Goal: Transaction & Acquisition: Purchase product/service

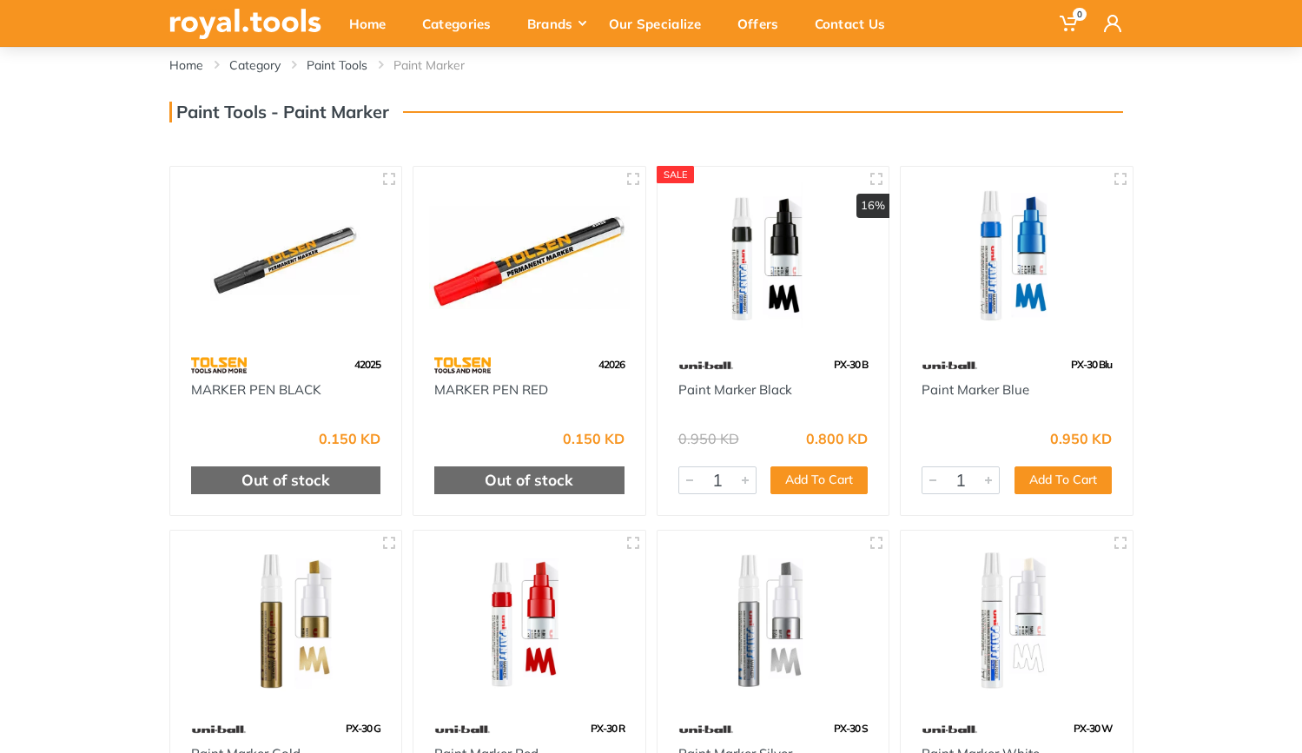
scroll to position [100, 0]
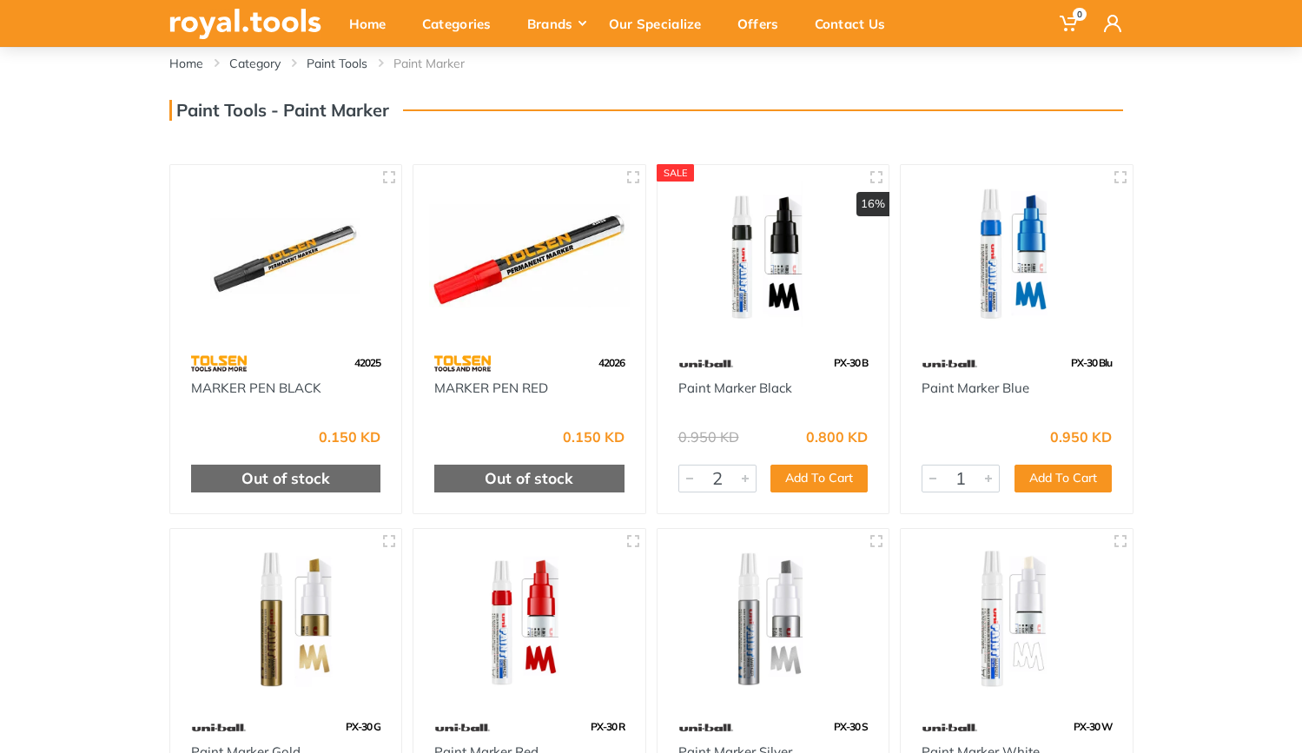
click at [744, 480] on div at bounding box center [745, 479] width 21 height 26
click at [847, 482] on button "Add To Cart" at bounding box center [819, 479] width 97 height 28
type input "1"
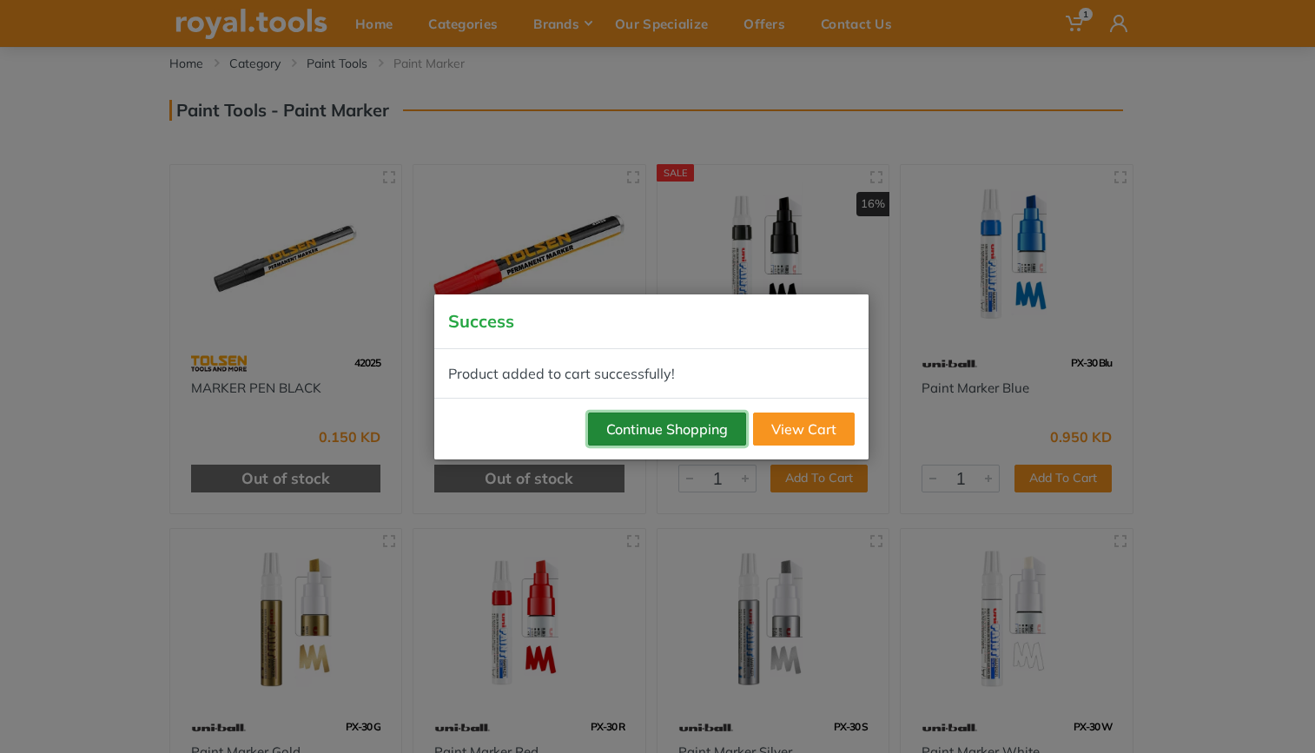
click at [698, 422] on button "Continue Shopping" at bounding box center [667, 429] width 158 height 33
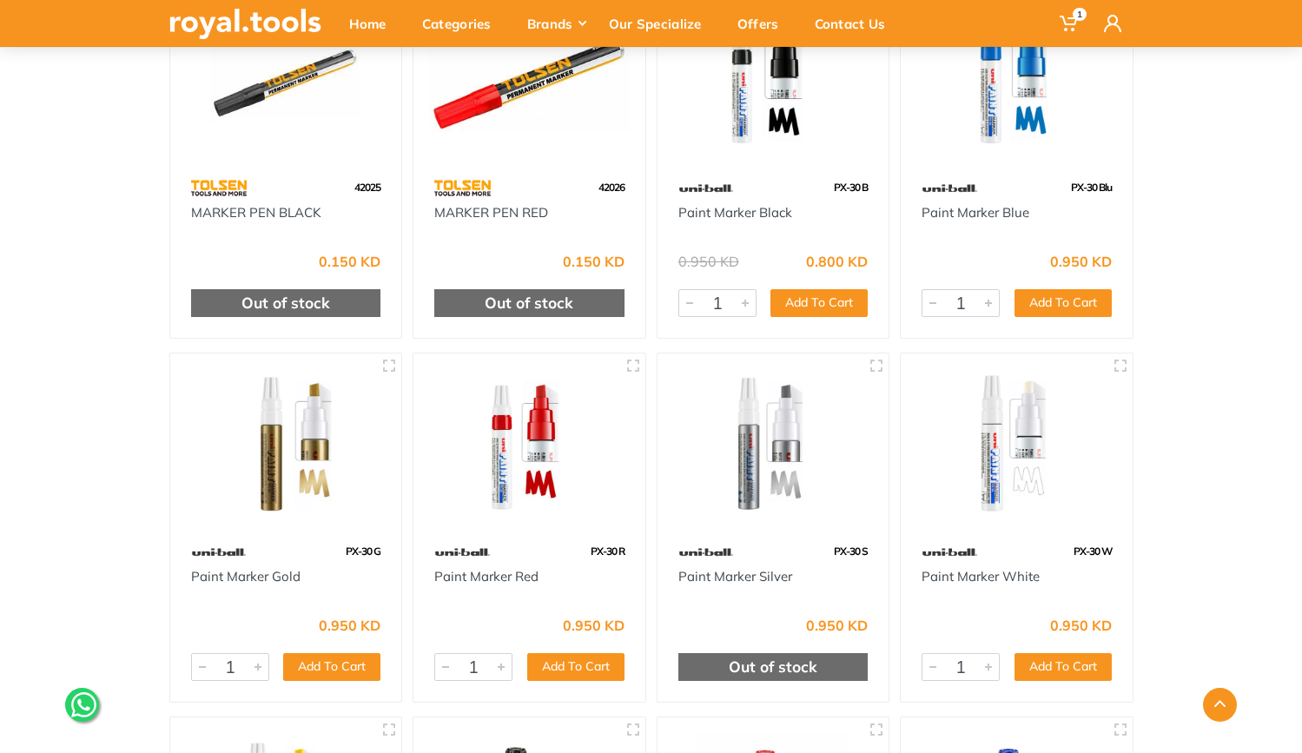
scroll to position [278, 0]
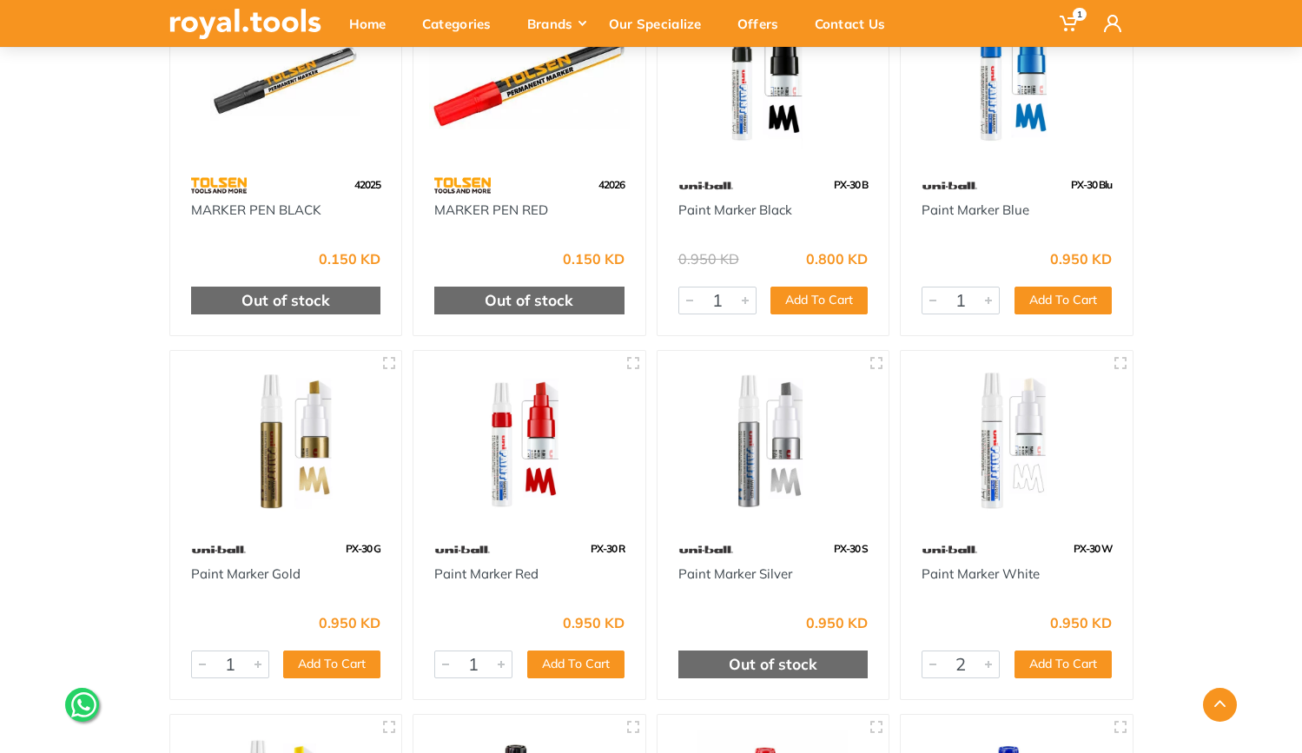
click at [991, 662] on div at bounding box center [988, 665] width 21 height 26
click at [1042, 660] on button "Add To Cart" at bounding box center [1063, 665] width 97 height 28
type input "1"
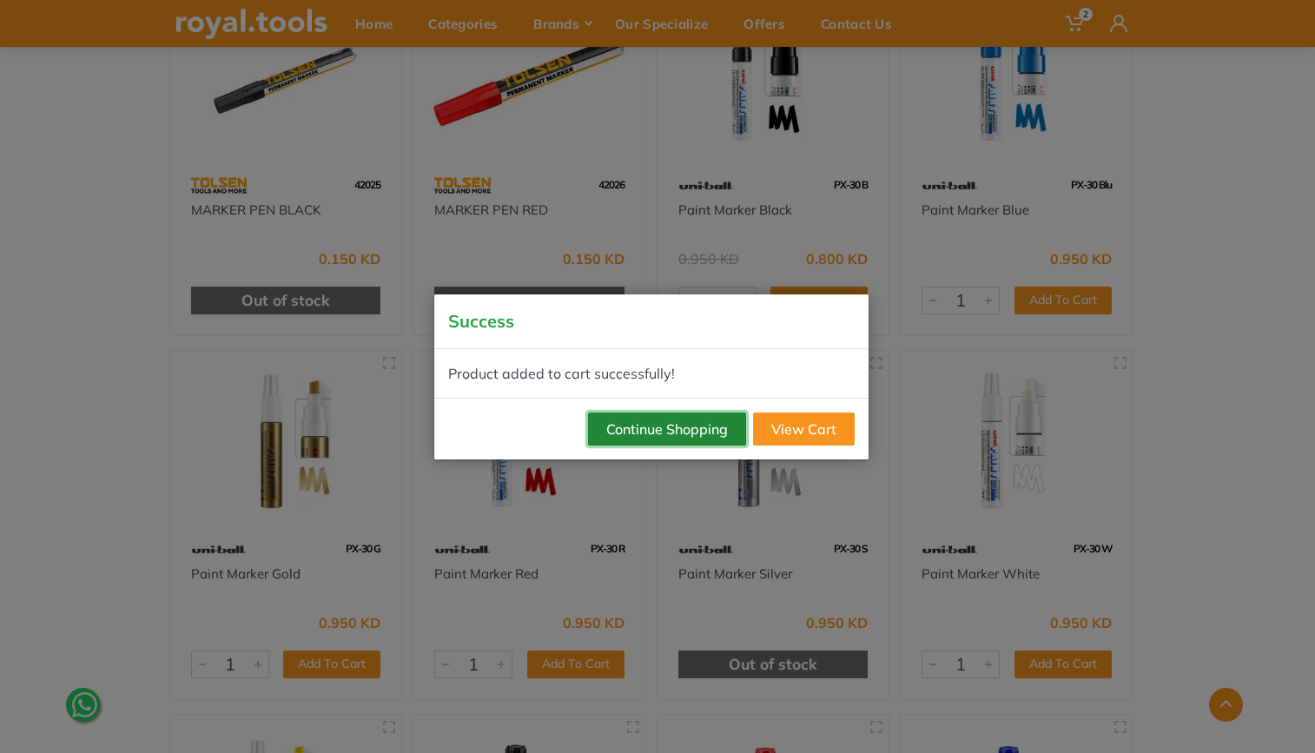
click at [690, 429] on button "Continue Shopping" at bounding box center [667, 429] width 158 height 33
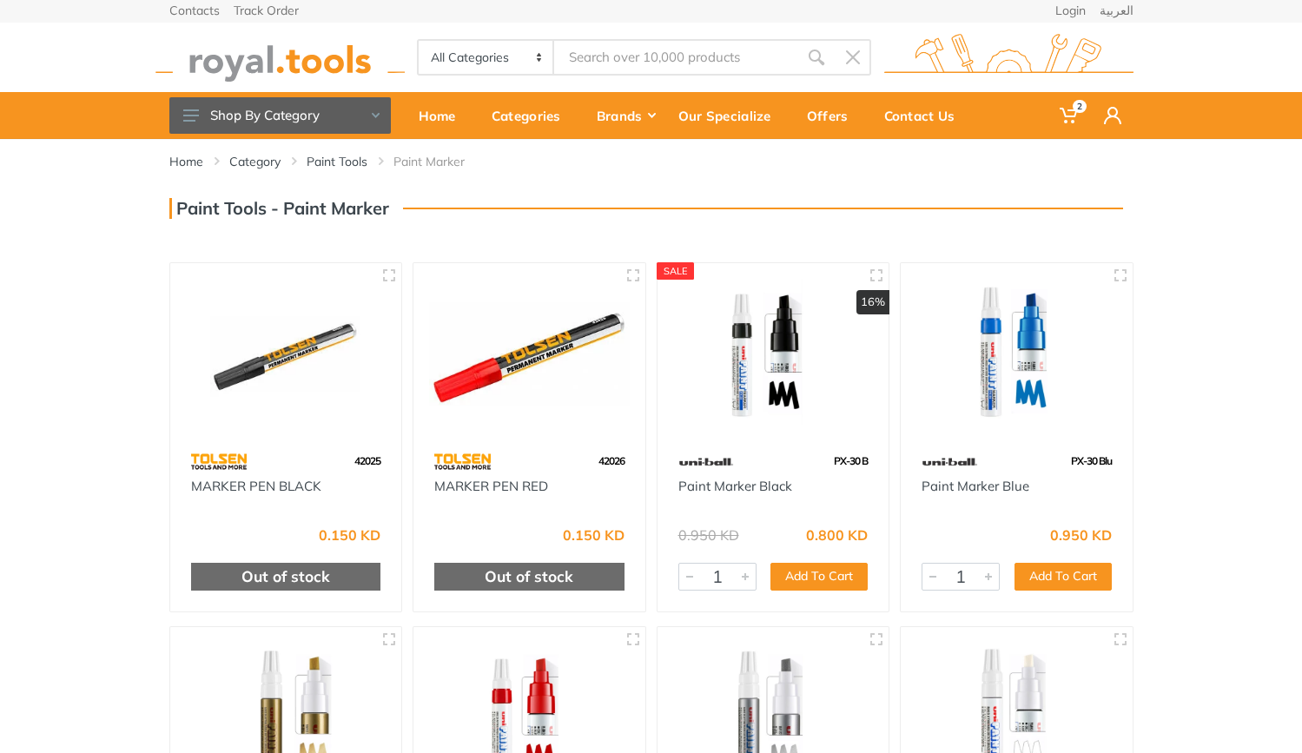
scroll to position [0, 0]
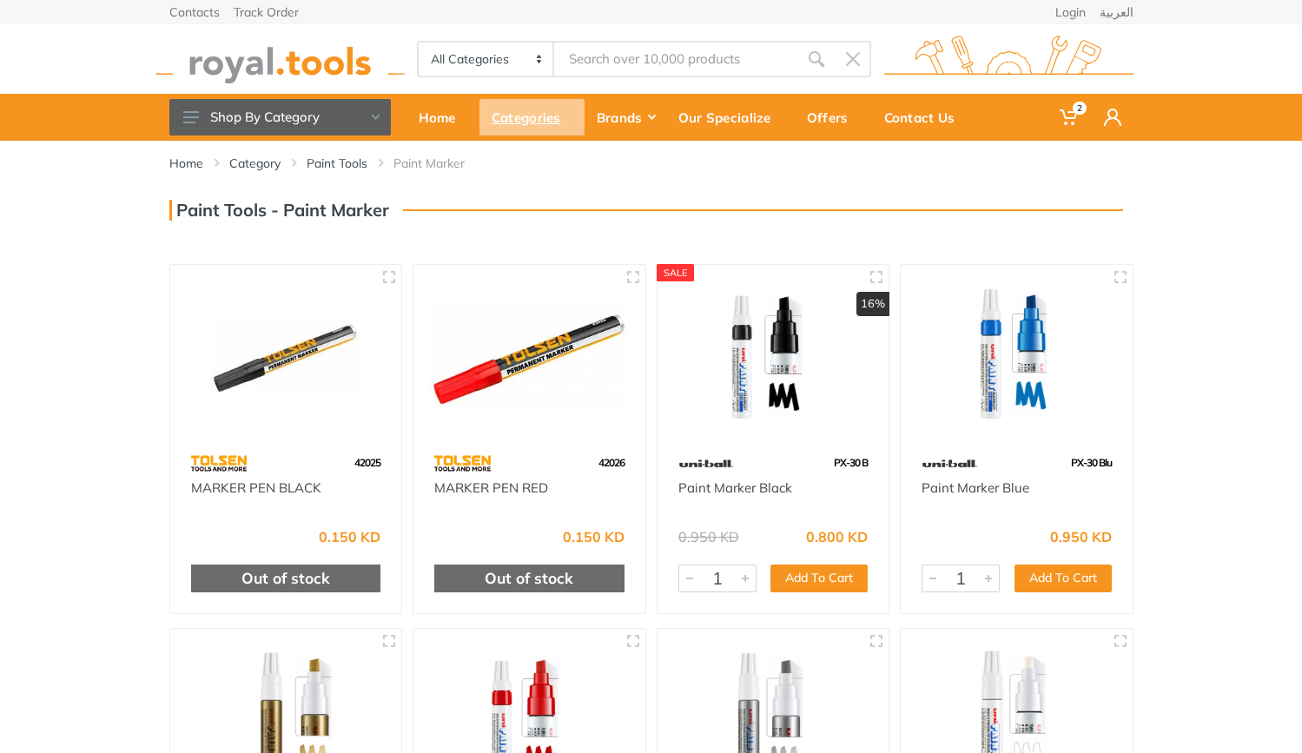
click at [529, 120] on div "Categories" at bounding box center [532, 117] width 105 height 36
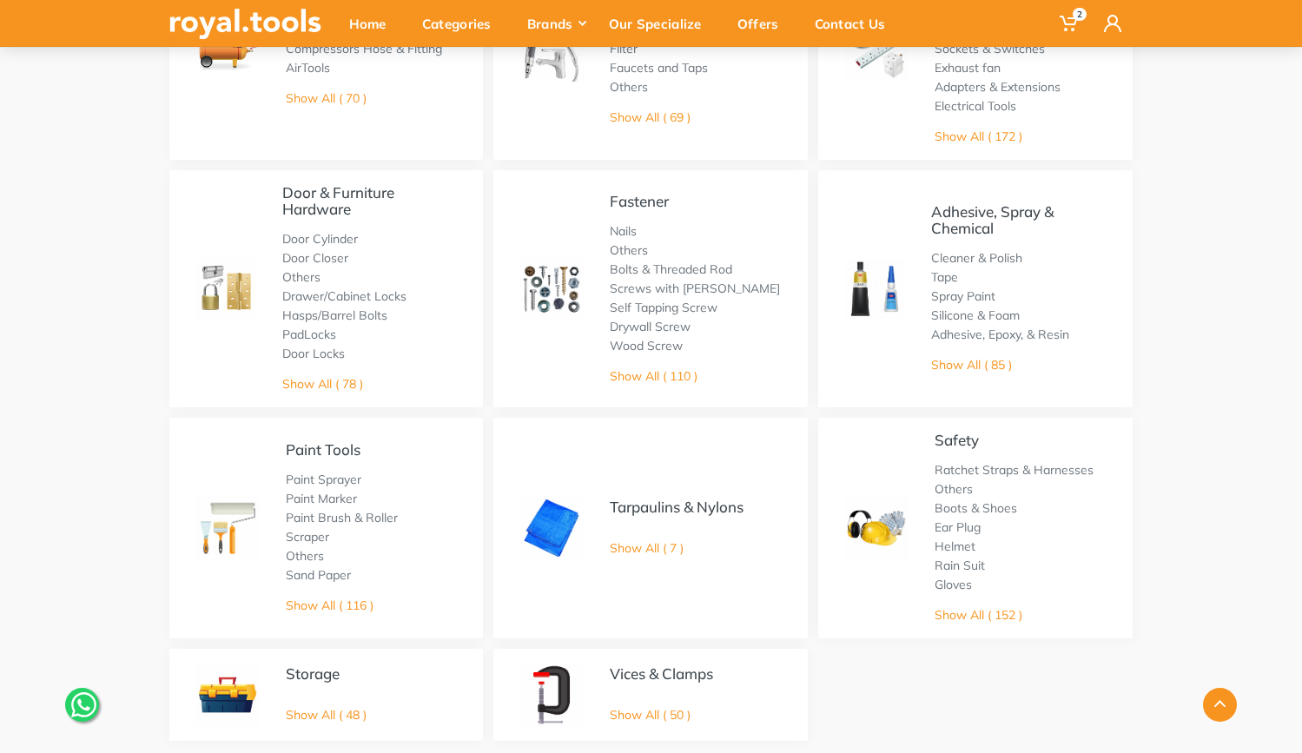
scroll to position [768, 0]
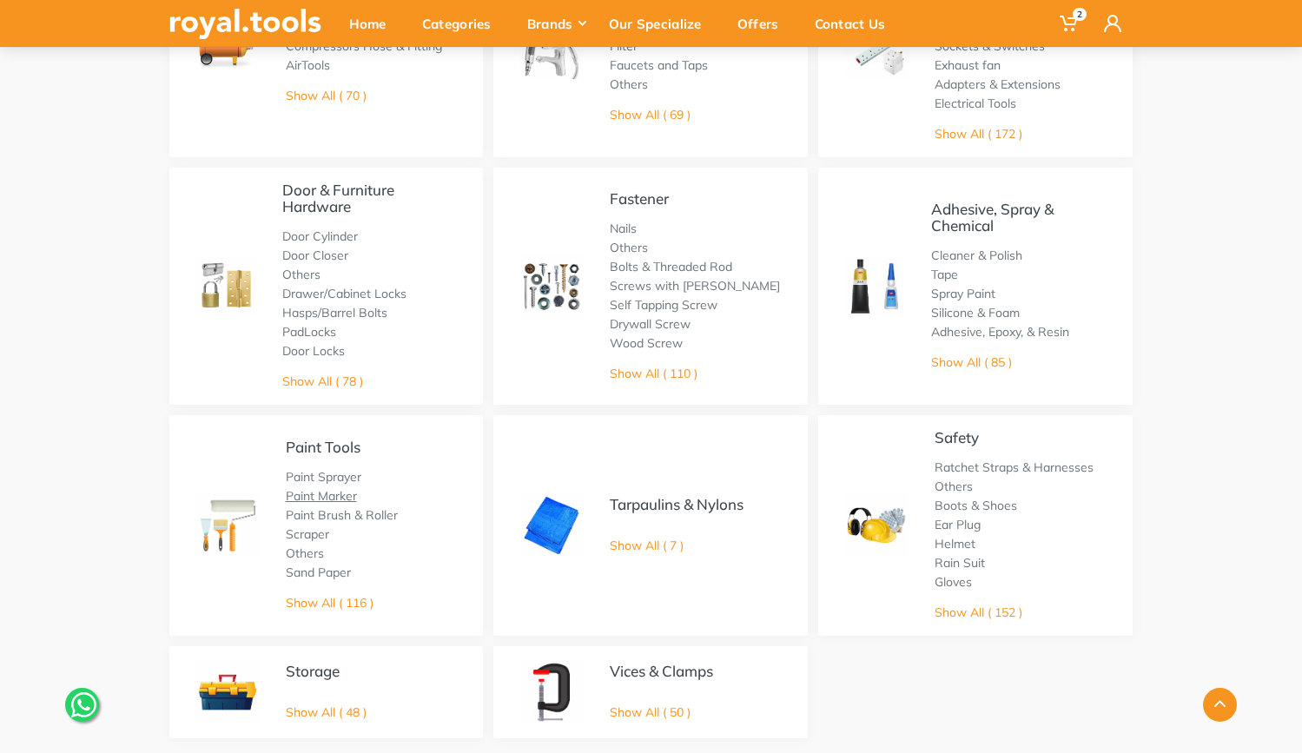
click at [319, 495] on link "Paint Marker" at bounding box center [321, 496] width 71 height 16
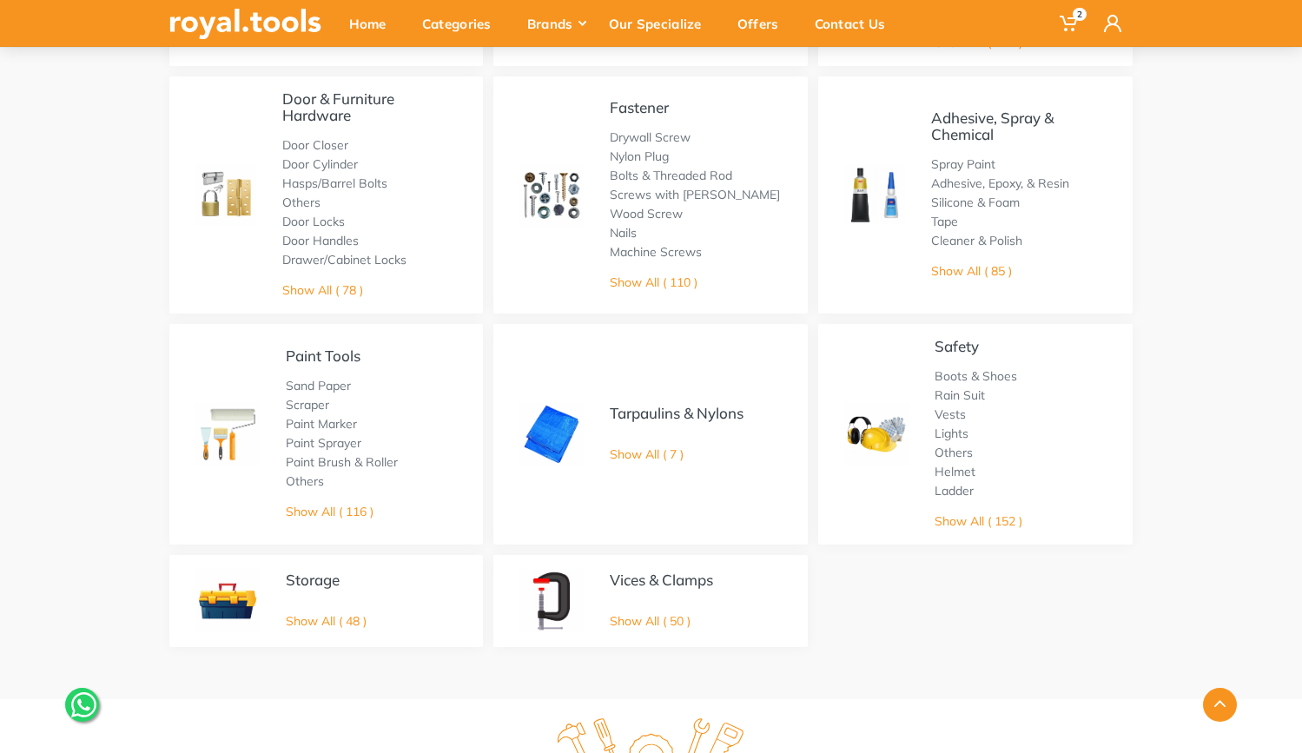
scroll to position [861, 0]
click at [338, 513] on link "Show All ( 116 )" at bounding box center [330, 510] width 88 height 16
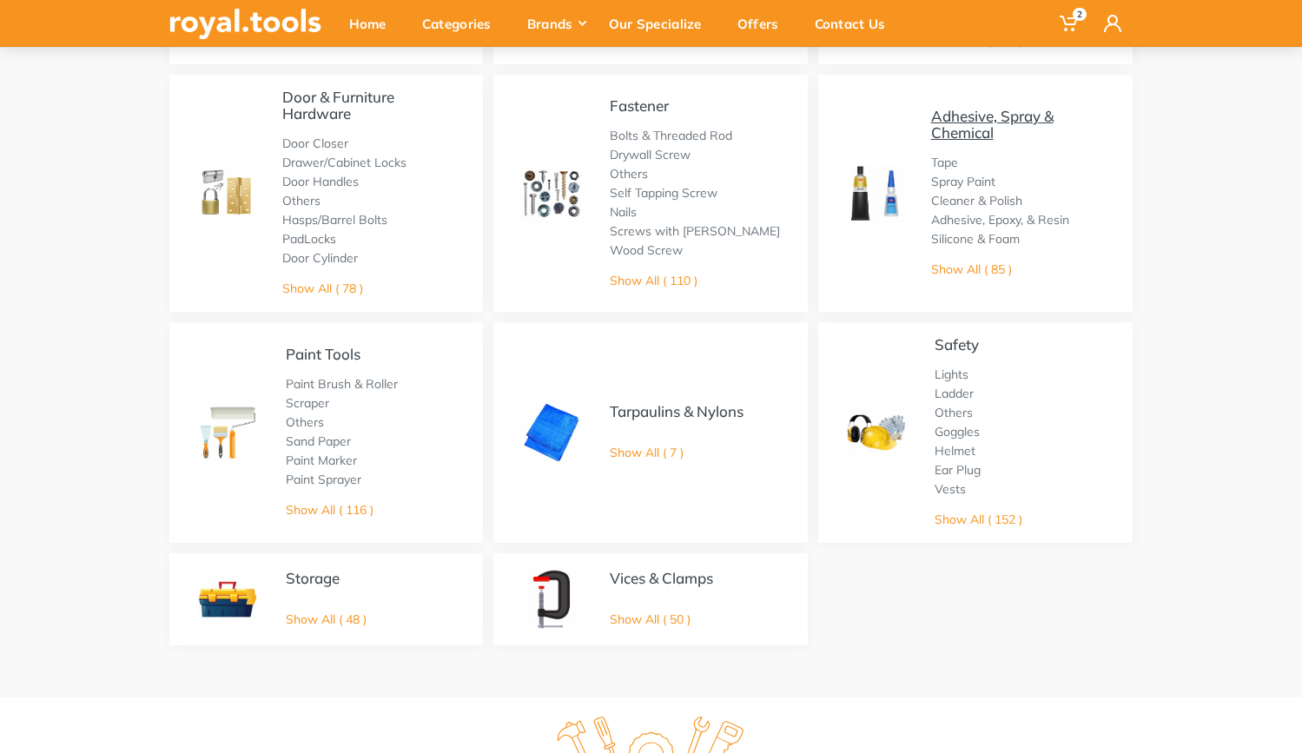
click at [956, 118] on link "Adhesive, Spray & Chemical" at bounding box center [992, 124] width 122 height 35
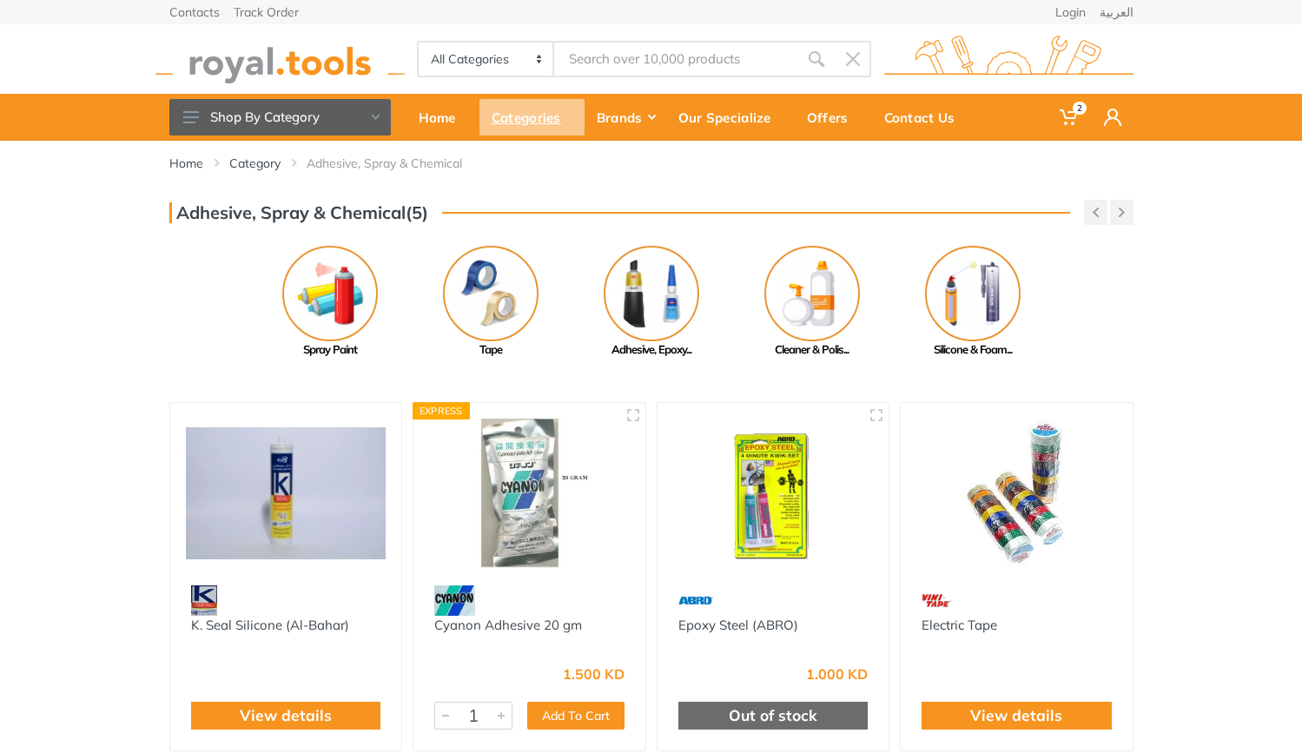
click at [540, 110] on div "Categories" at bounding box center [532, 117] width 105 height 36
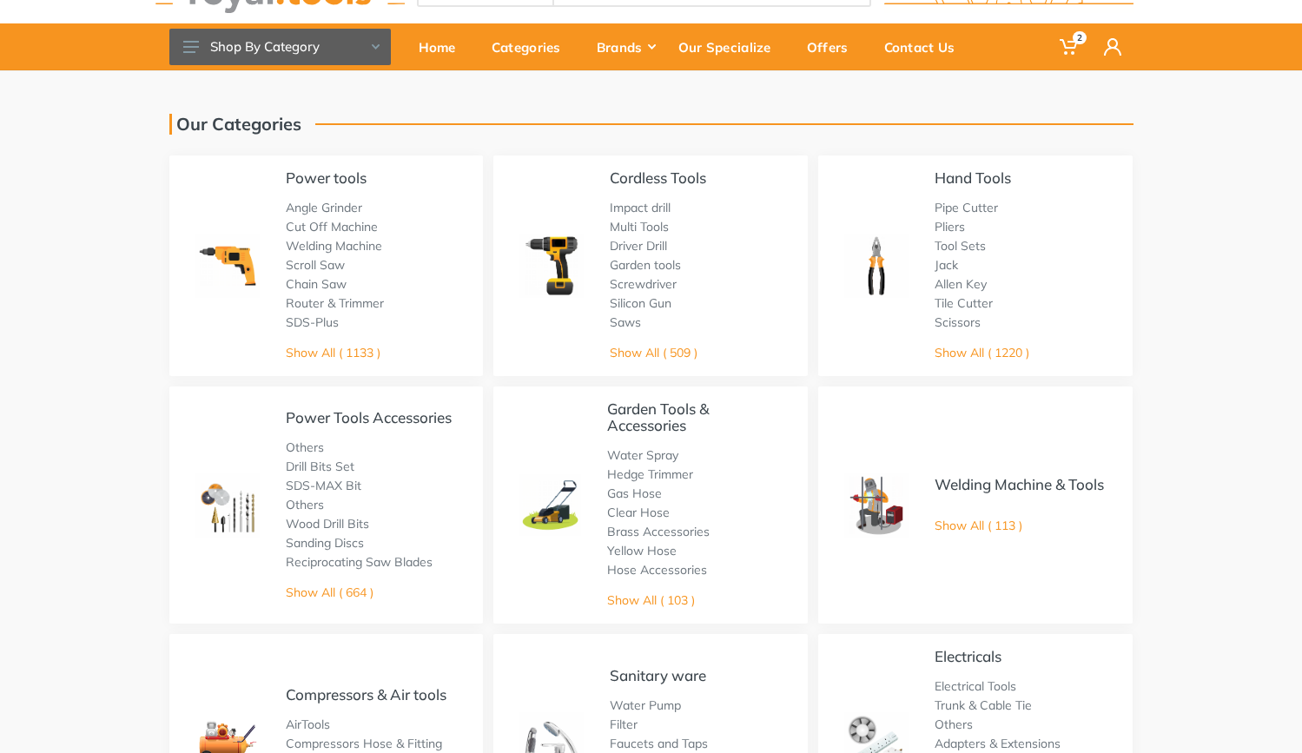
scroll to position [71, 0]
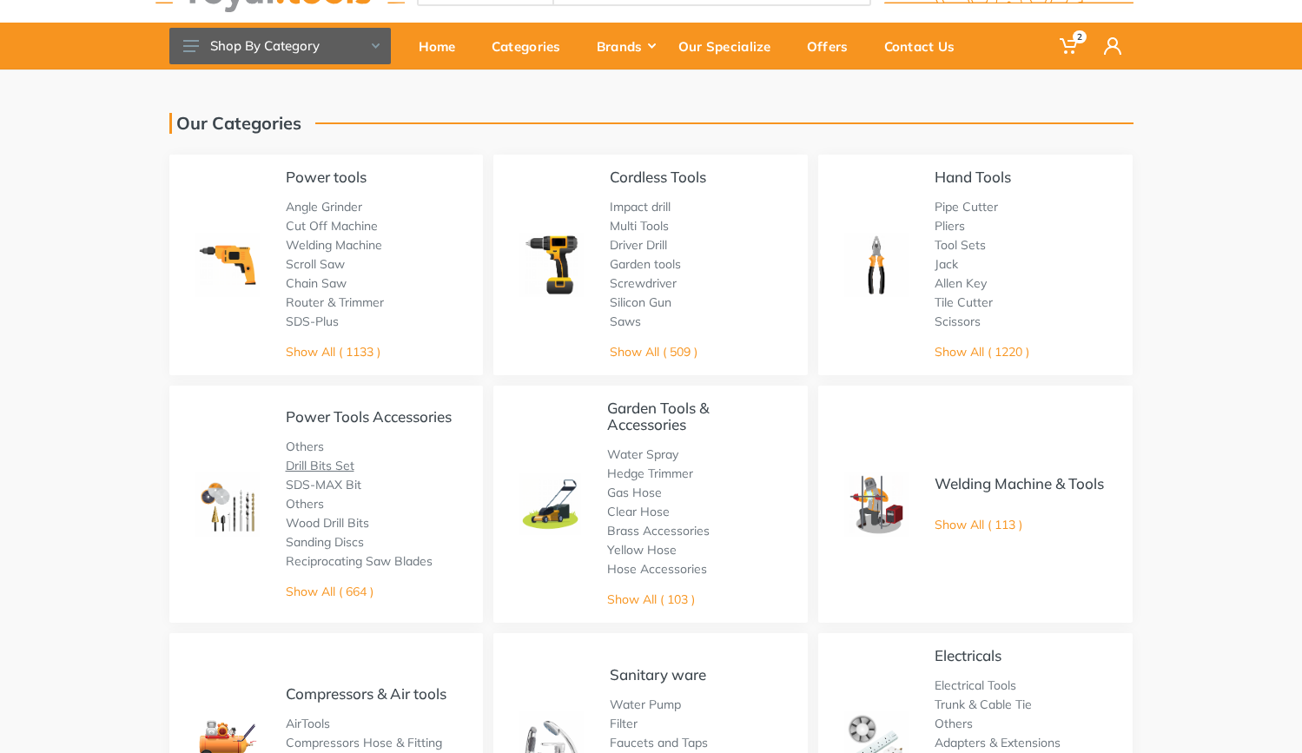
click at [334, 466] on link "Drill Bits Set" at bounding box center [320, 466] width 69 height 16
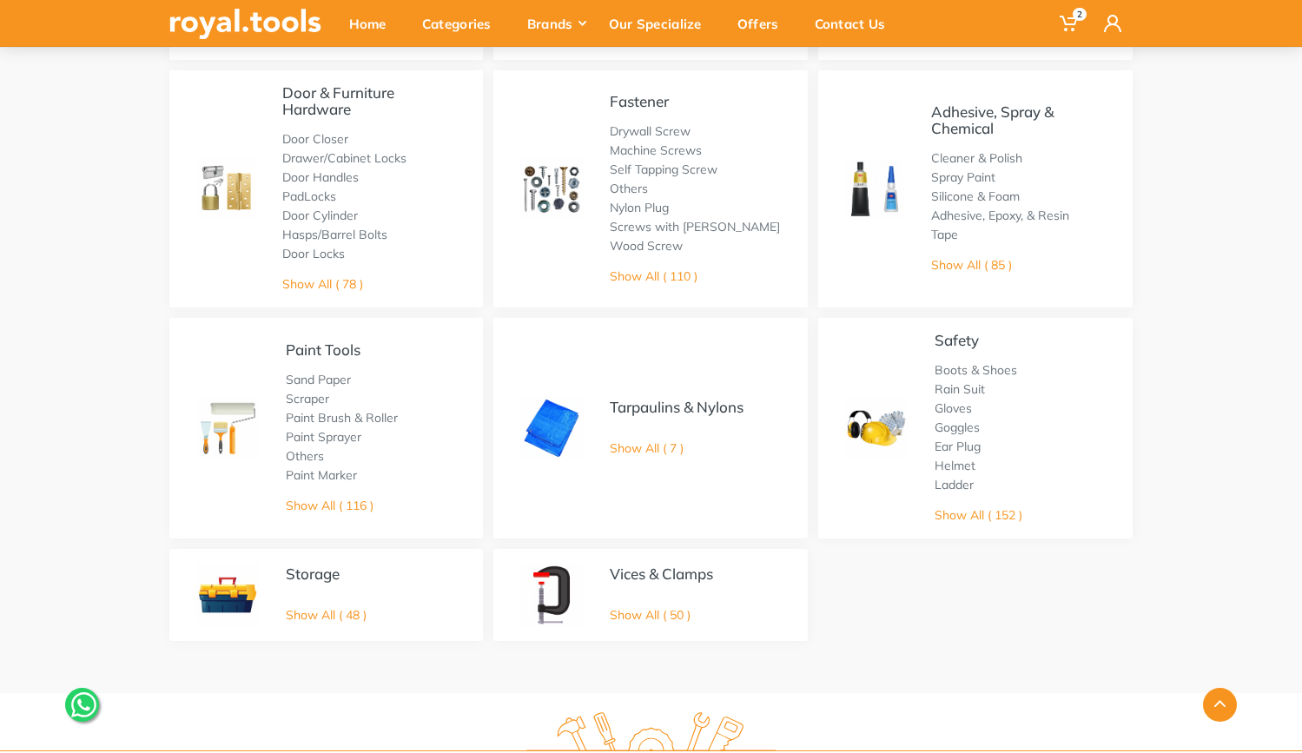
scroll to position [870, 0]
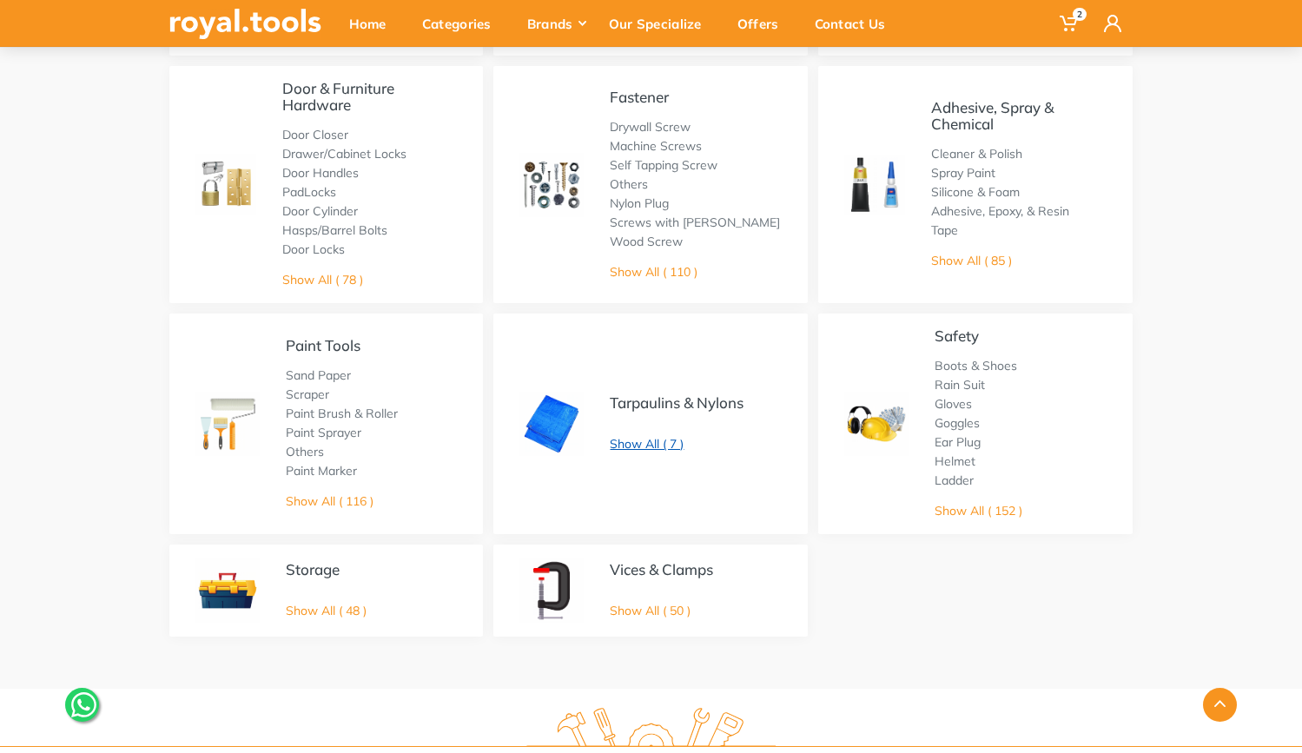
click at [645, 440] on link "Show All ( 7 )" at bounding box center [647, 444] width 74 height 16
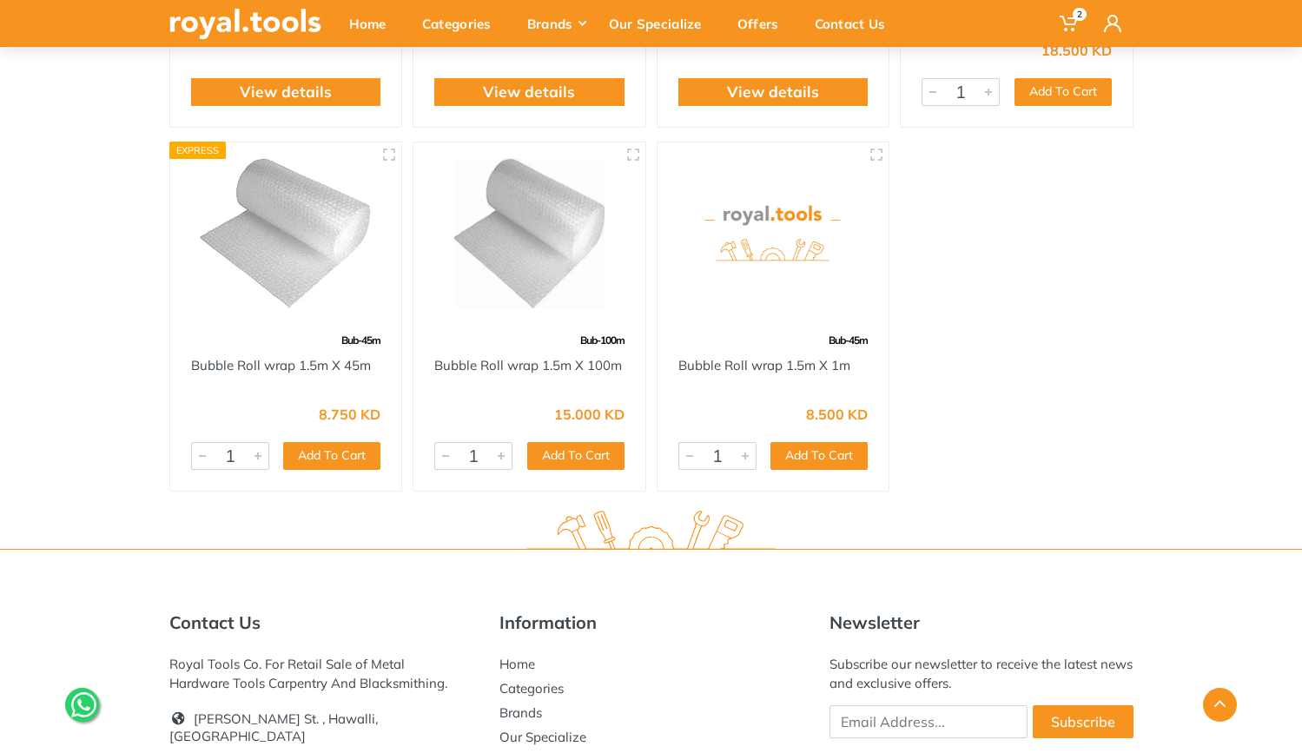
scroll to position [515, 0]
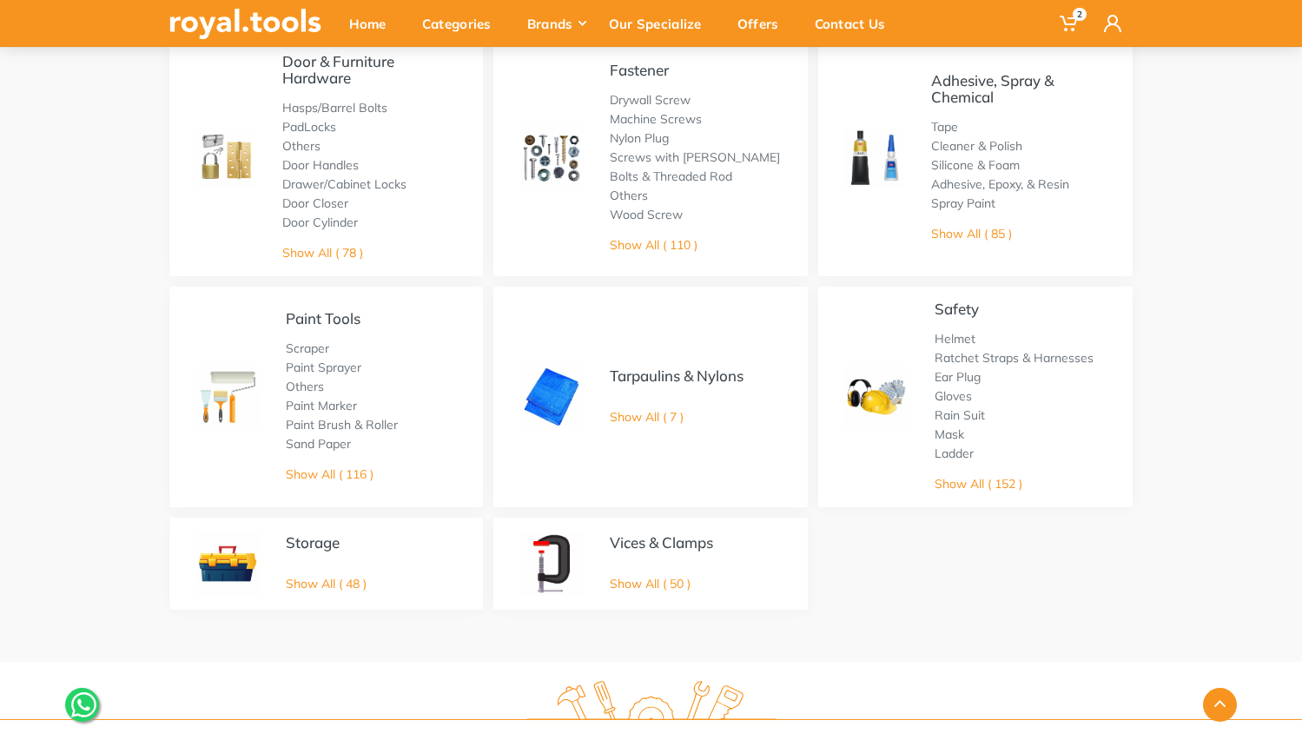
scroll to position [898, 0]
click at [634, 579] on link "Show All ( 50 )" at bounding box center [650, 582] width 81 height 16
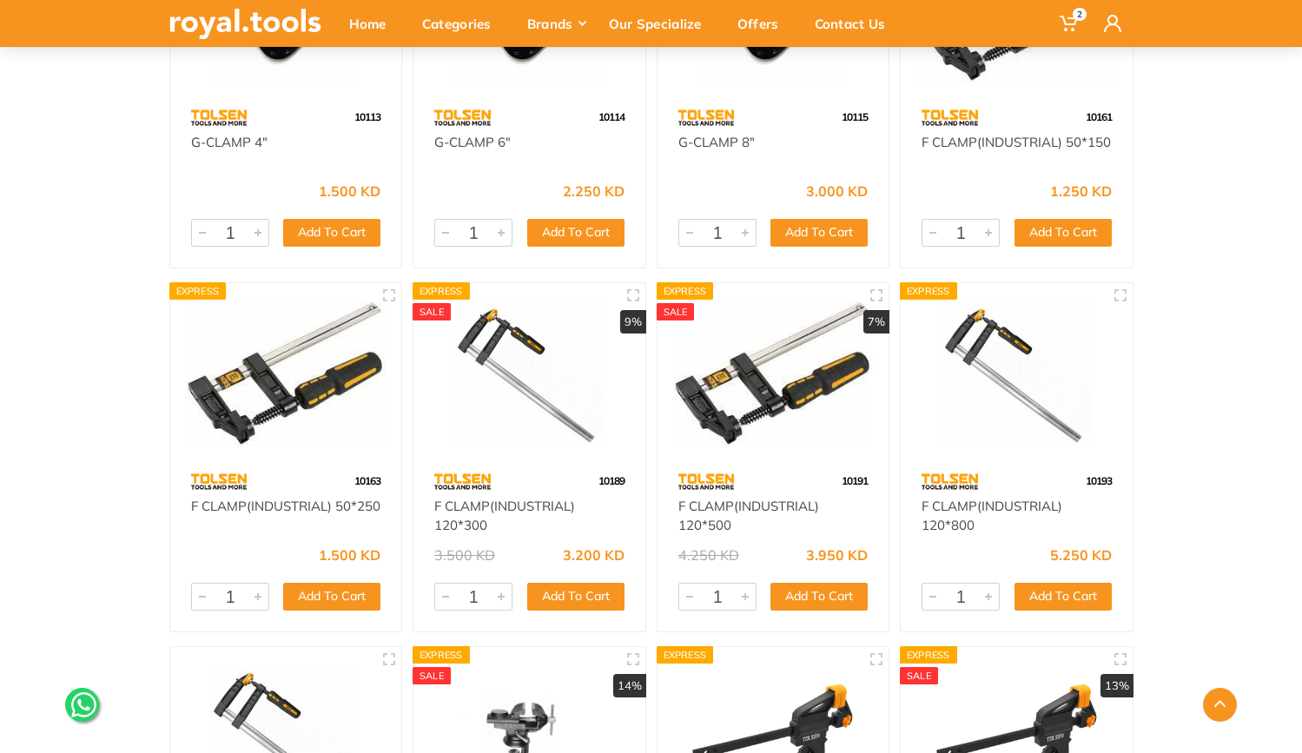
scroll to position [796, 0]
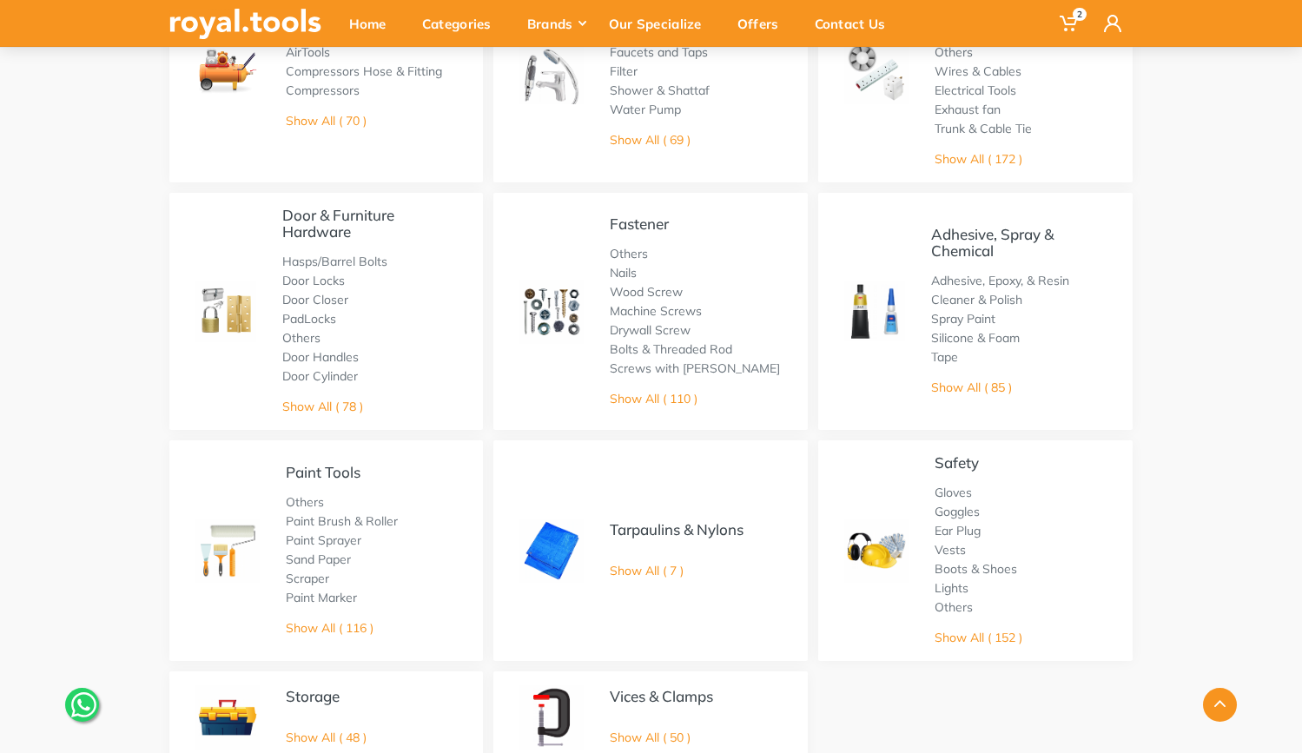
scroll to position [737, 0]
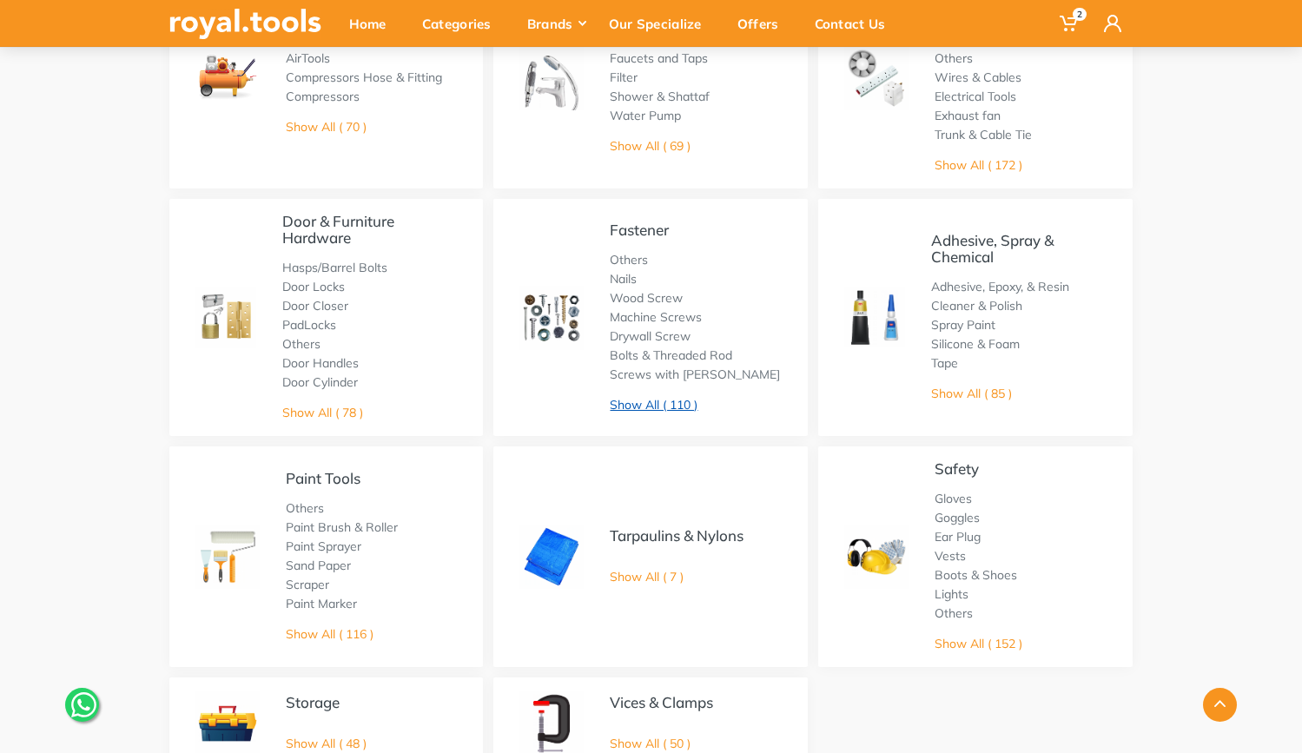
click at [674, 406] on link "Show All ( 110 )" at bounding box center [654, 405] width 88 height 16
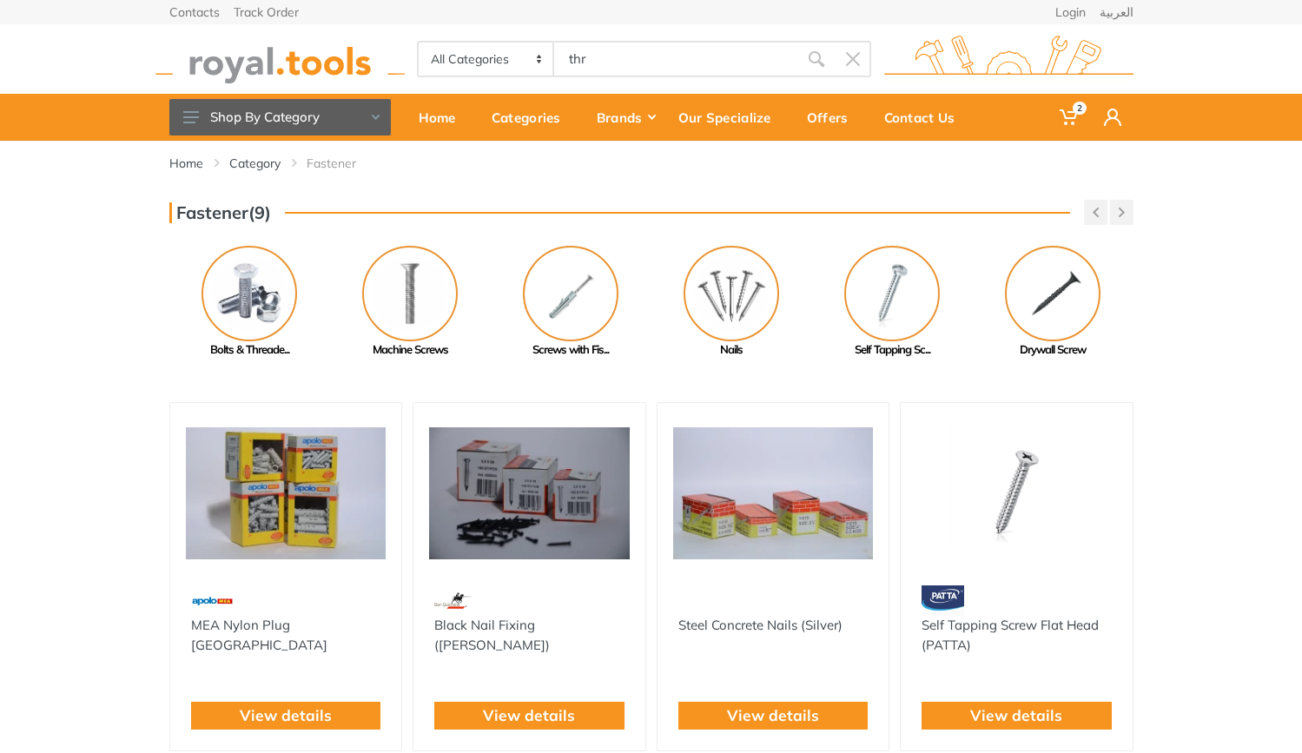
type input "thre"
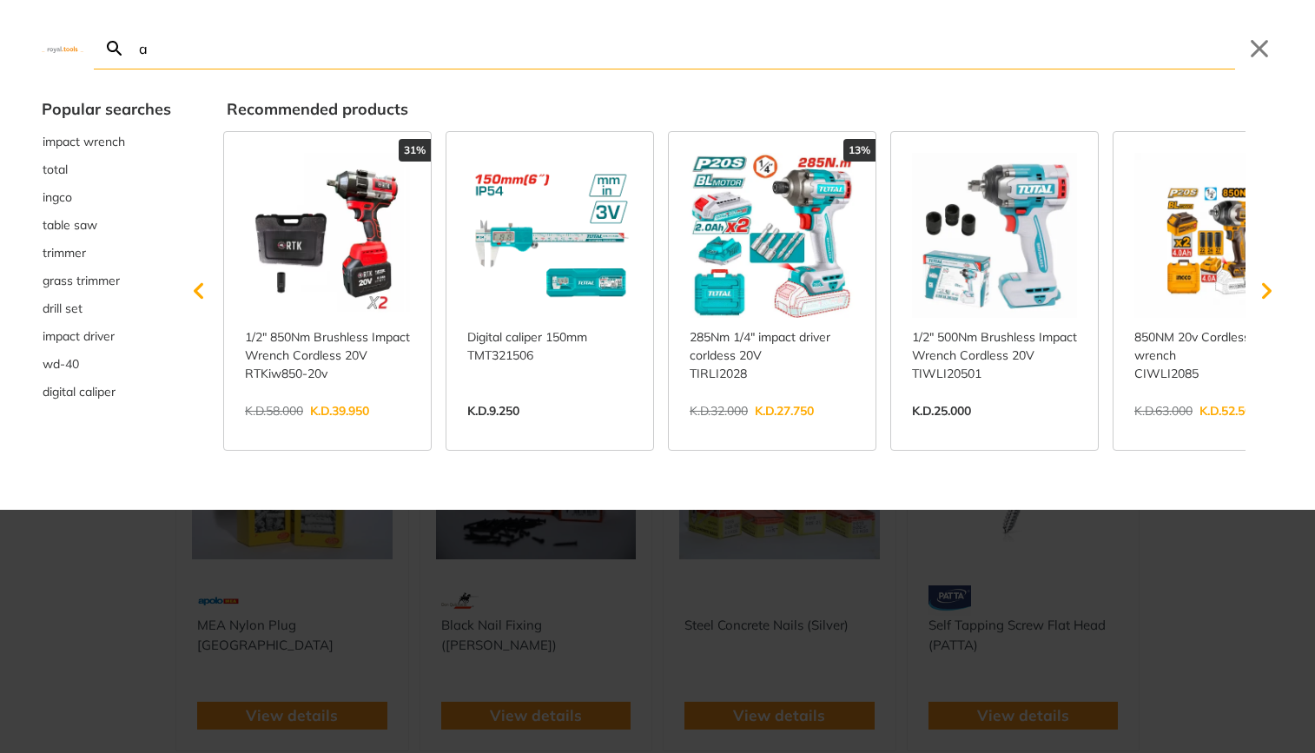
type input "ad"
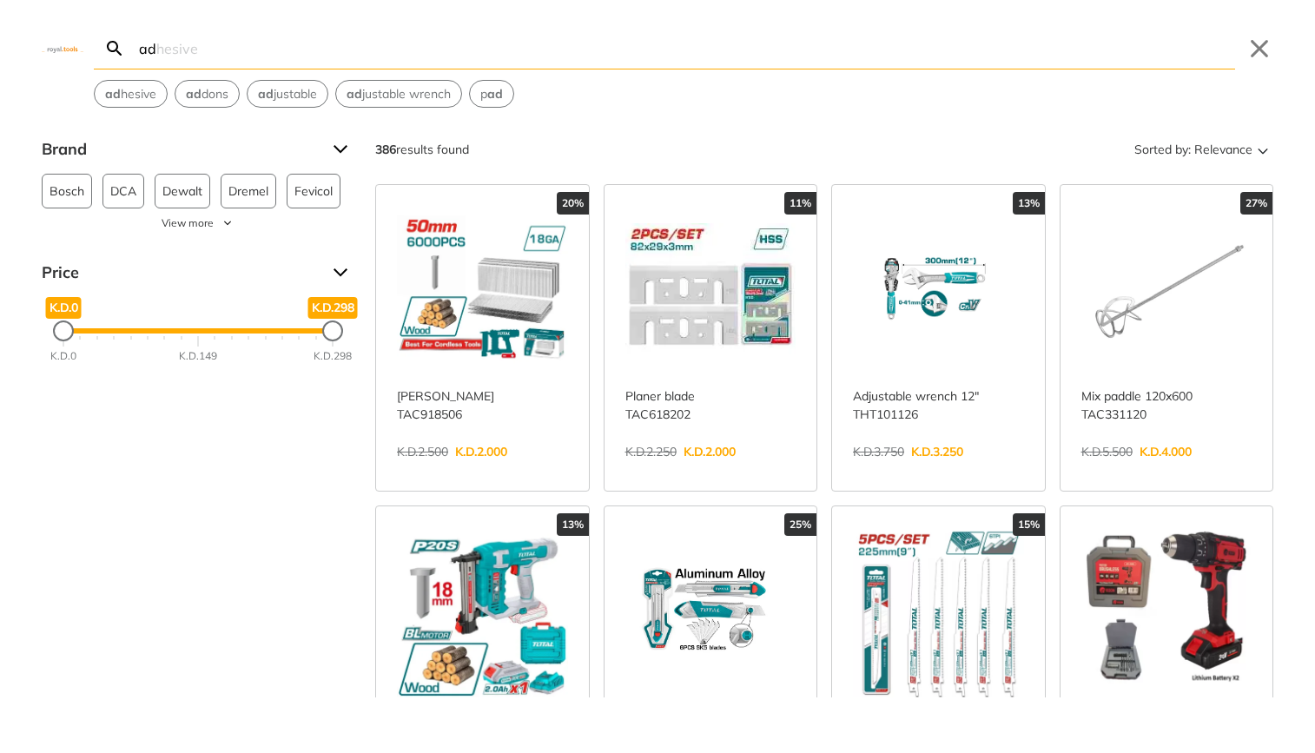
type input "a"
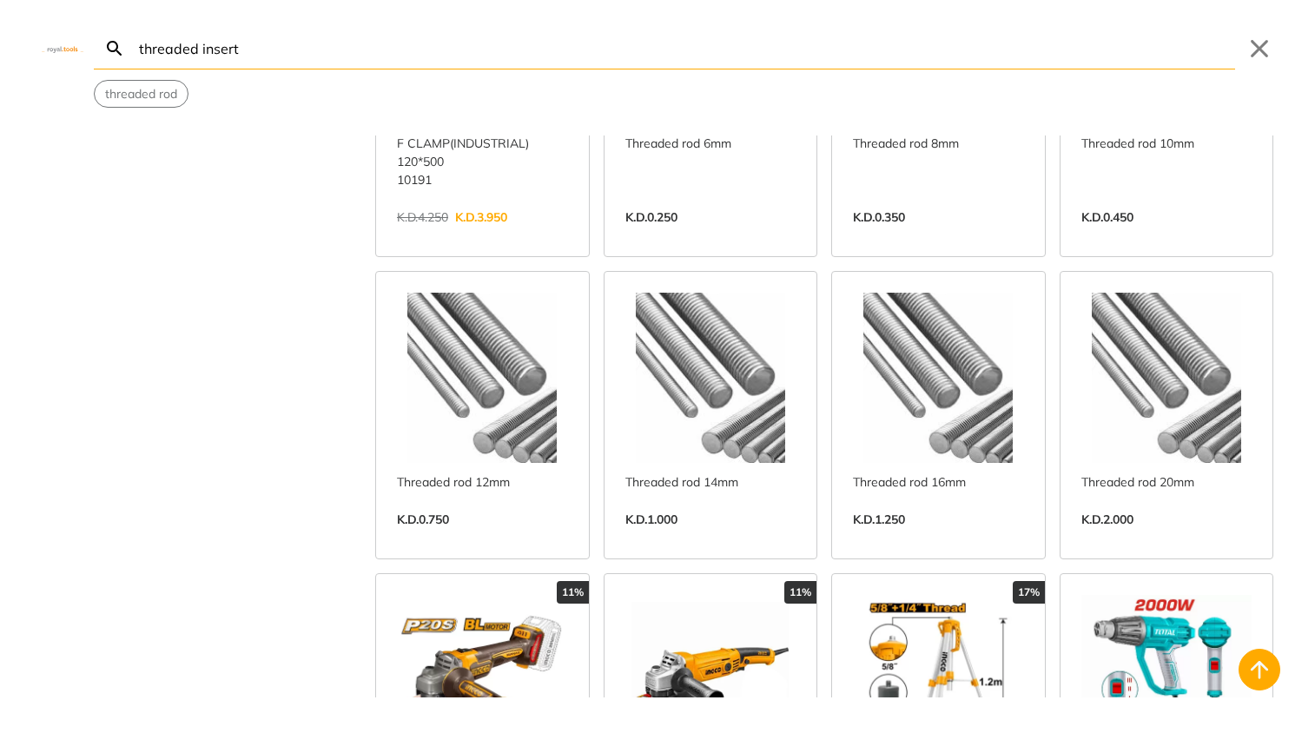
scroll to position [613, 0]
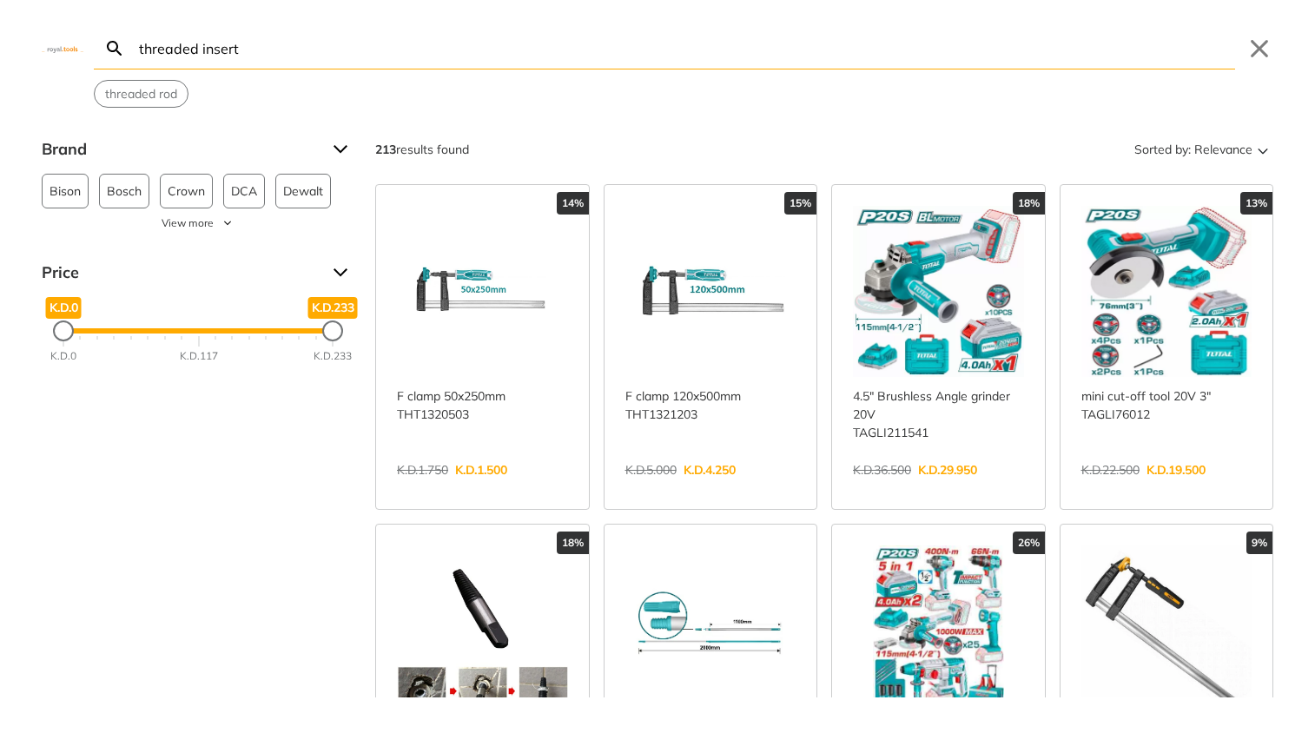
click at [224, 58] on input "threaded insert" at bounding box center [686, 48] width 1100 height 41
click at [189, 48] on input "threaded insert" at bounding box center [686, 48] width 1100 height 41
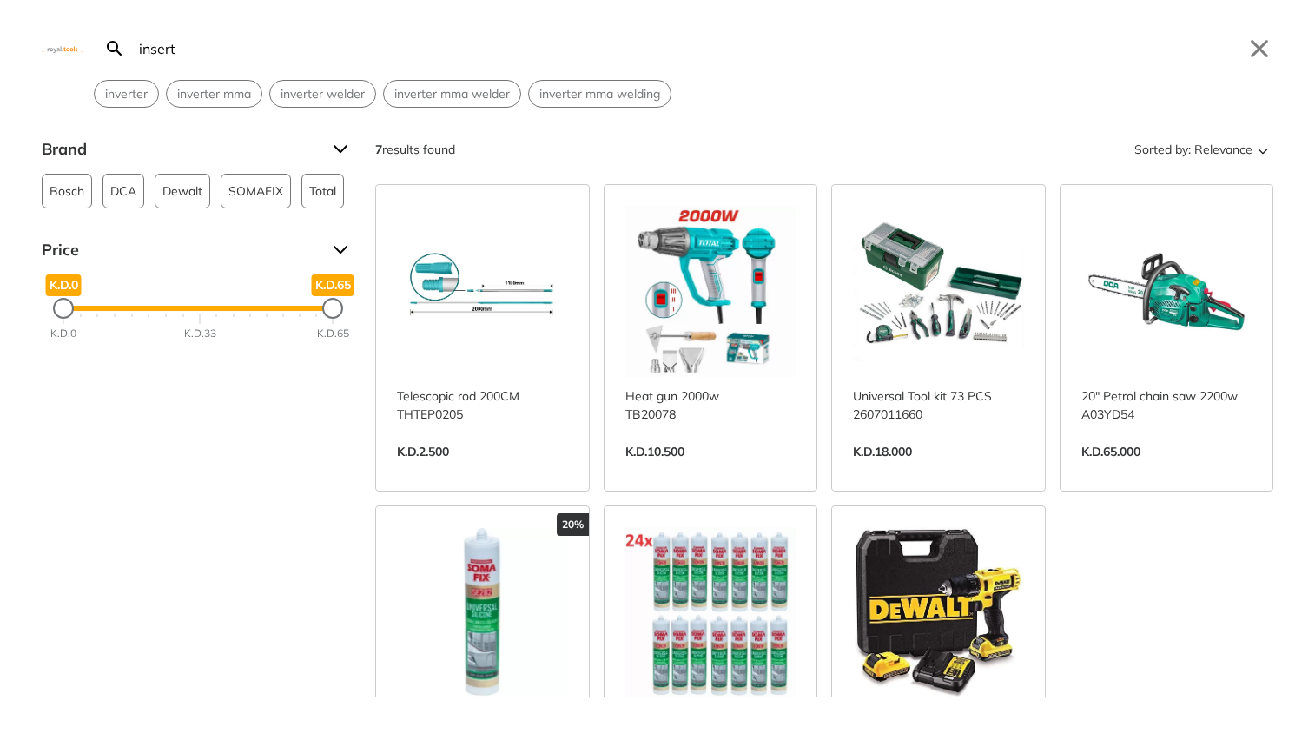
type input "insert"
click at [162, 47] on input "insert" at bounding box center [686, 48] width 1100 height 41
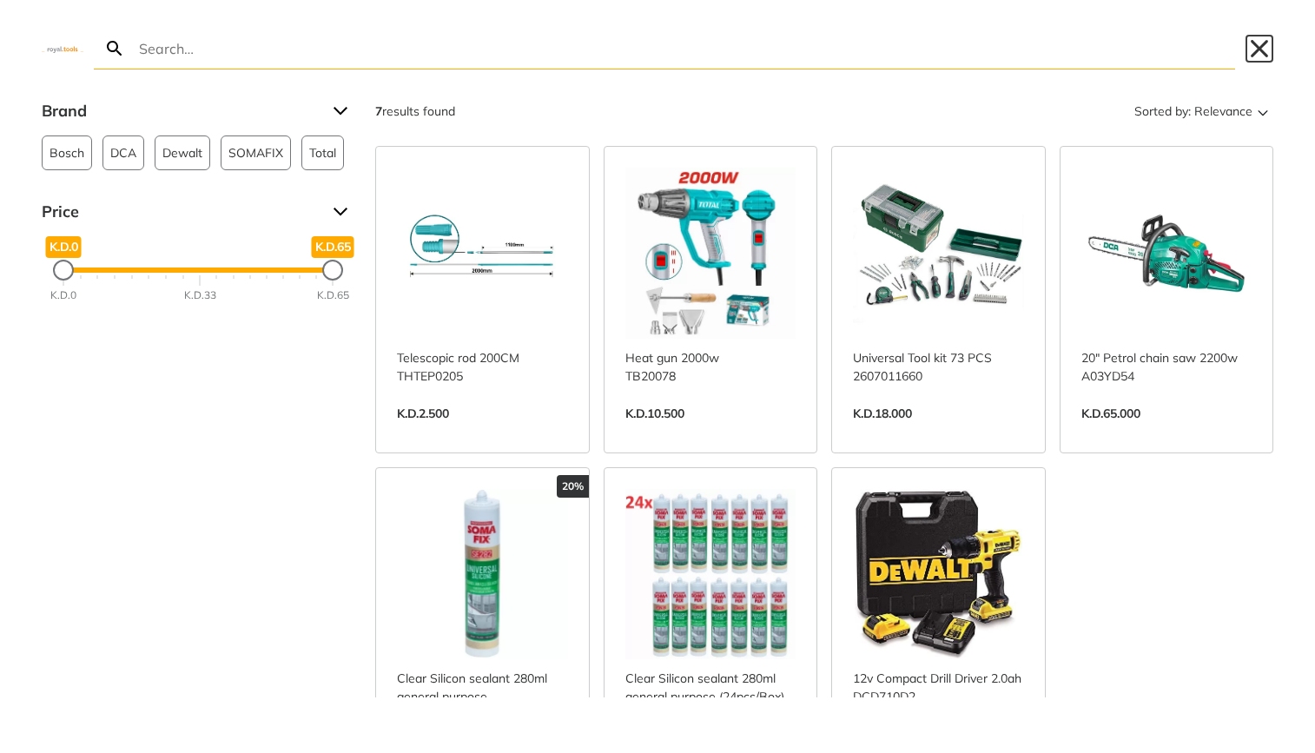
click at [1251, 46] on button "Close" at bounding box center [1260, 49] width 28 height 28
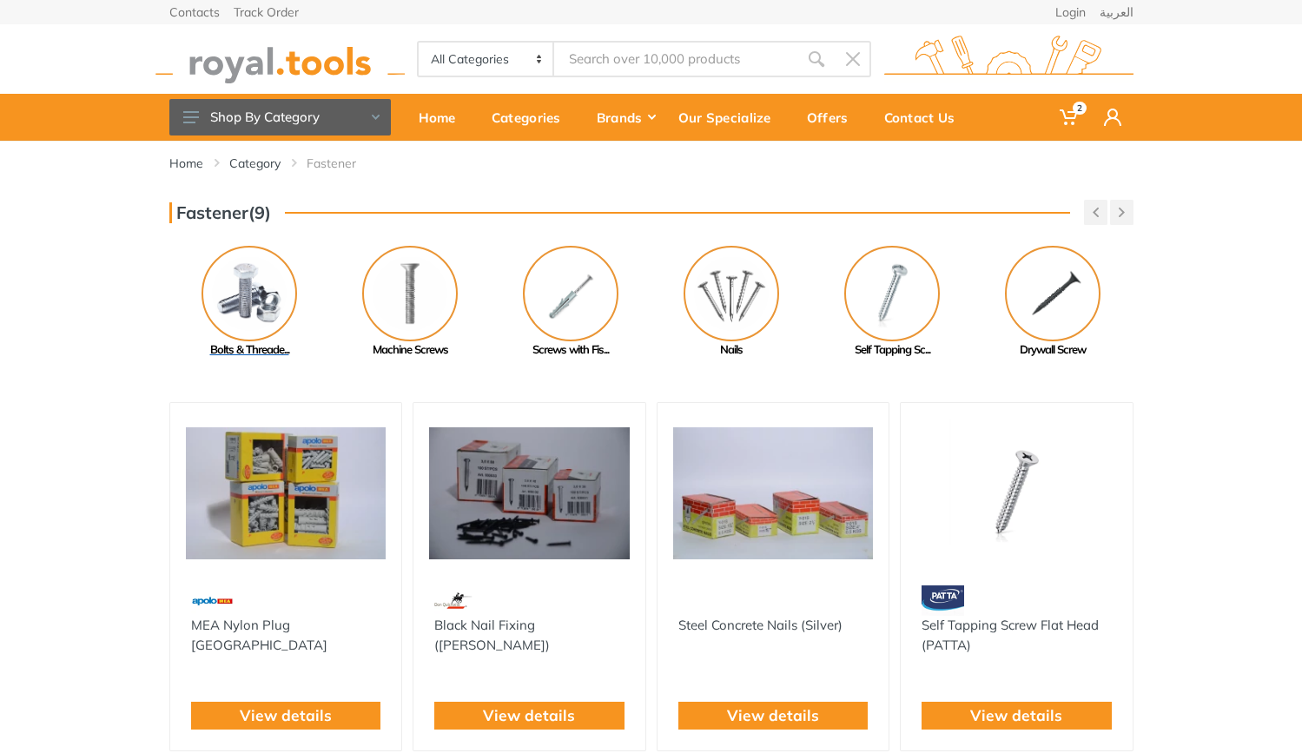
click at [269, 302] on img at bounding box center [250, 294] width 96 height 96
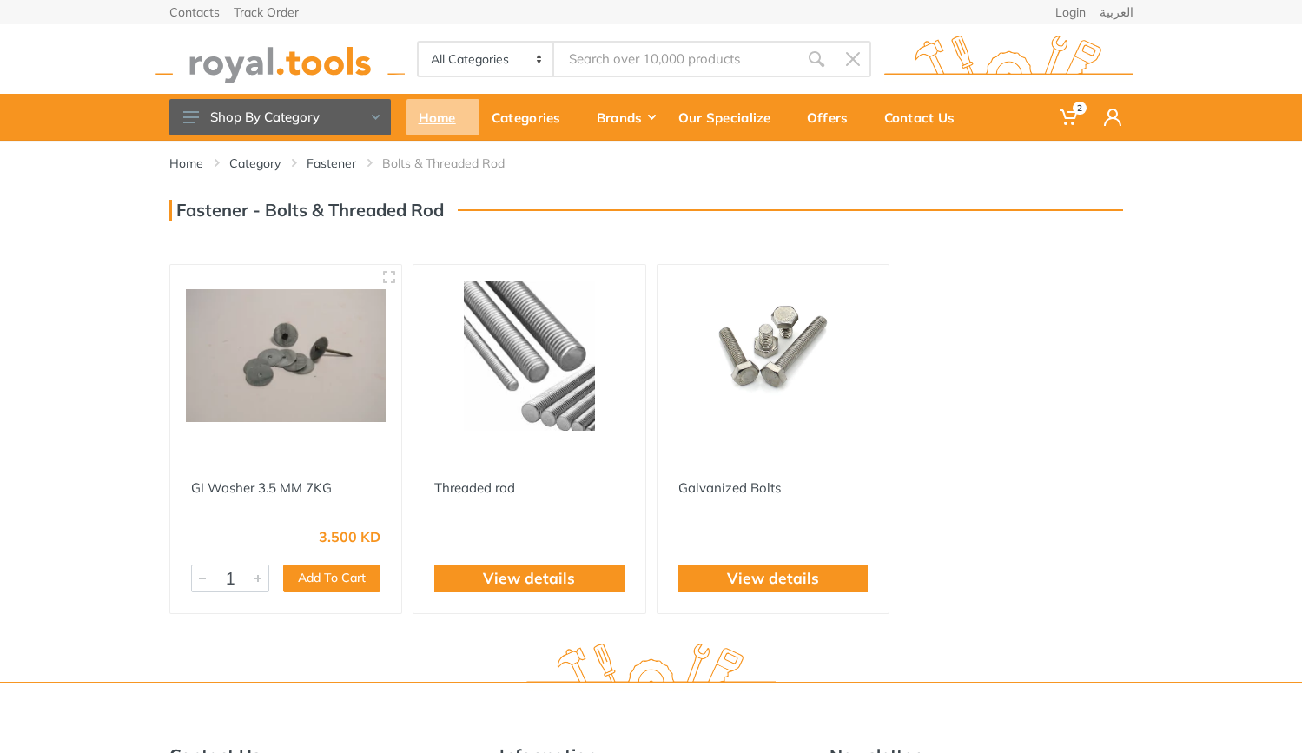
click at [437, 124] on div "Home" at bounding box center [443, 117] width 73 height 36
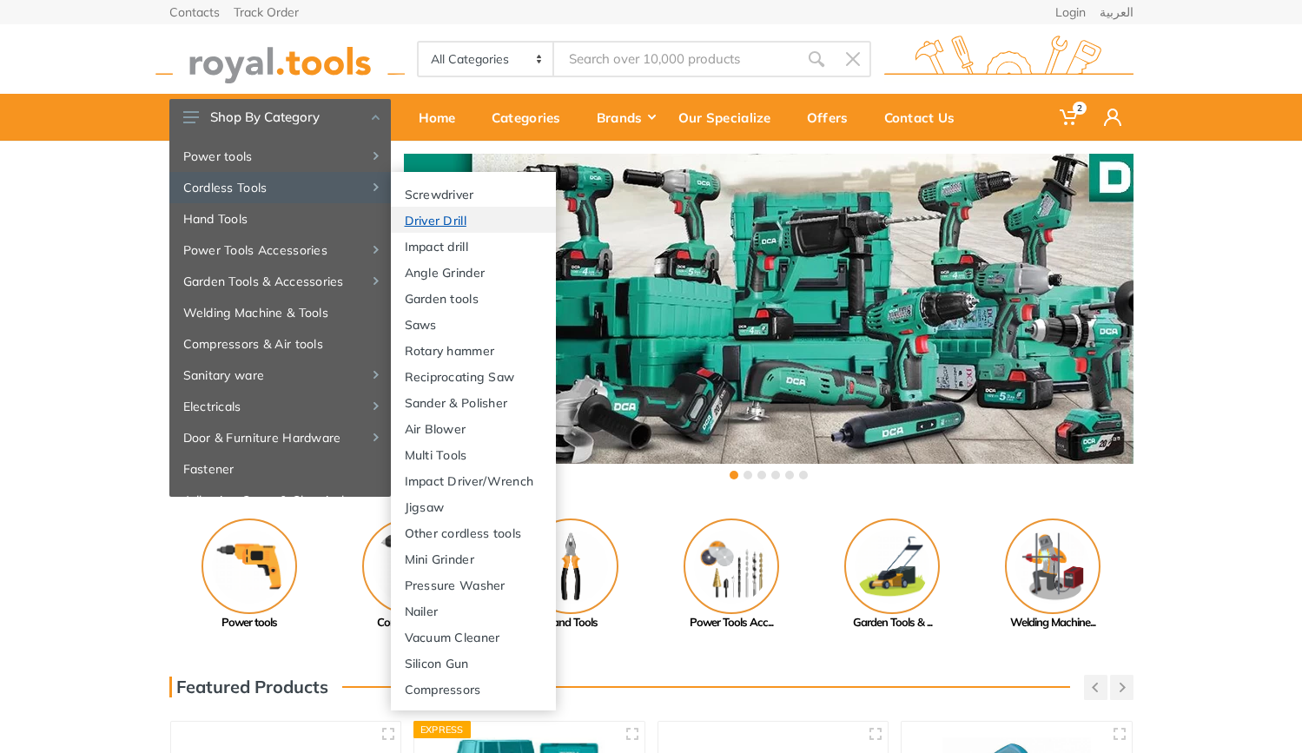
click at [446, 227] on link "Driver Drill" at bounding box center [473, 220] width 165 height 26
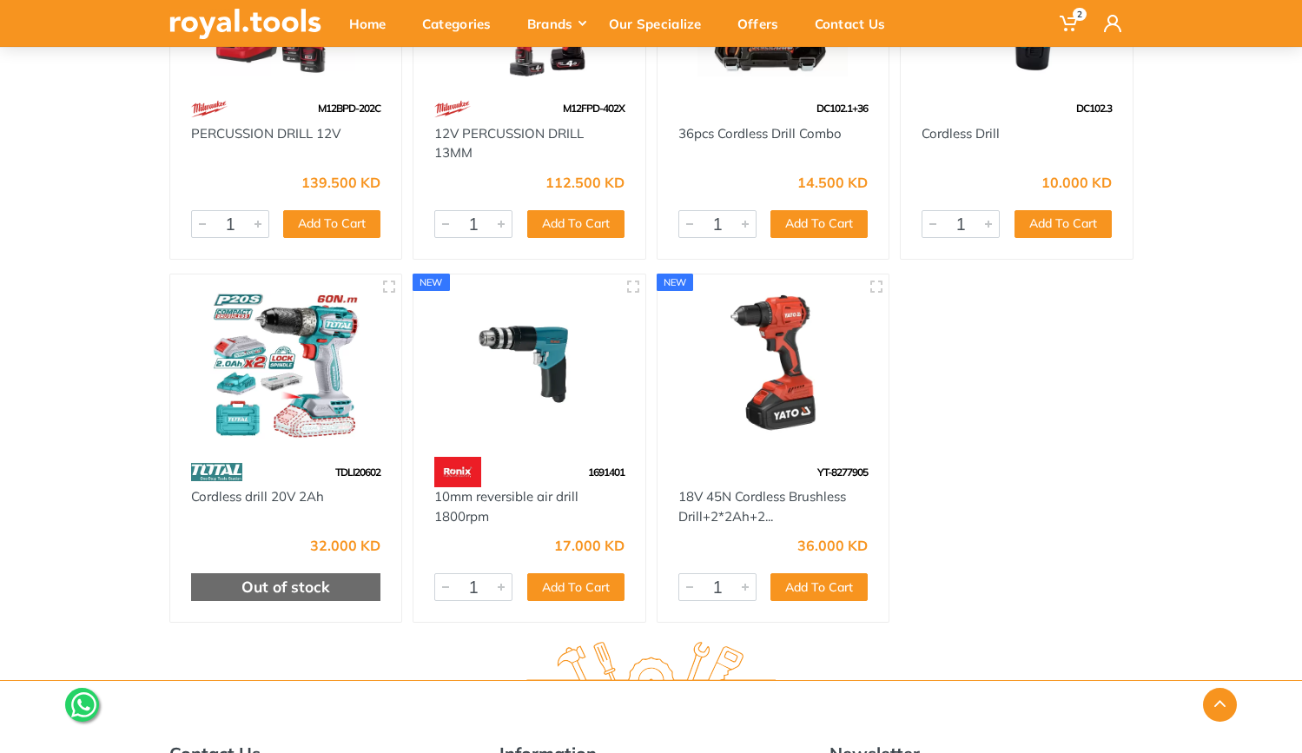
scroll to position [6907, 0]
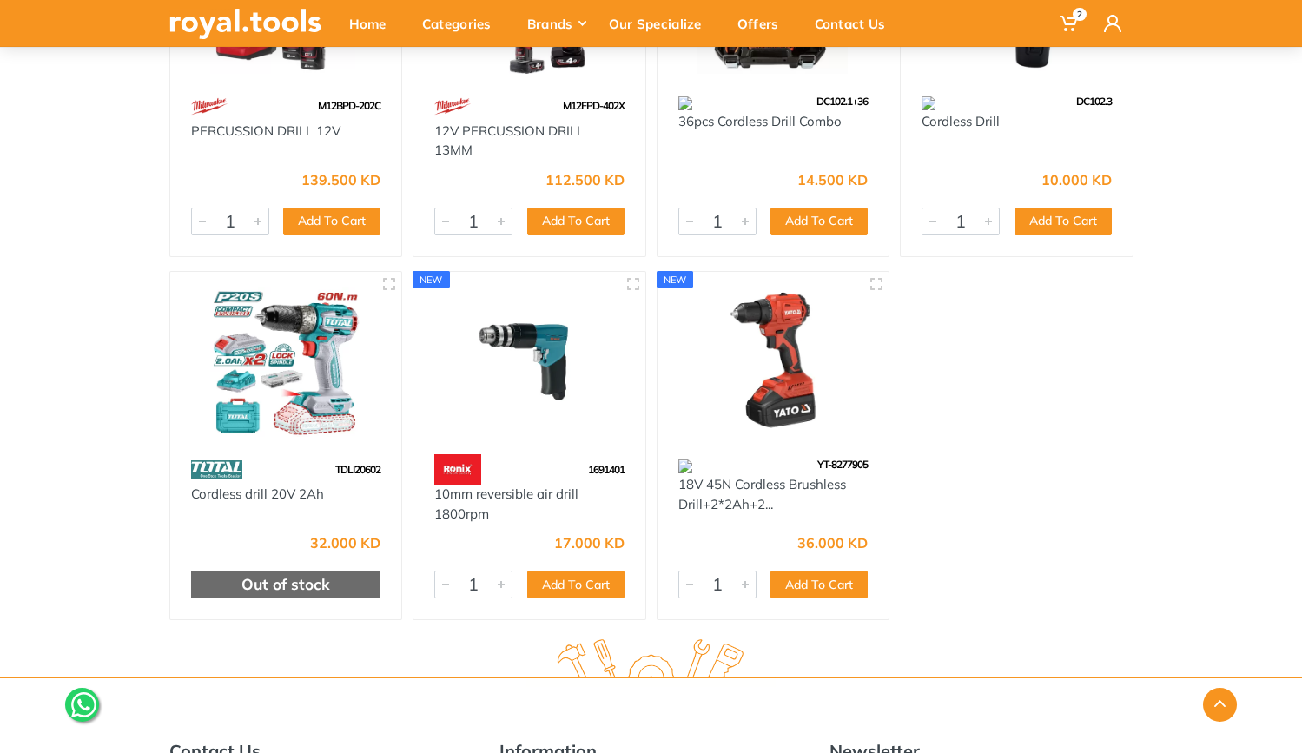
click at [479, 392] on img at bounding box center [529, 363] width 201 height 150
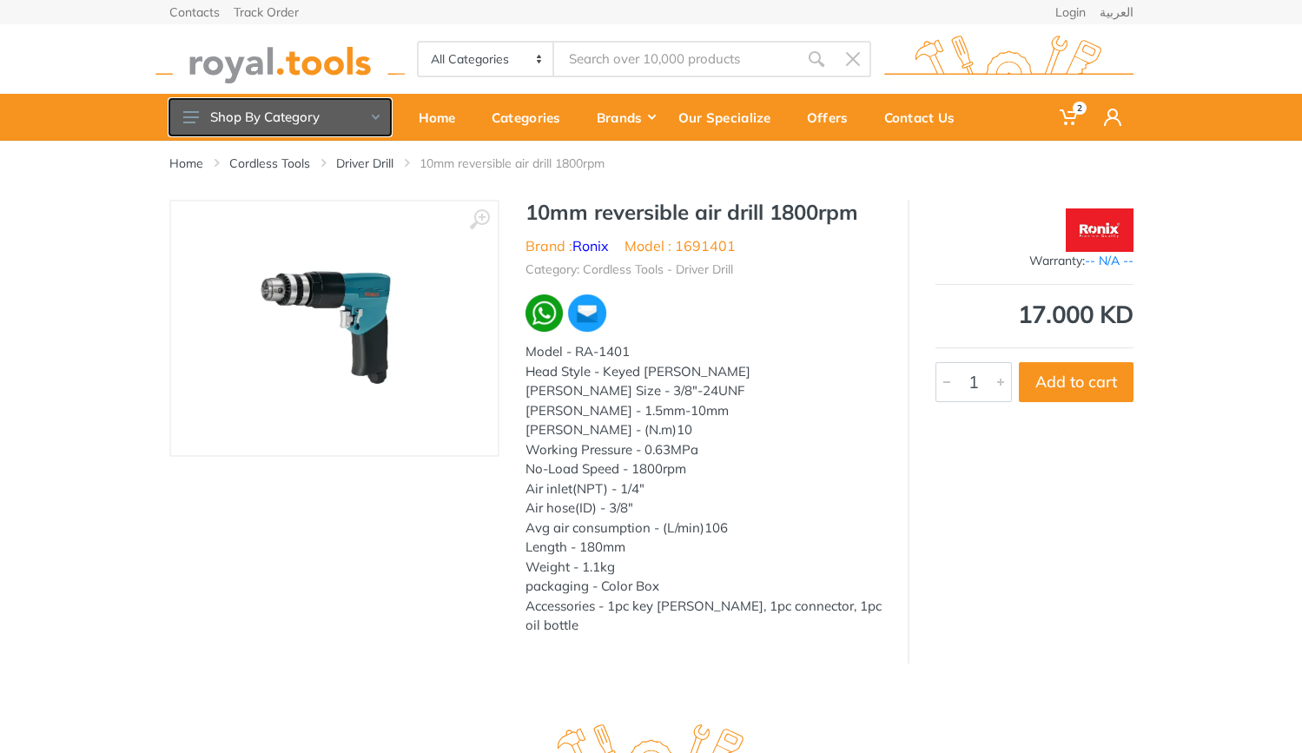
click at [195, 111] on icon at bounding box center [191, 117] width 16 height 12
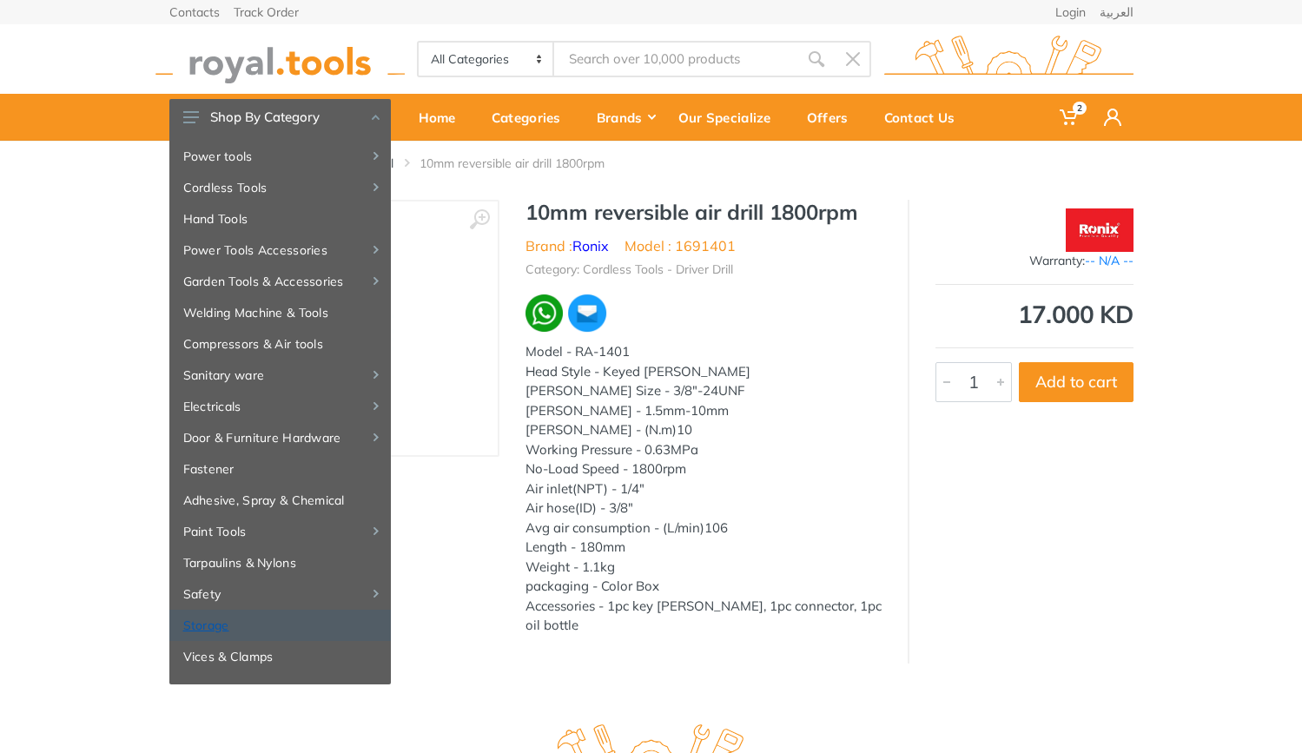
click at [236, 620] on link "Storage" at bounding box center [280, 625] width 222 height 31
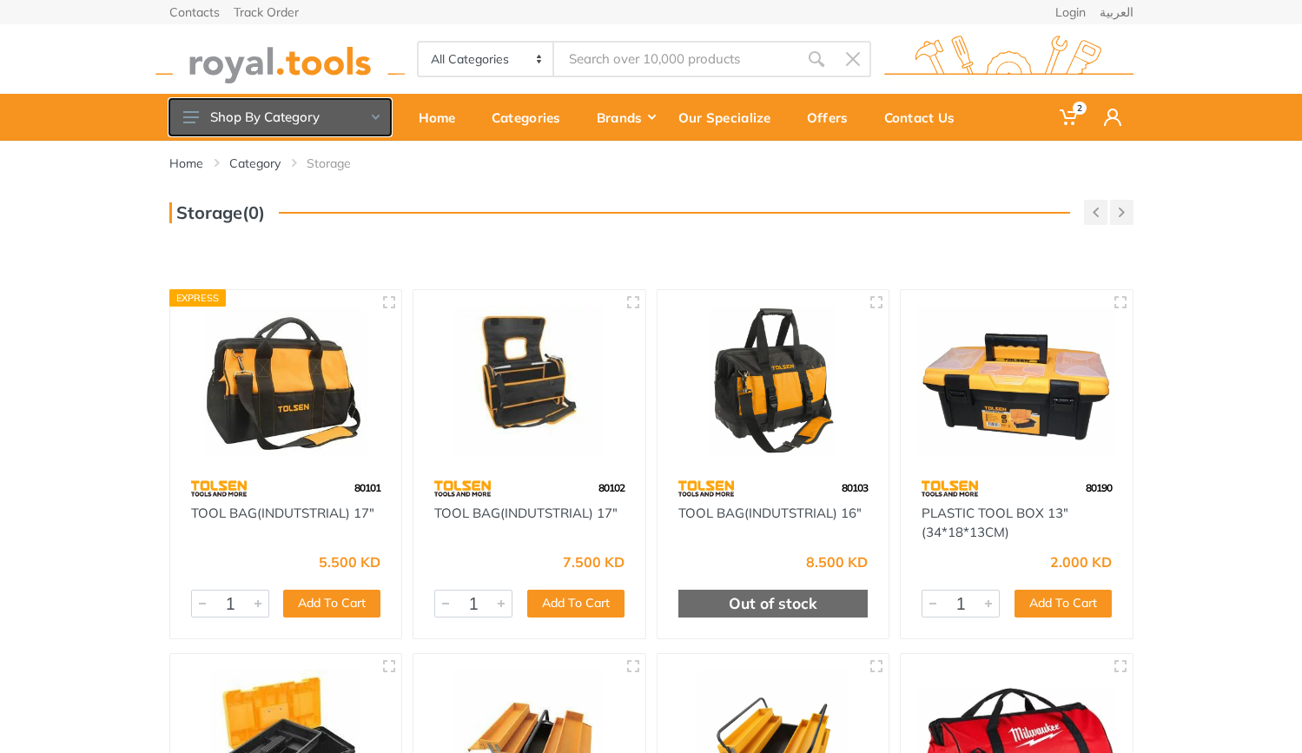
click at [189, 117] on use at bounding box center [191, 117] width 16 height 12
click at [1082, 114] on span "2" at bounding box center [1070, 117] width 44 height 36
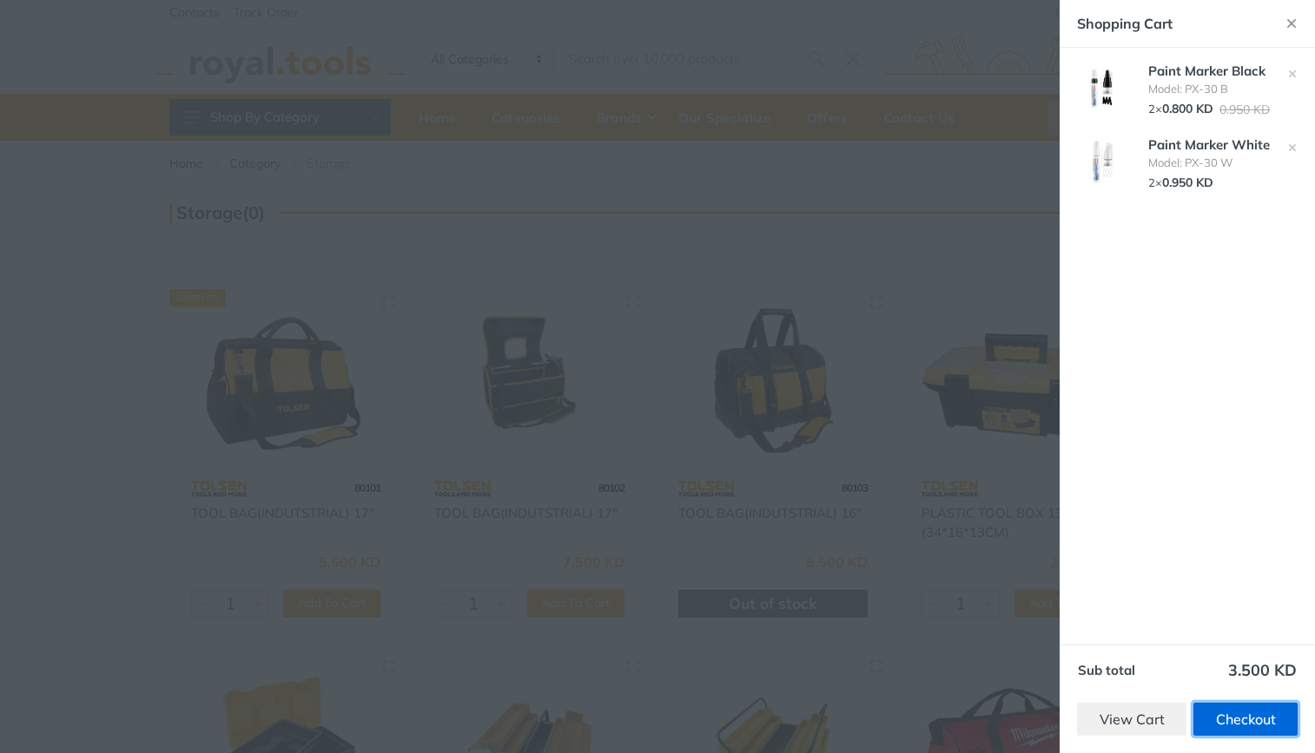
click at [1238, 725] on link "Checkout" at bounding box center [1246, 719] width 104 height 33
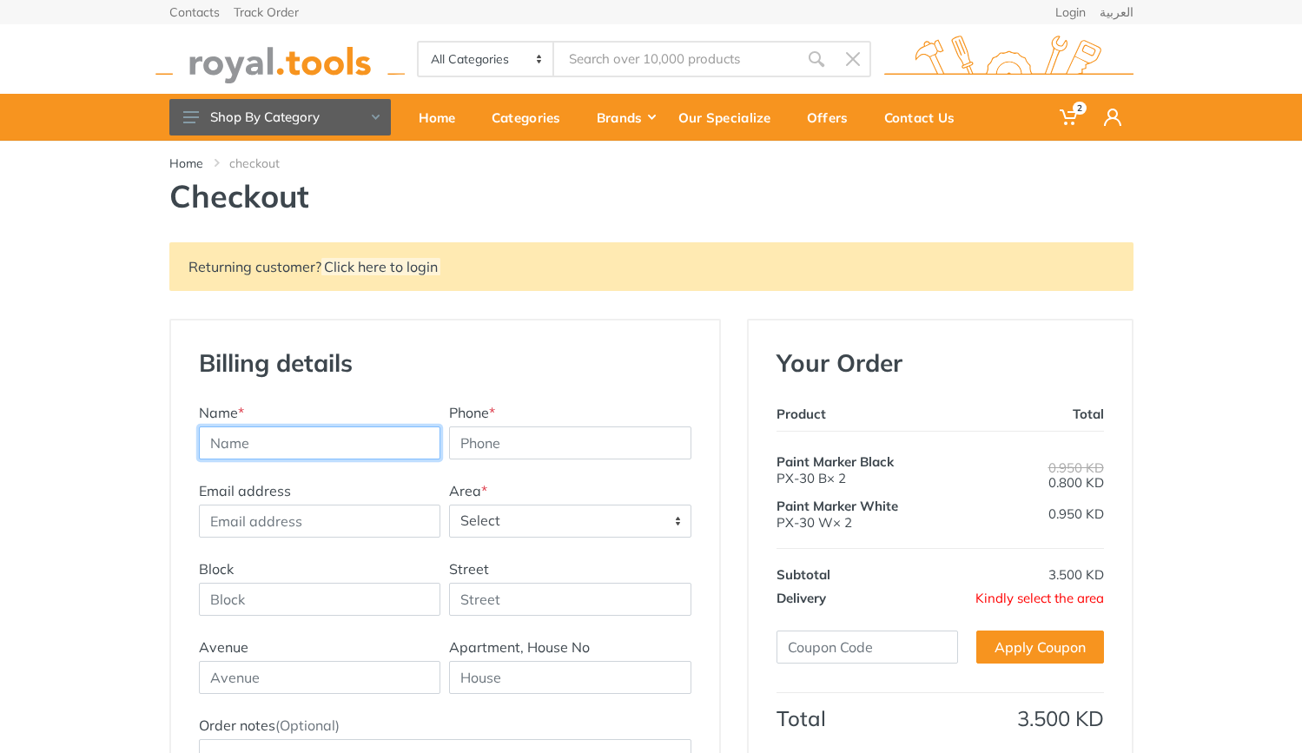
click at [331, 439] on input "text" at bounding box center [320, 443] width 242 height 33
type input "ghanimah"
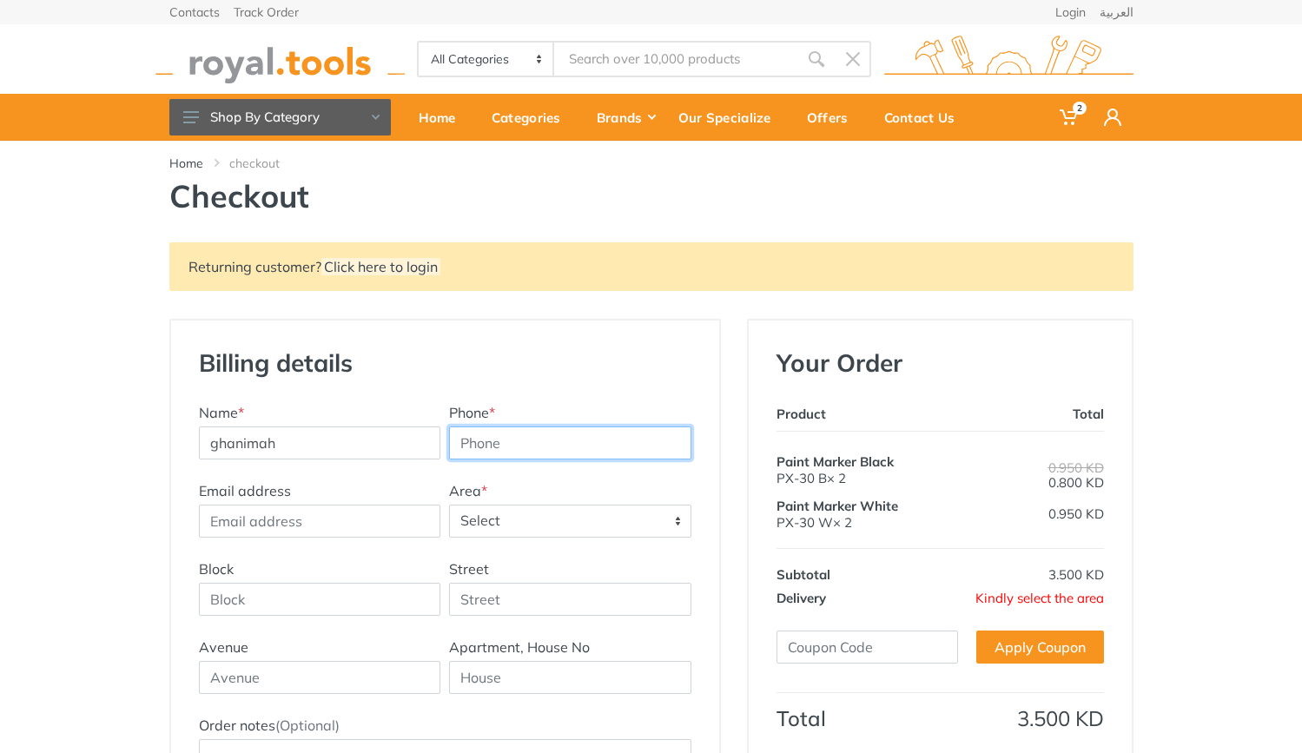
click at [505, 448] on input "Phone *" at bounding box center [570, 443] width 242 height 33
type input "67722110"
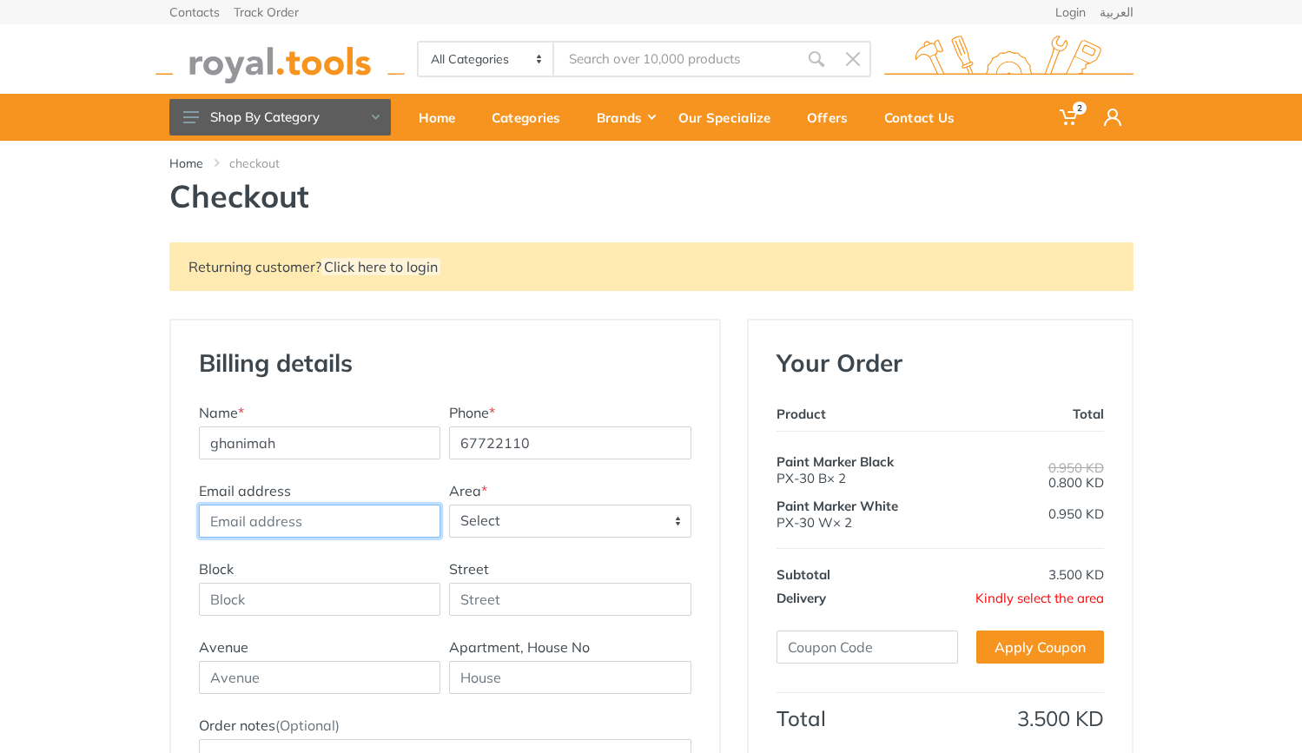
click at [309, 518] on input "Email address" at bounding box center [320, 521] width 242 height 33
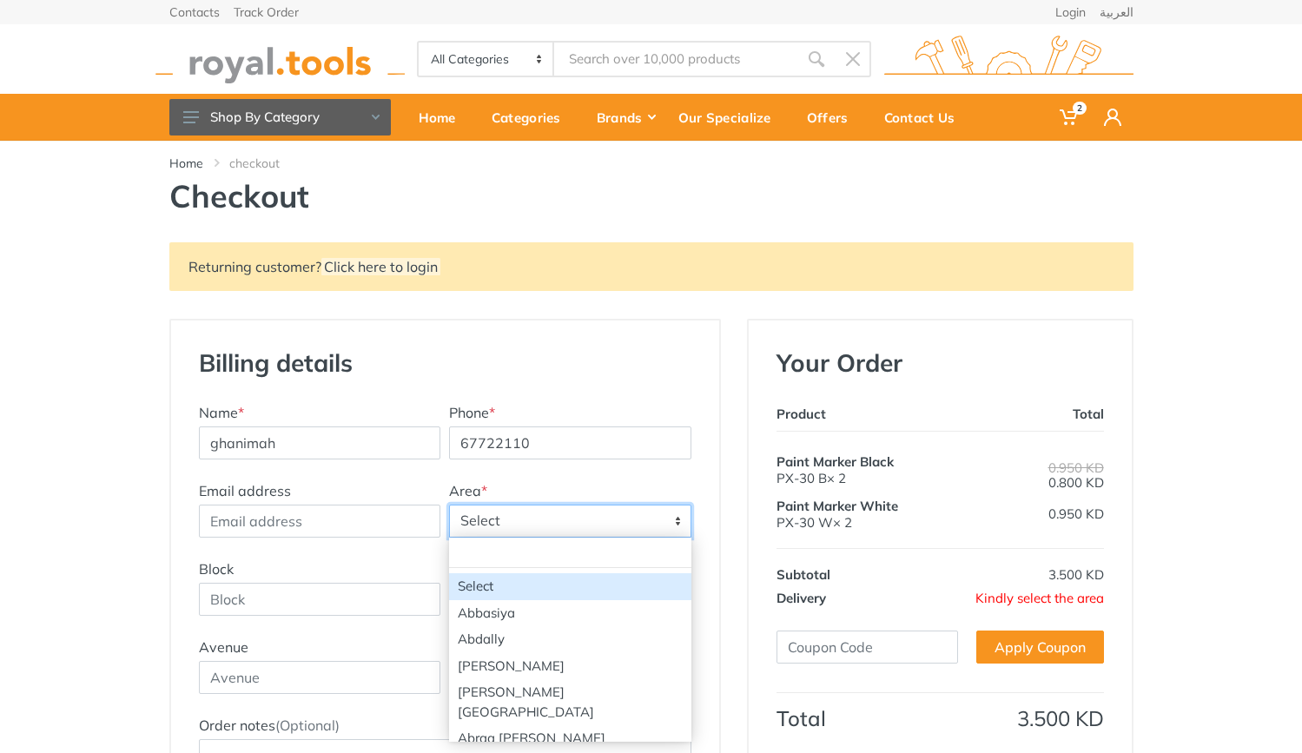
click at [475, 519] on span "Select" at bounding box center [570, 521] width 241 height 31
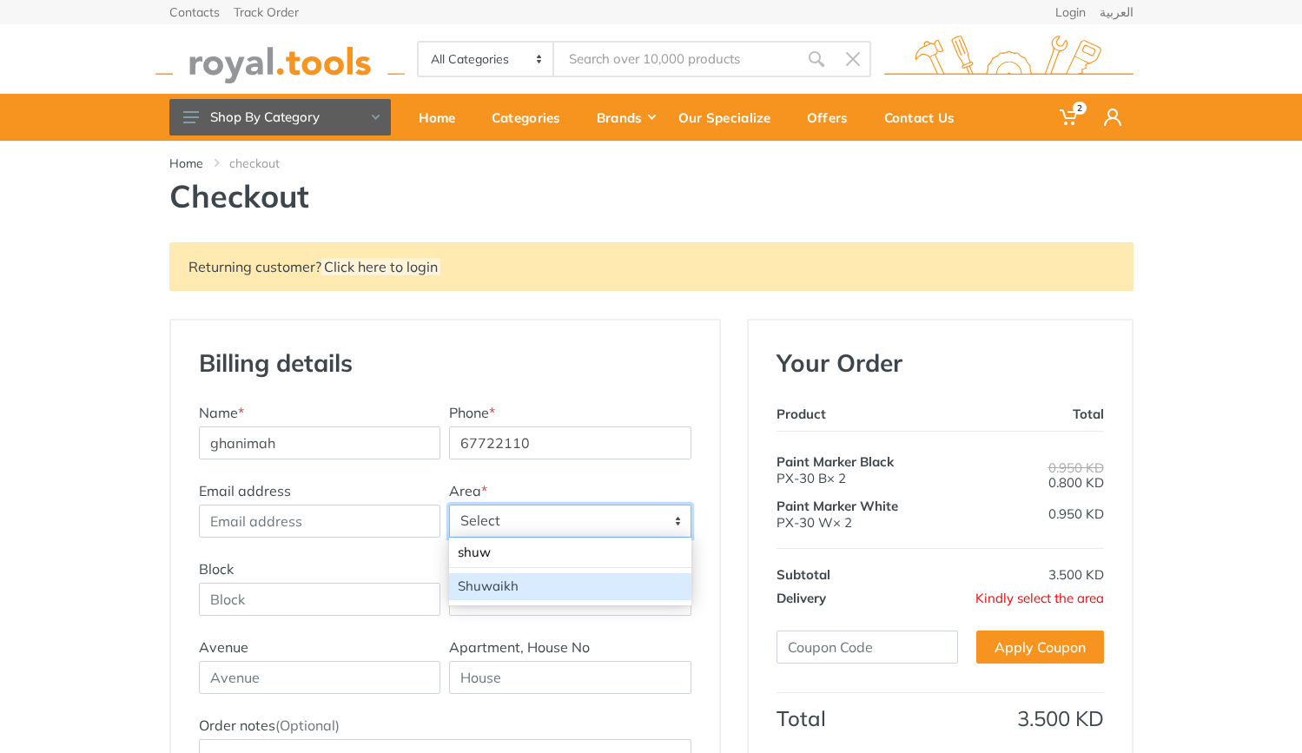
type input "shuw"
select select "62"
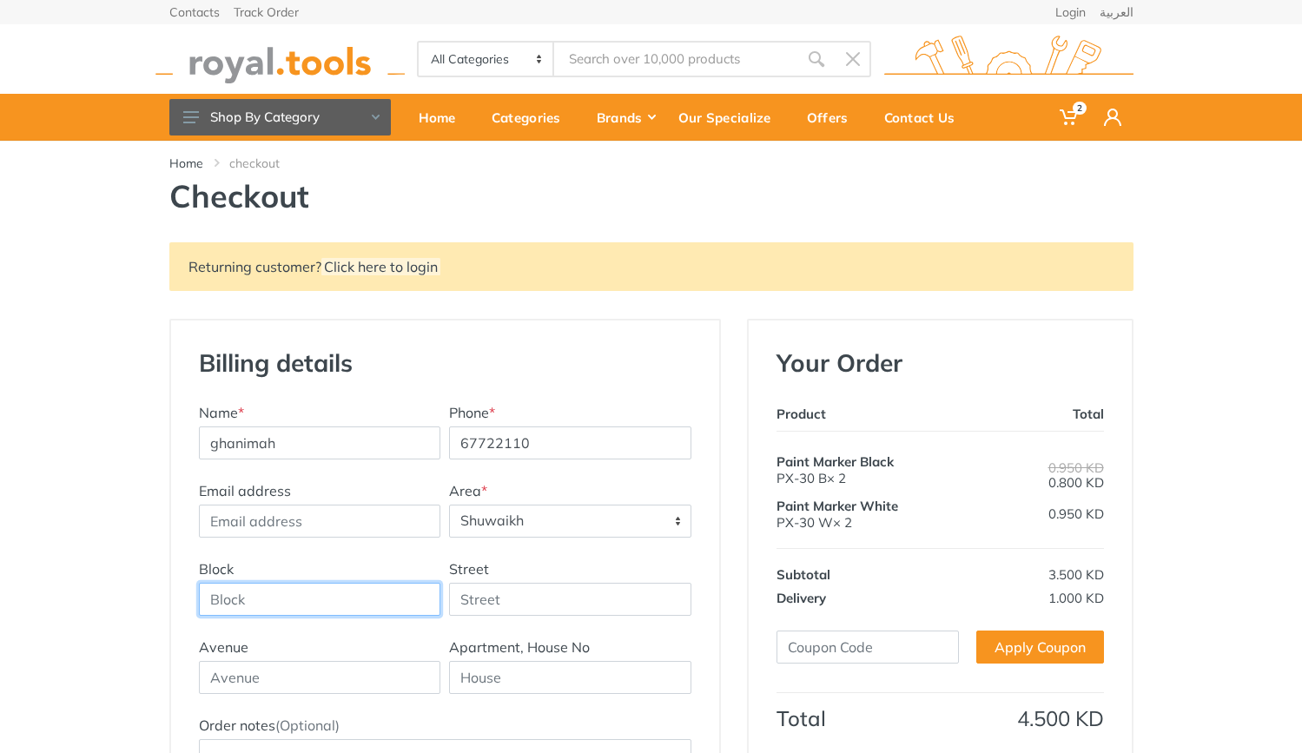
click at [412, 598] on input "Block" at bounding box center [320, 599] width 242 height 33
type input "4"
click at [498, 605] on input "Street" at bounding box center [570, 599] width 242 height 33
type input "41"
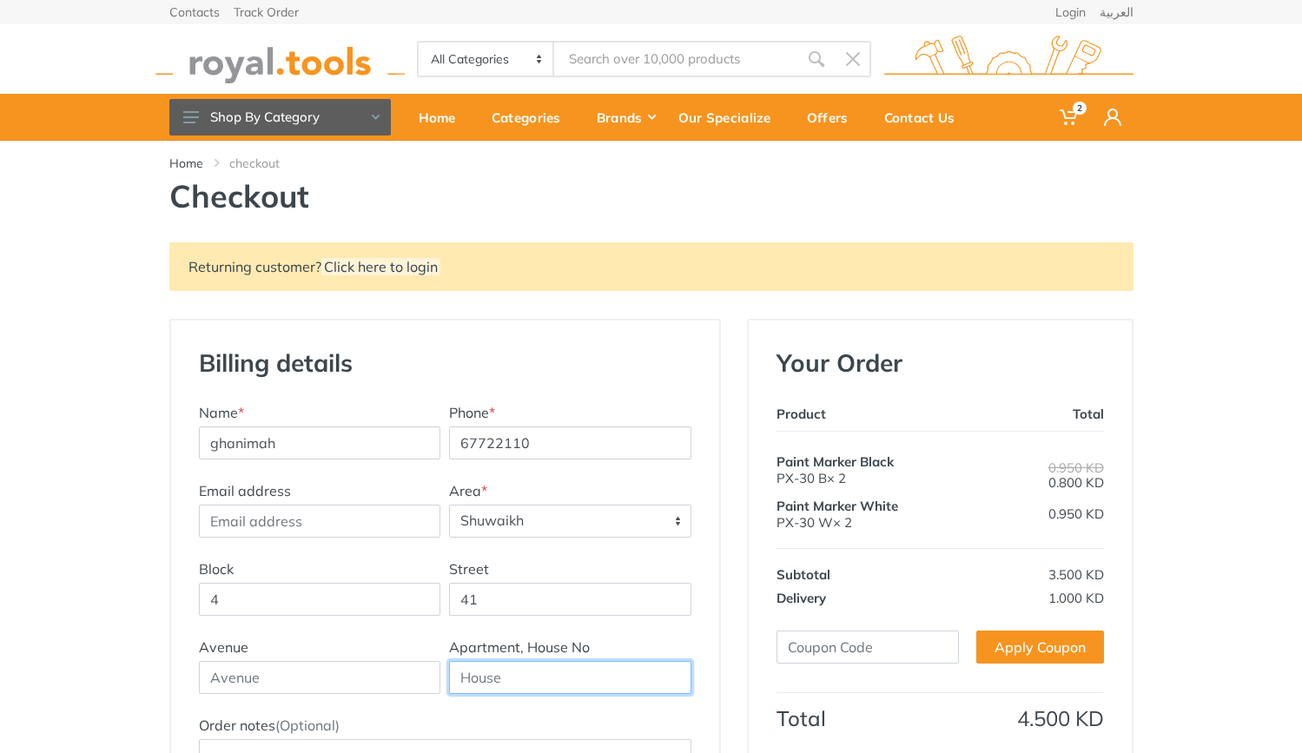
click at [479, 672] on input "text" at bounding box center [570, 677] width 242 height 33
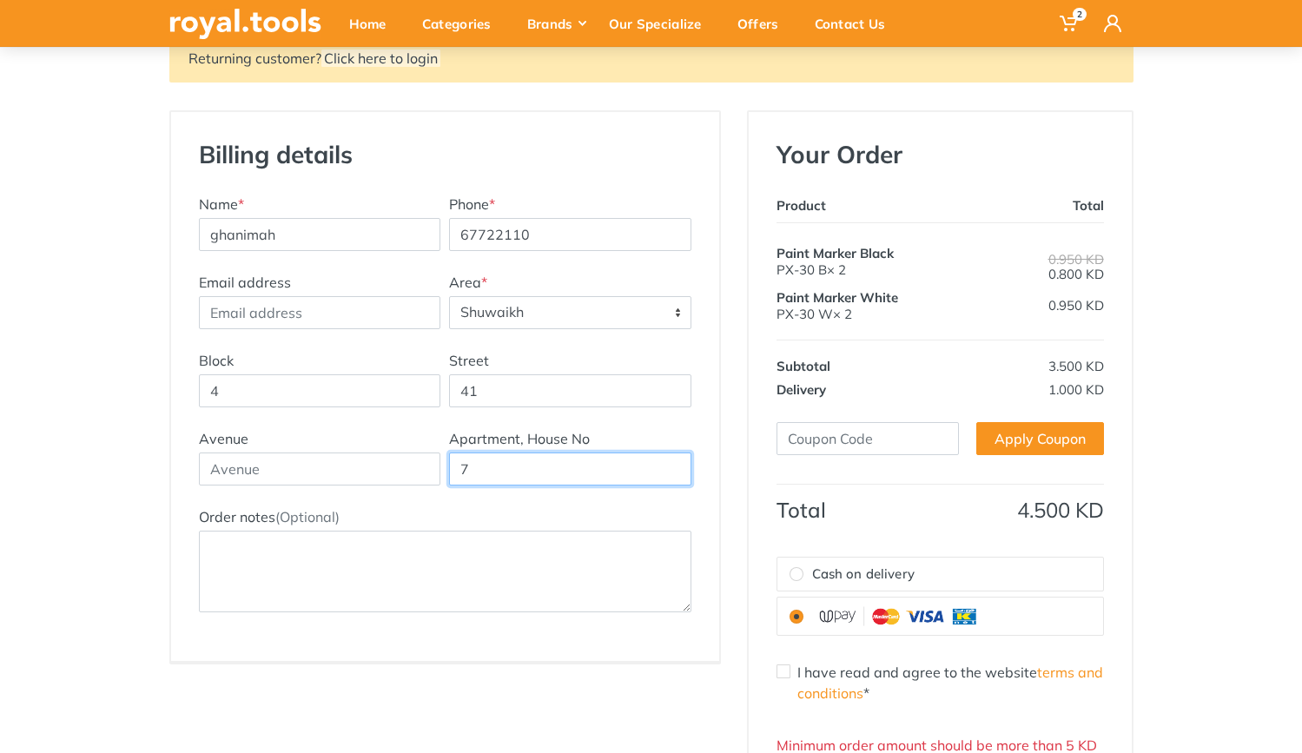
scroll to position [301, 0]
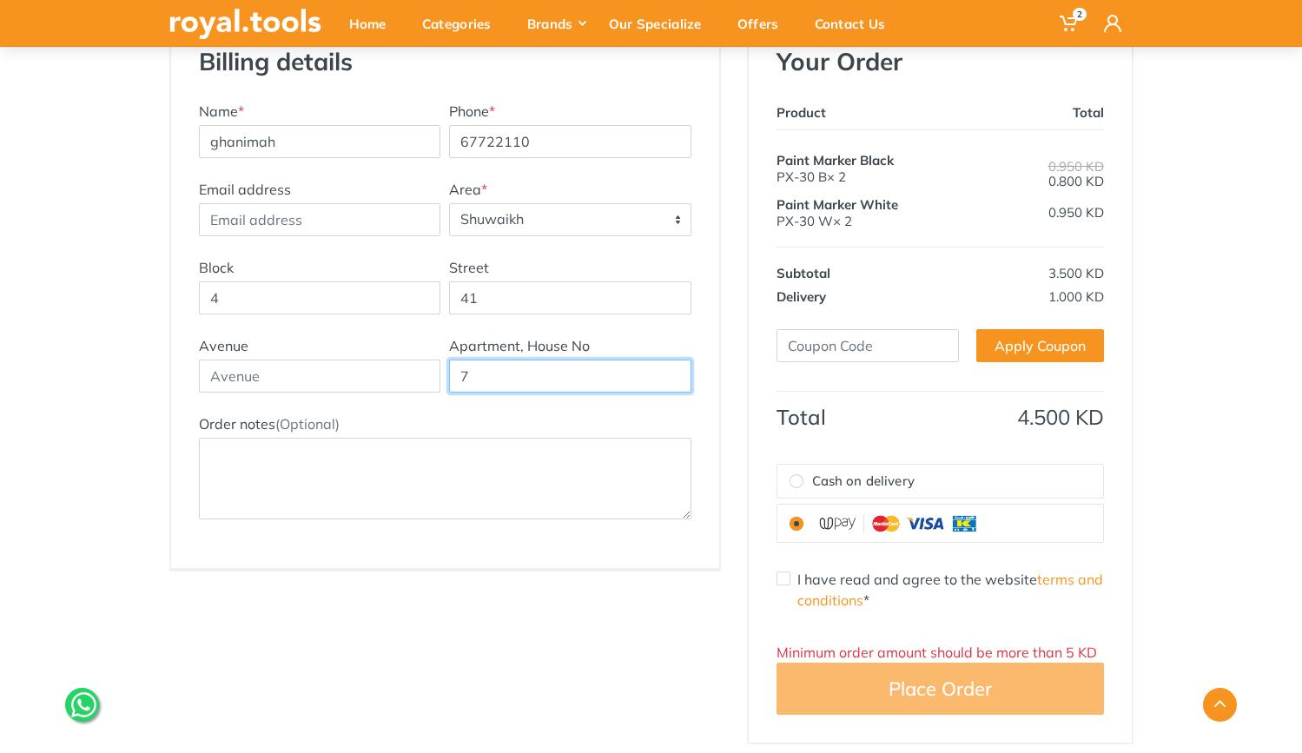
type input "7"
click at [790, 580] on div "I have read and agree to the website terms and conditions *" at bounding box center [941, 590] width 328 height 42
click at [782, 577] on input "I have read and agree to the website terms and conditions *" at bounding box center [784, 579] width 14 height 14
checkbox input "true"
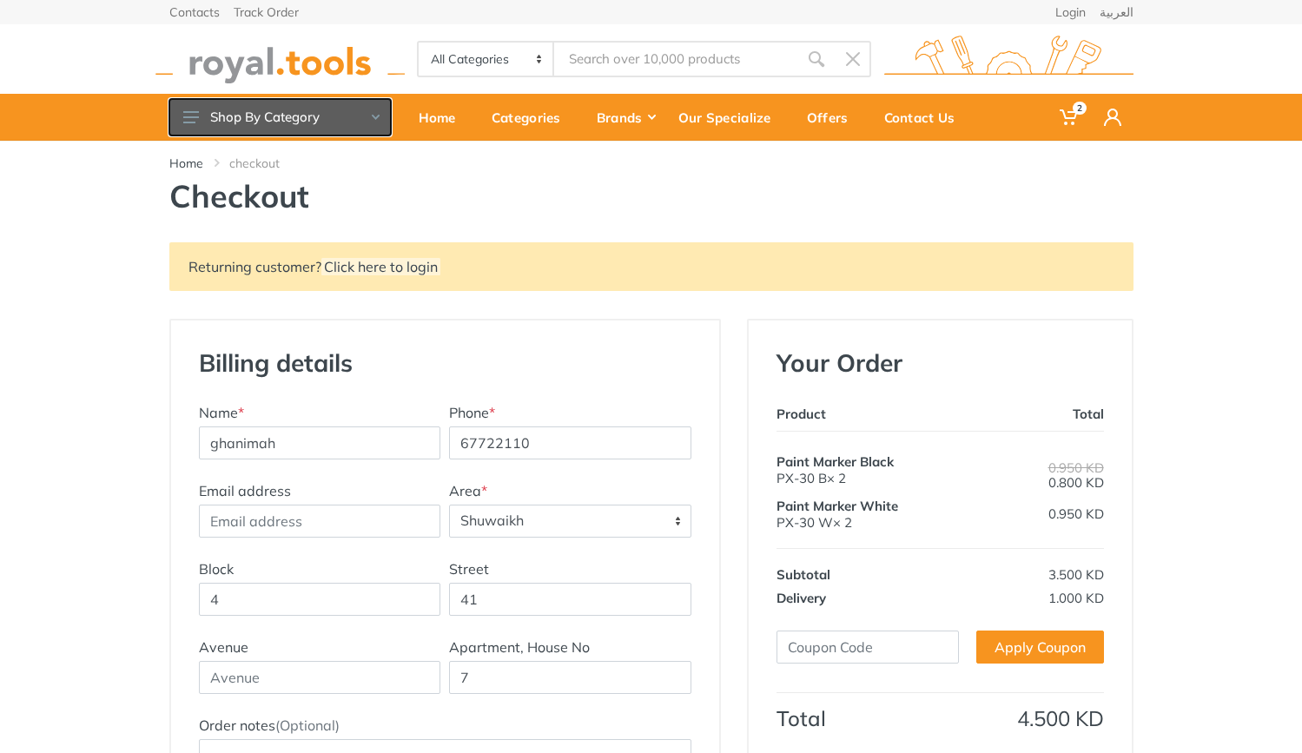
click at [182, 109] on button "Shop By Category" at bounding box center [280, 117] width 222 height 36
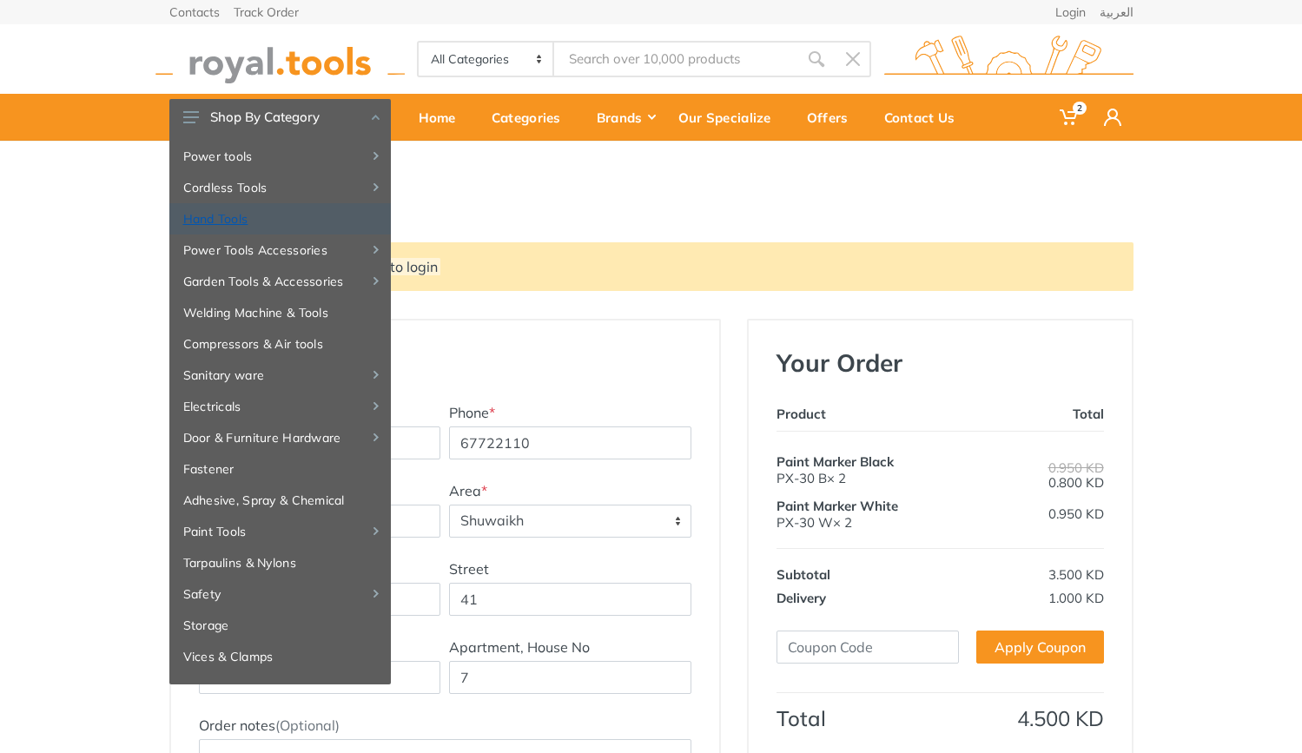
click at [277, 222] on link "Hand Tools" at bounding box center [280, 218] width 222 height 31
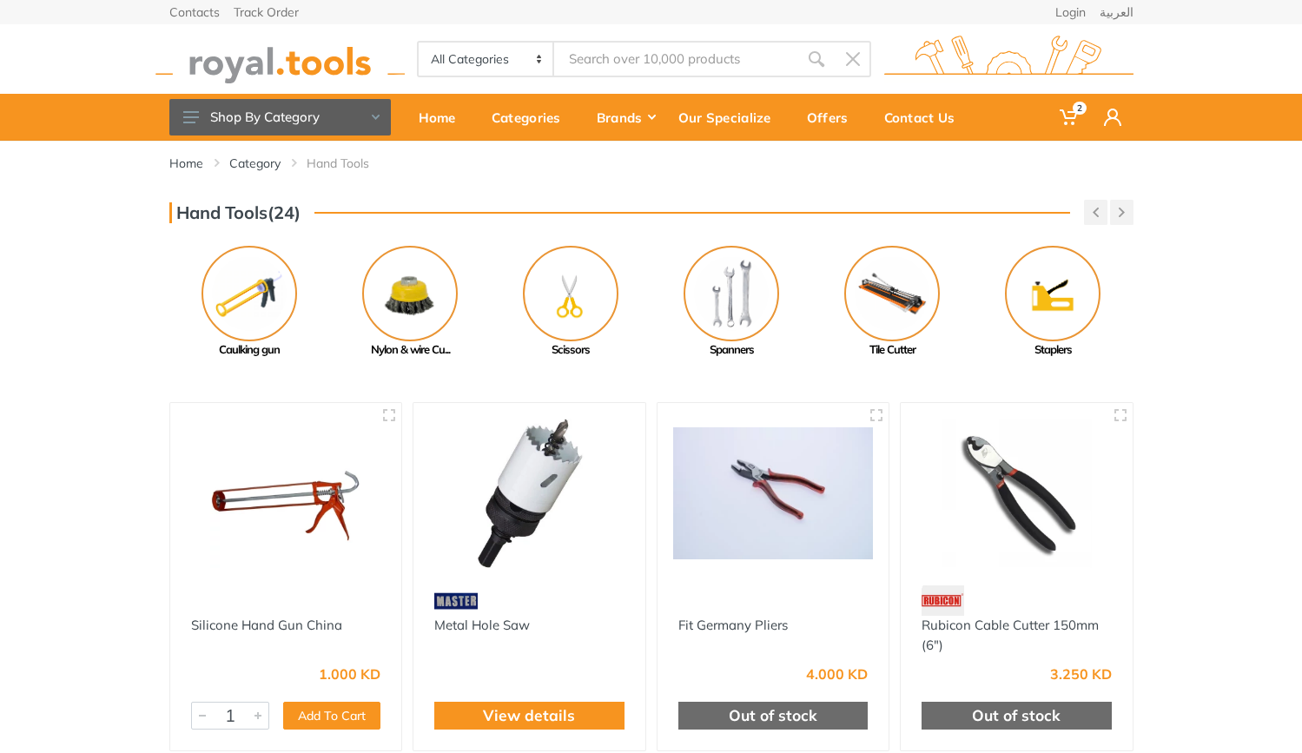
click at [621, 59] on input "Site search" at bounding box center [675, 59] width 243 height 36
type input "sock"
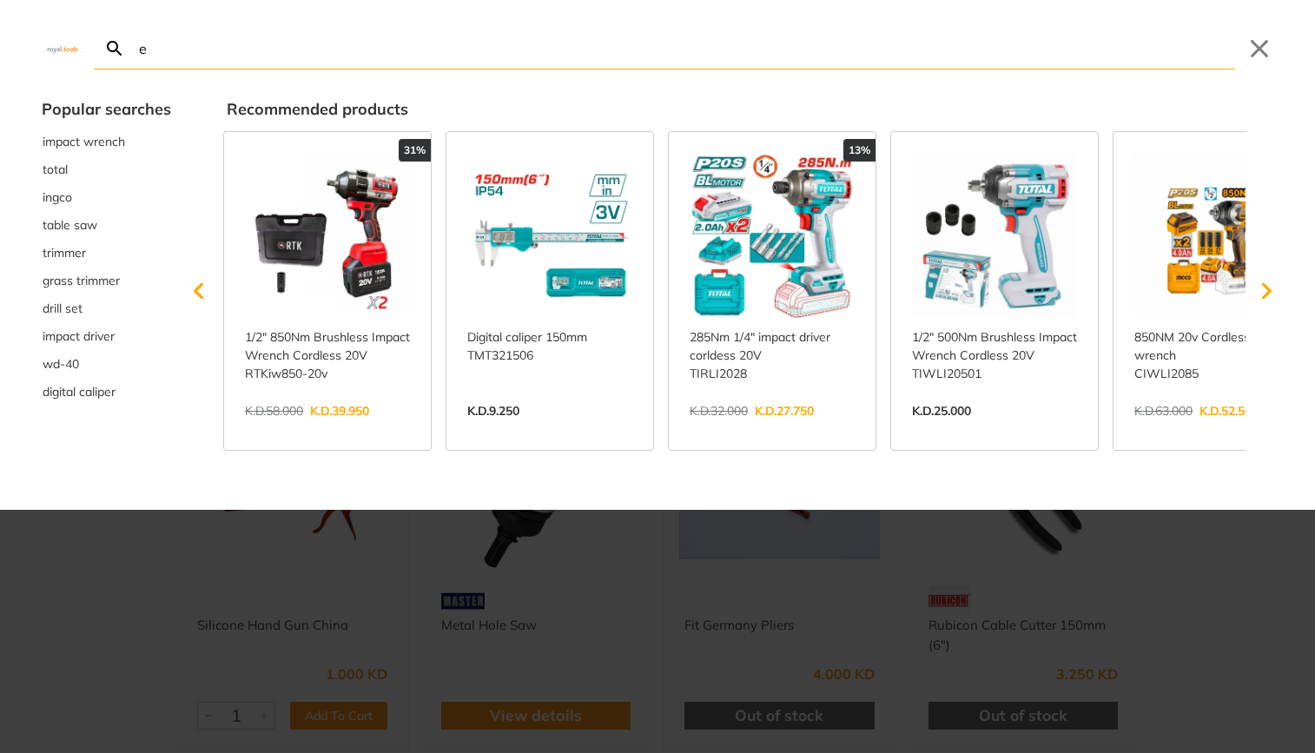
type input "et"
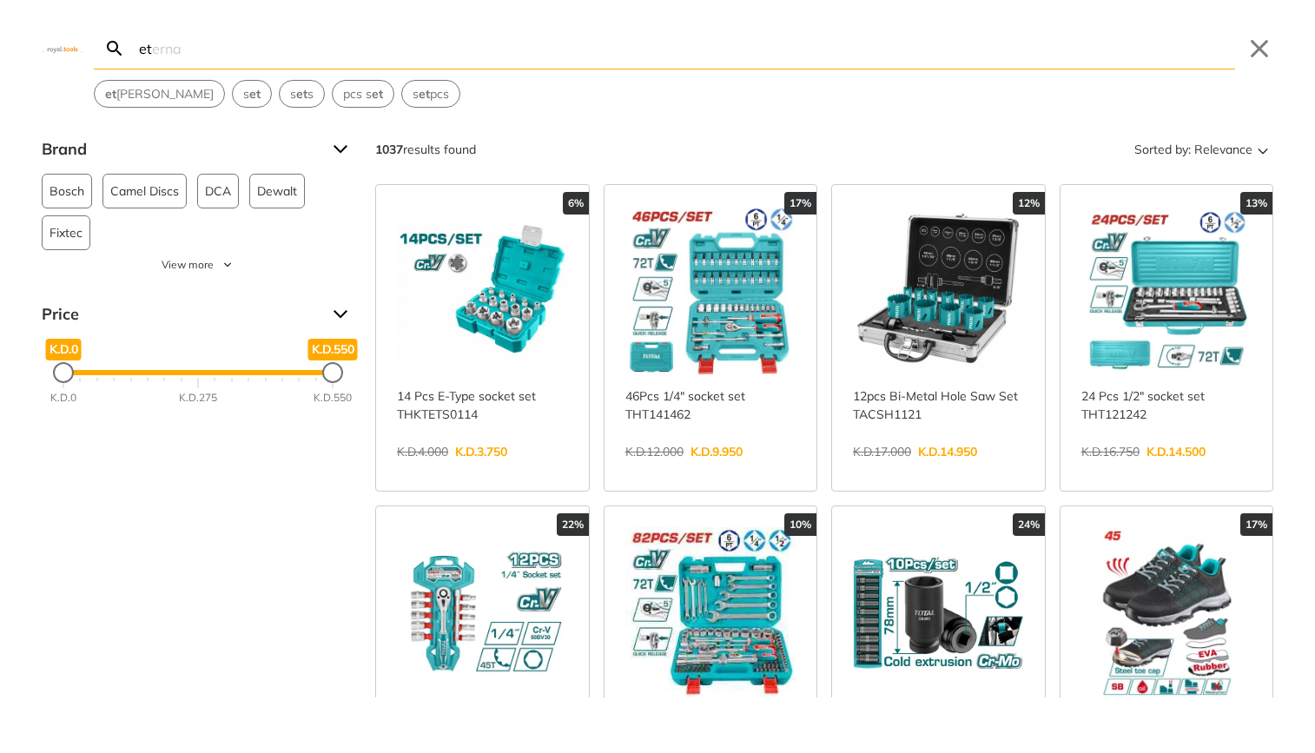
type input "e"
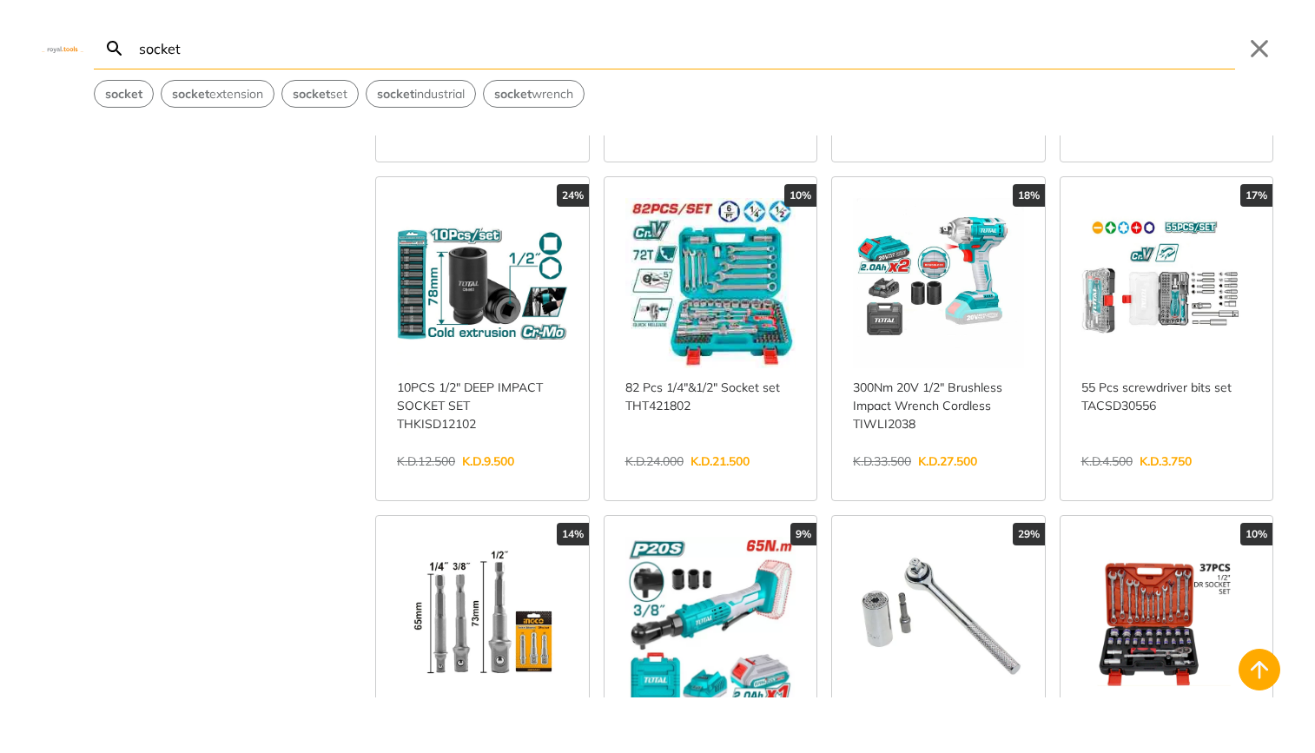
scroll to position [500, 0]
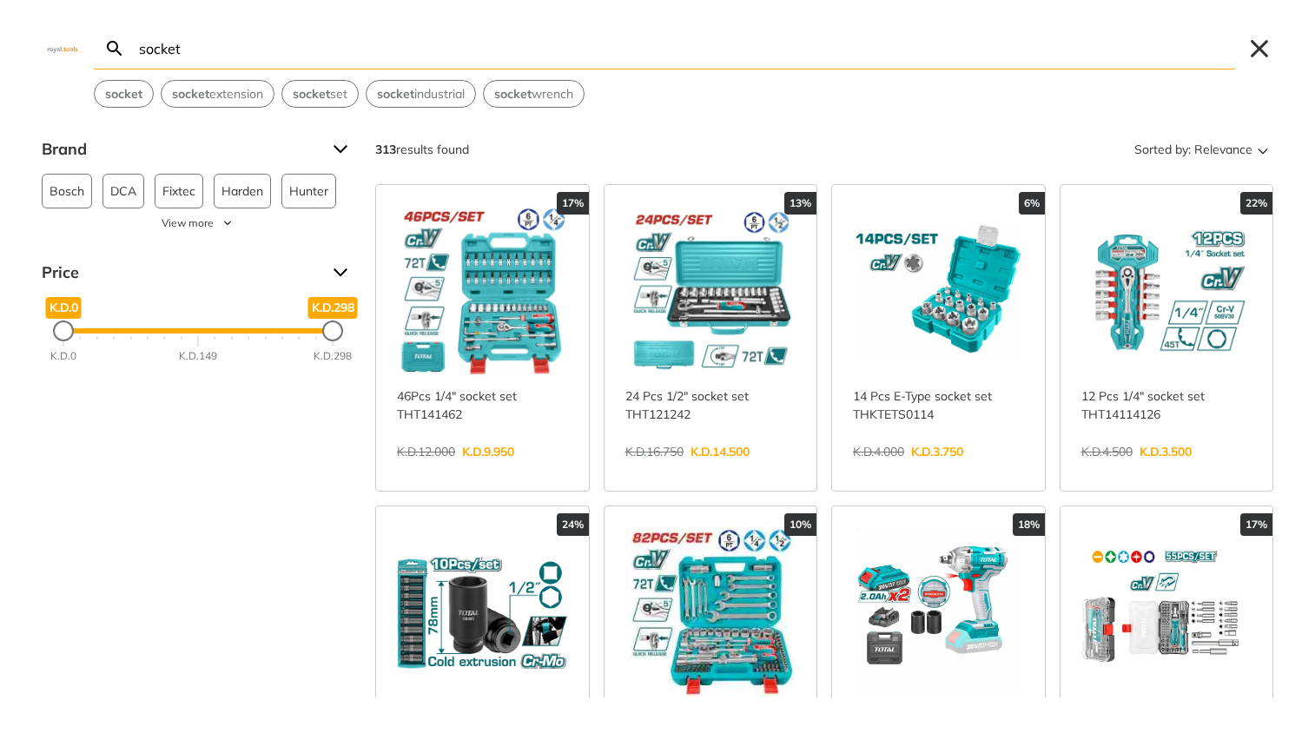
type input "socket"
click at [1256, 50] on button "Close" at bounding box center [1260, 49] width 28 height 28
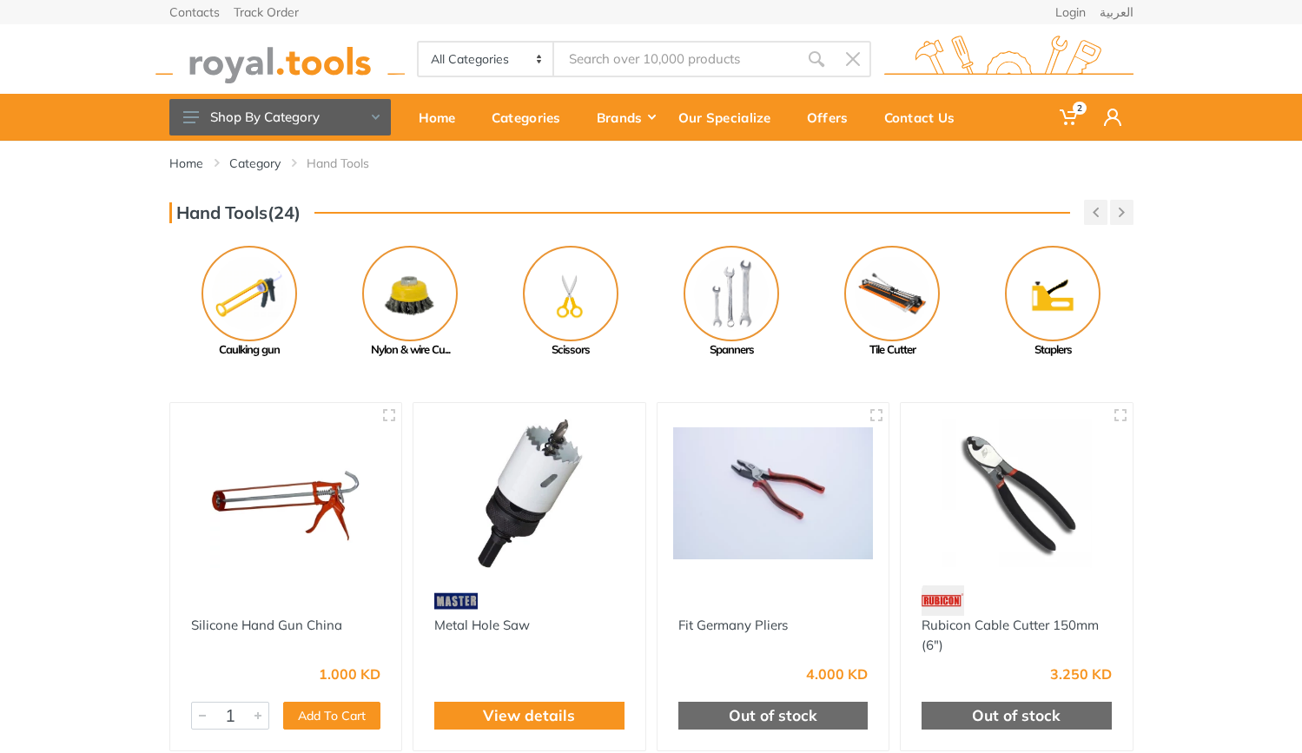
click at [586, 59] on input "Site search" at bounding box center [675, 59] width 243 height 36
type input "cl"
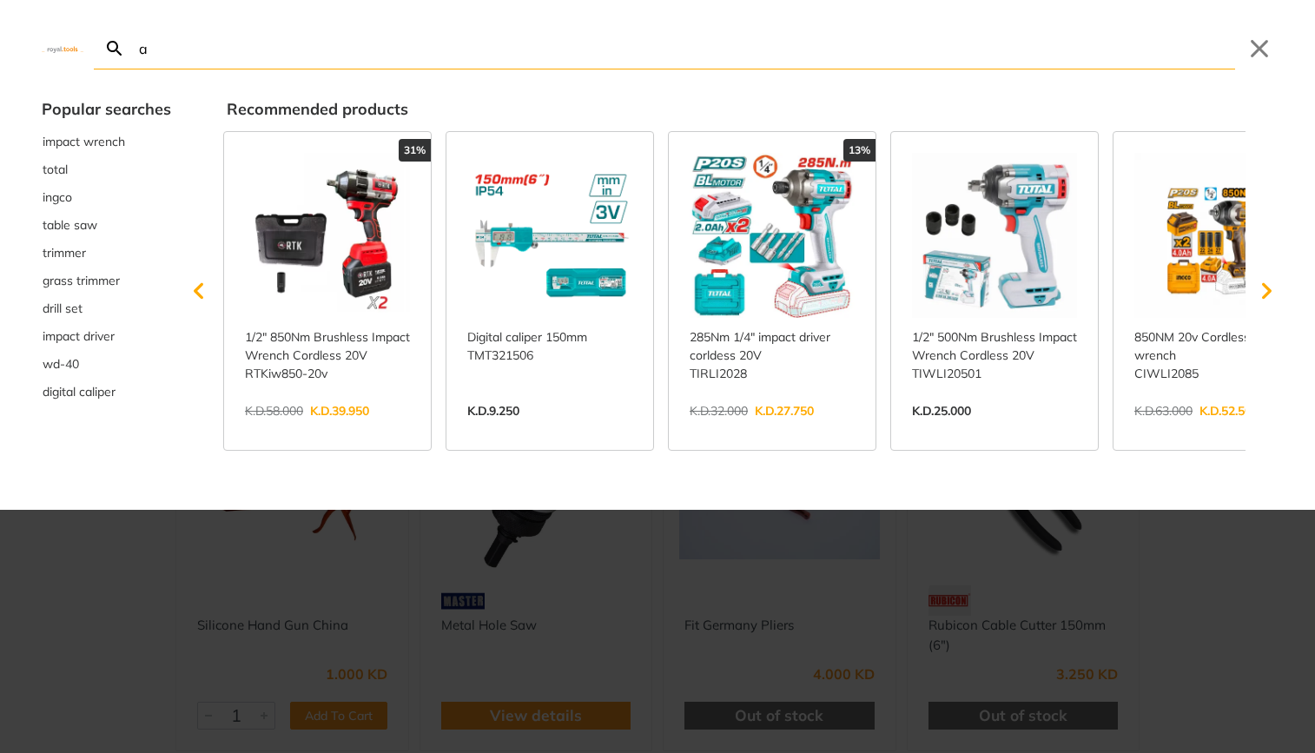
type input "a"
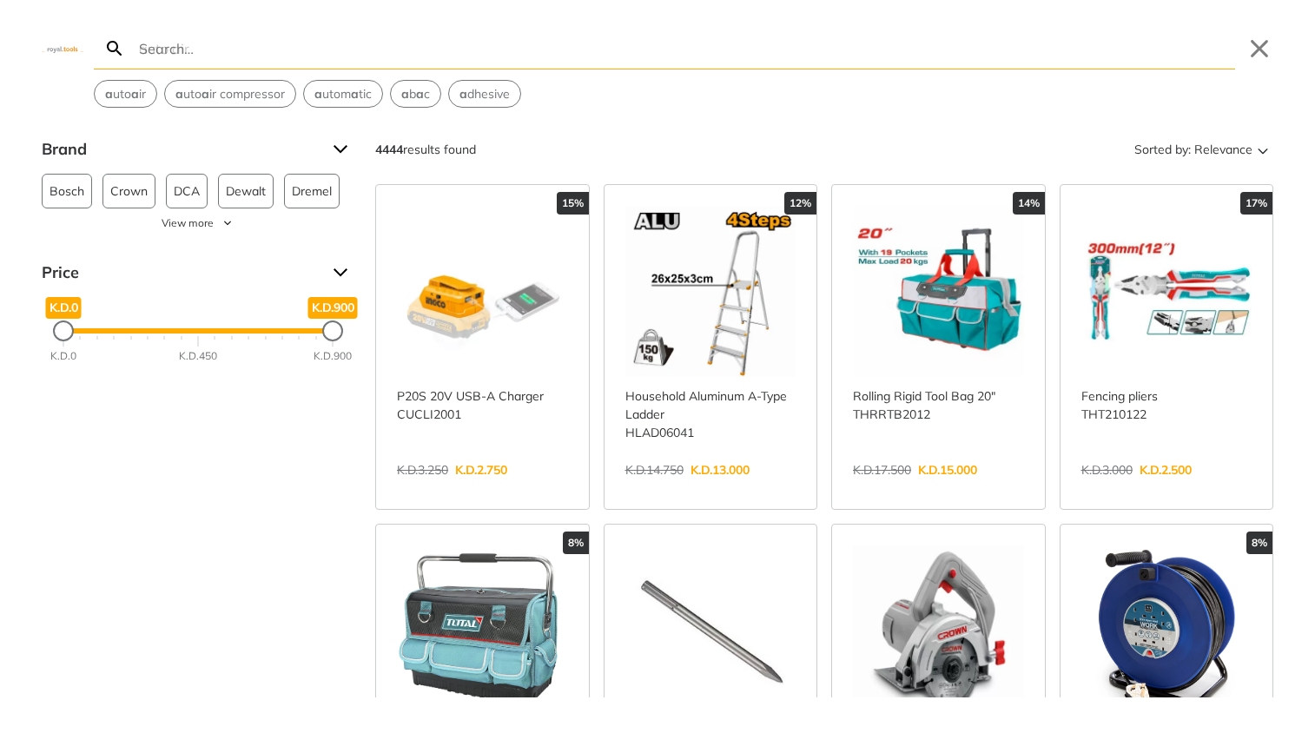
type input "a"
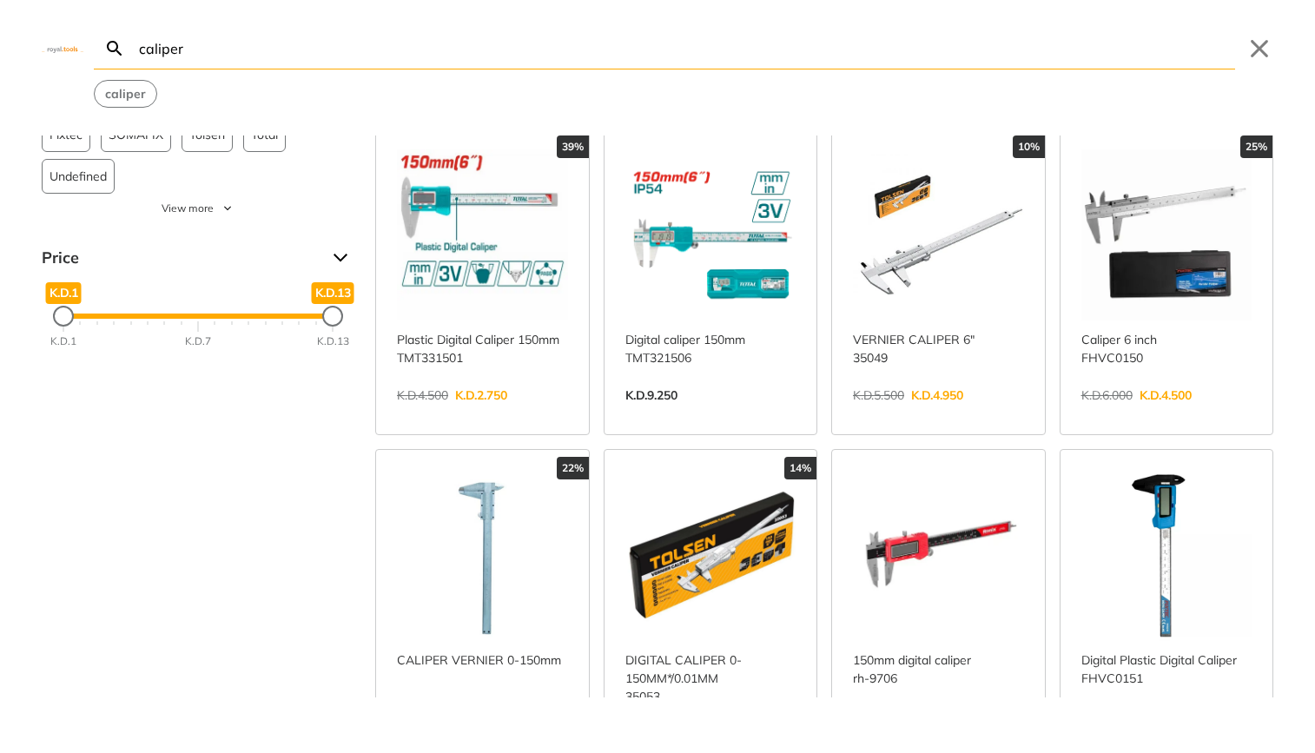
scroll to position [50, 0]
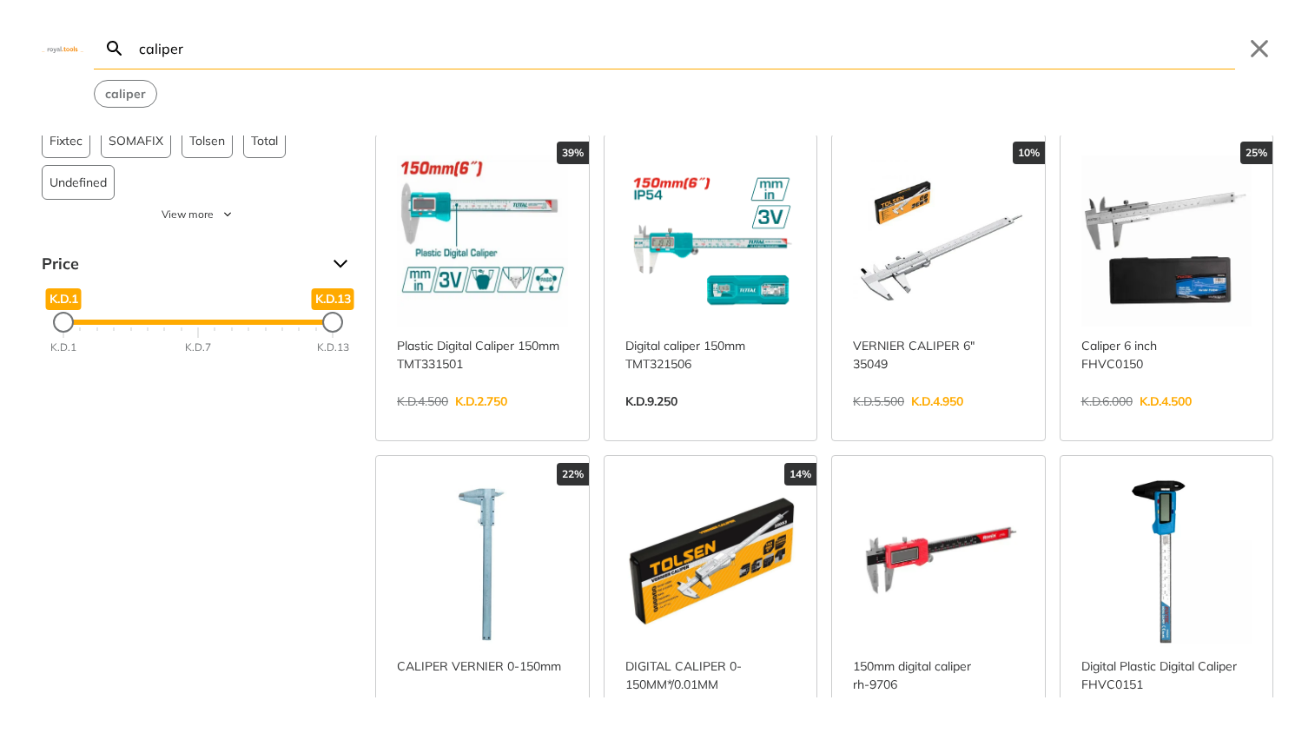
type input "caliper"
click at [498, 420] on link "View more →" at bounding box center [482, 420] width 171 height 0
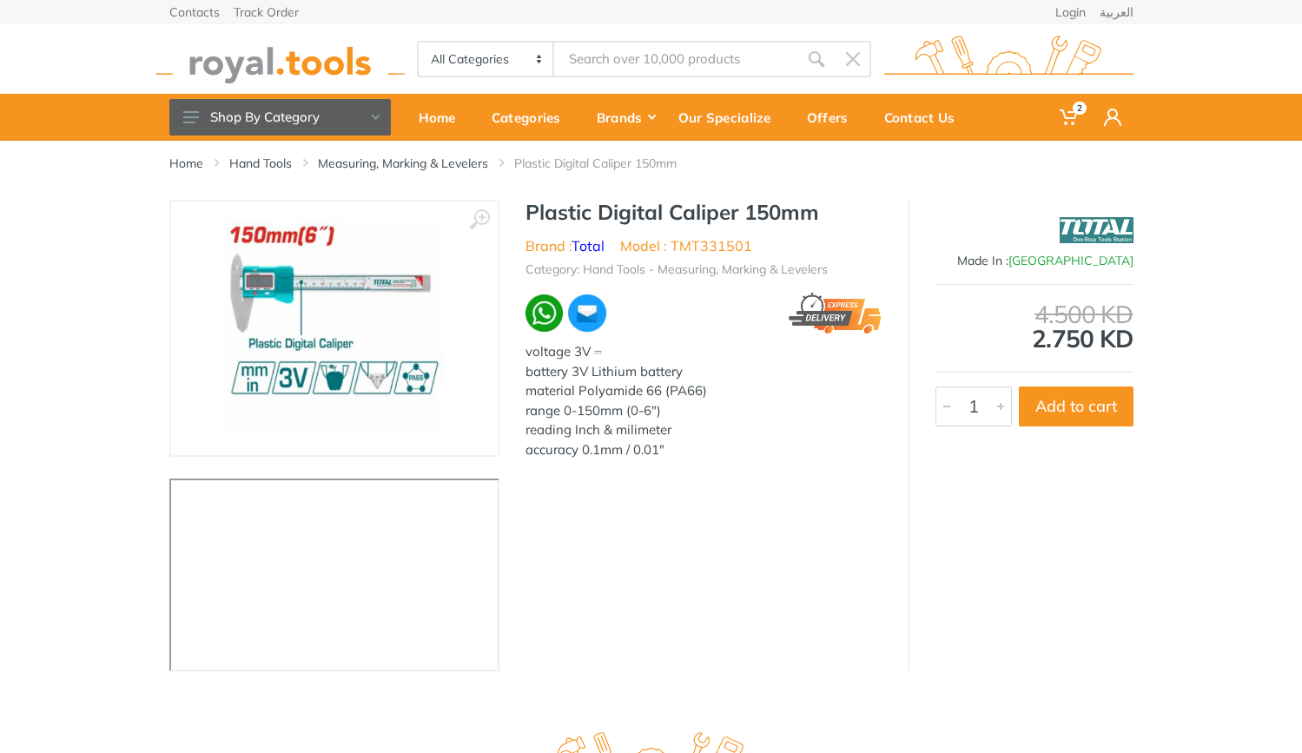
type input "caliper"
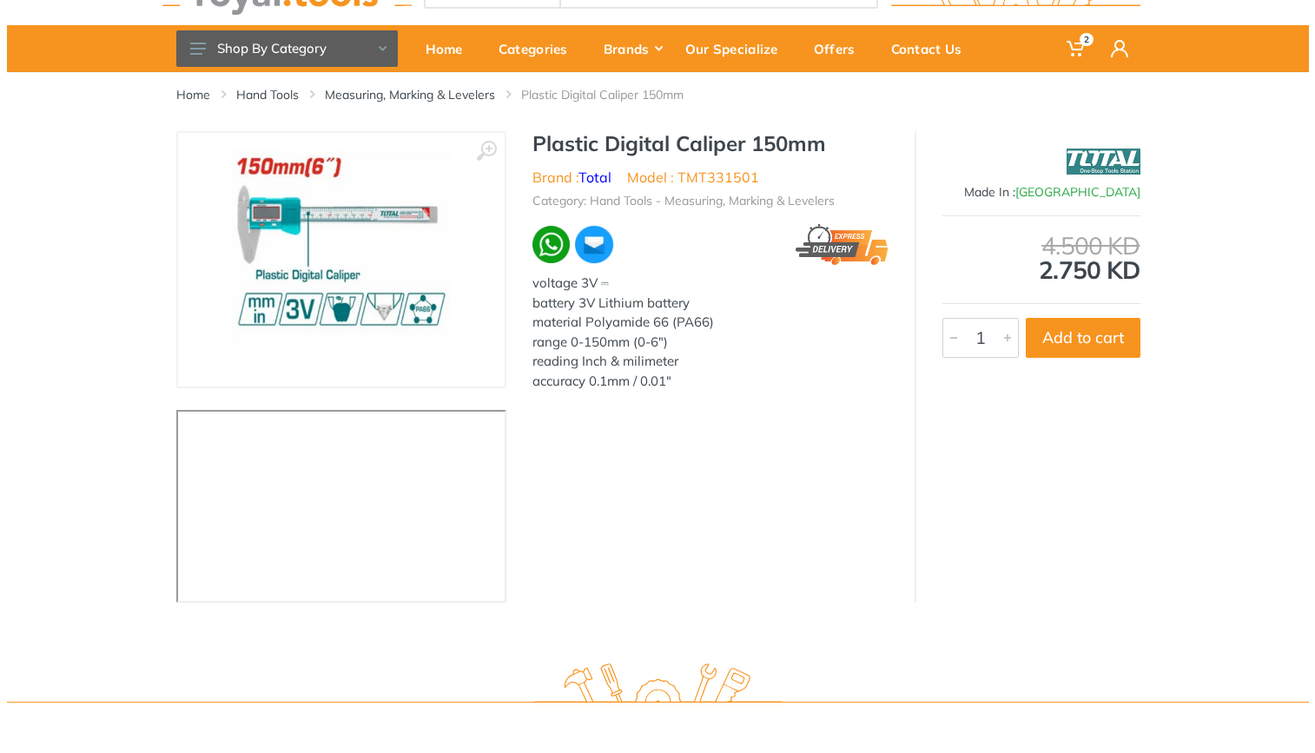
scroll to position [69, 0]
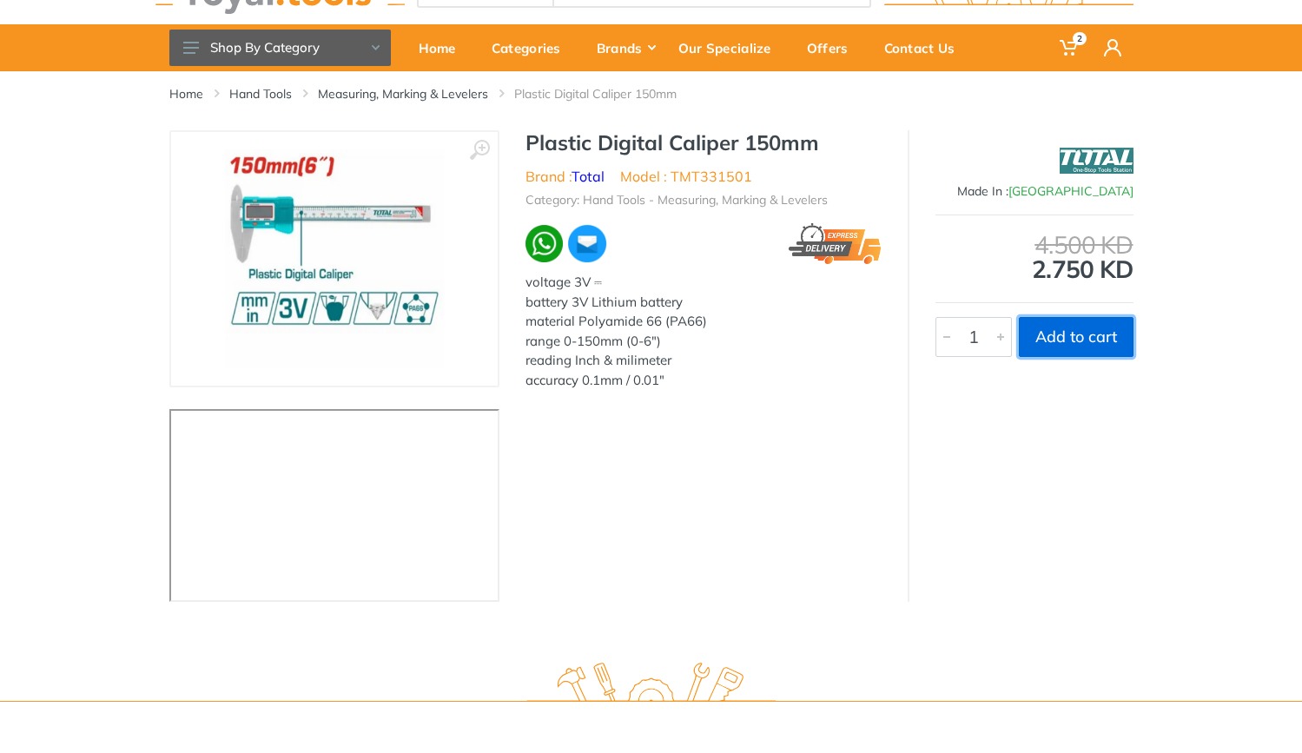
click at [1092, 337] on button "Add to cart" at bounding box center [1076, 337] width 115 height 40
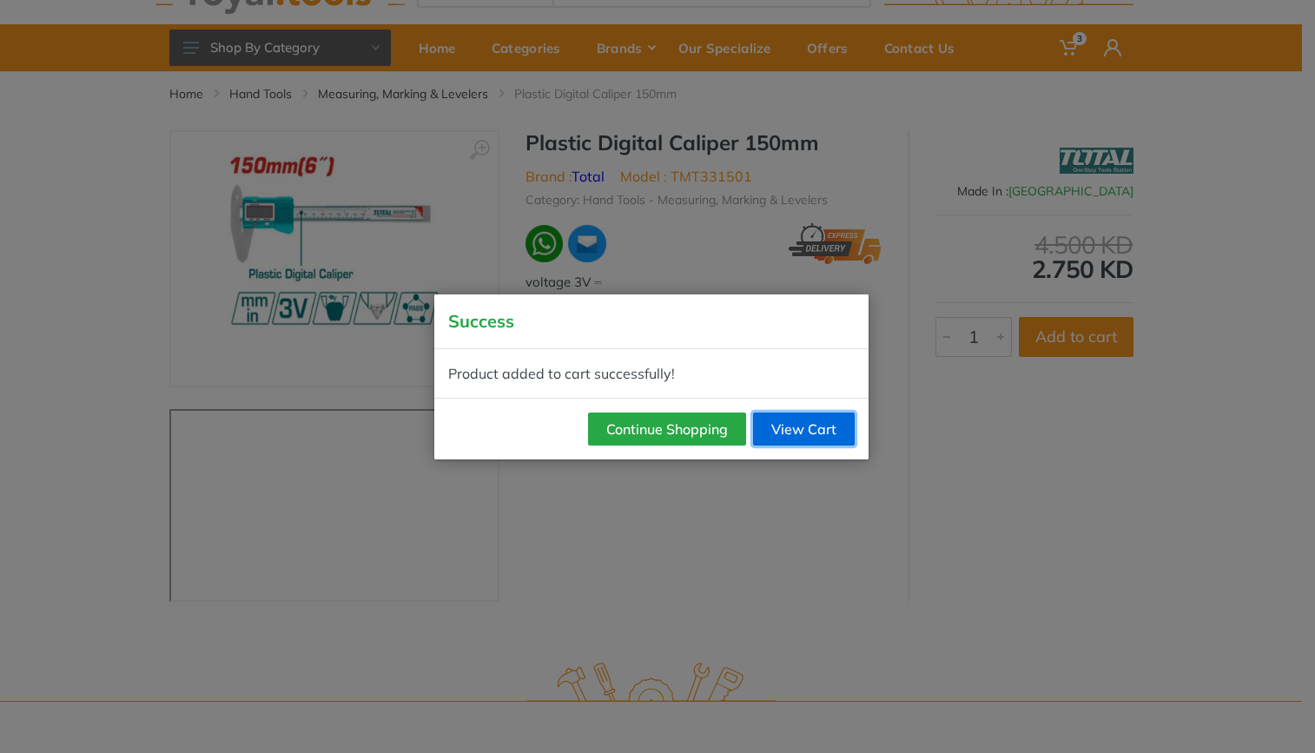
click at [774, 427] on link "View Cart" at bounding box center [804, 429] width 102 height 33
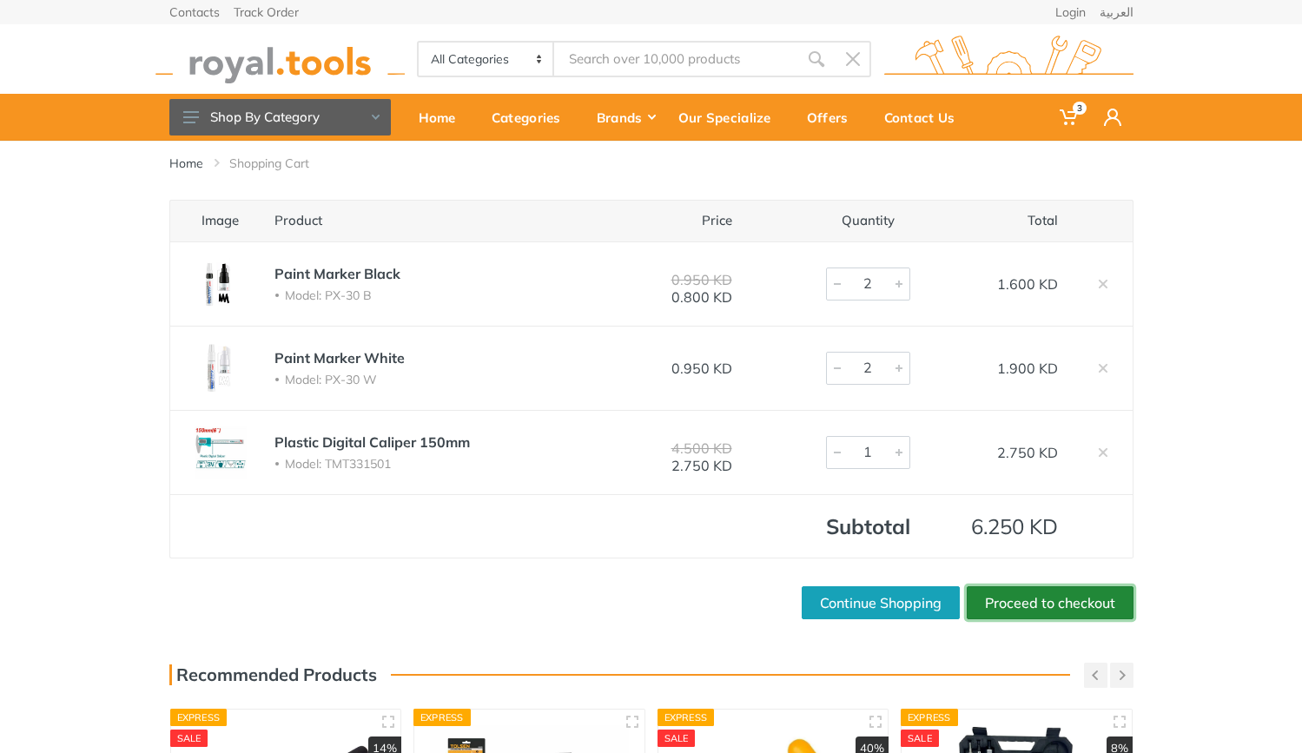
click at [1017, 600] on link "Proceed to checkout" at bounding box center [1050, 602] width 167 height 33
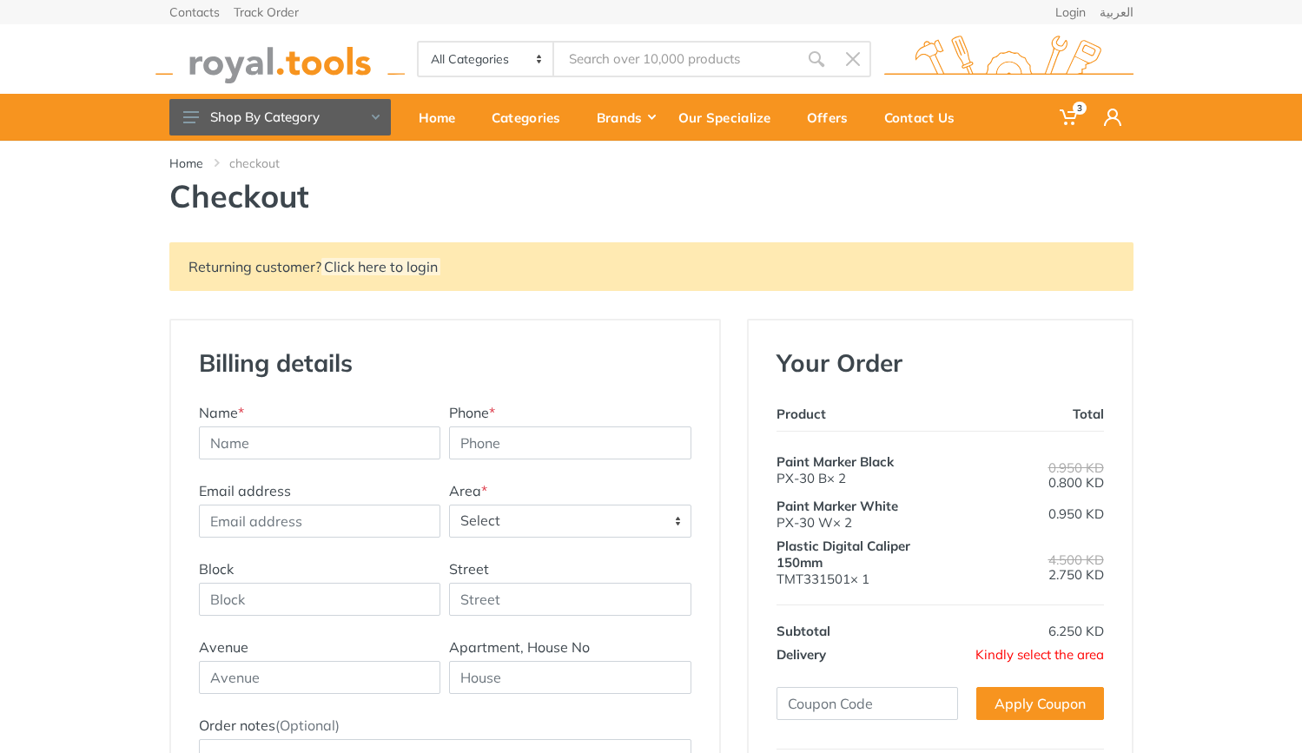
click at [382, 460] on div "Name * Phone *" at bounding box center [445, 441] width 501 height 78
click at [372, 450] on input "text" at bounding box center [320, 443] width 242 height 33
type input "ghanimah"
click at [466, 448] on input "Phone *" at bounding box center [570, 443] width 242 height 33
type input "7"
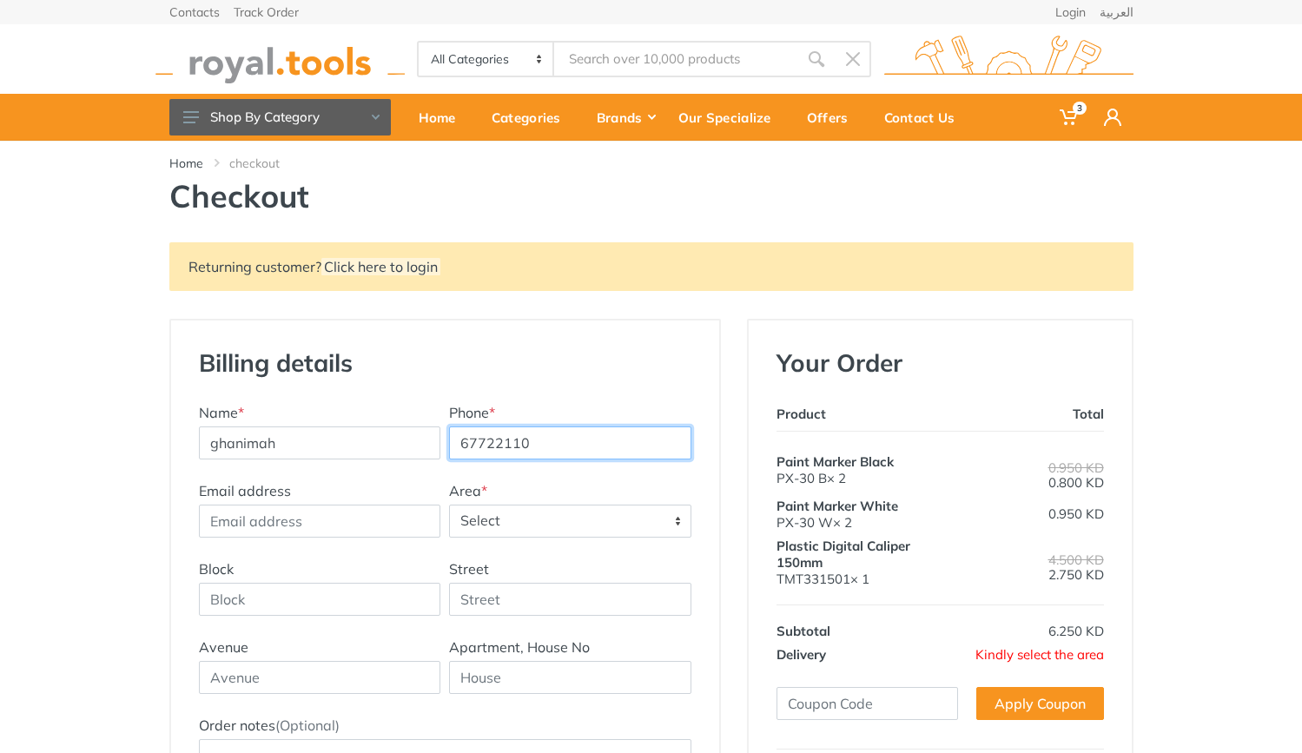
type input "67722110"
click at [487, 519] on span "Select" at bounding box center [570, 521] width 241 height 31
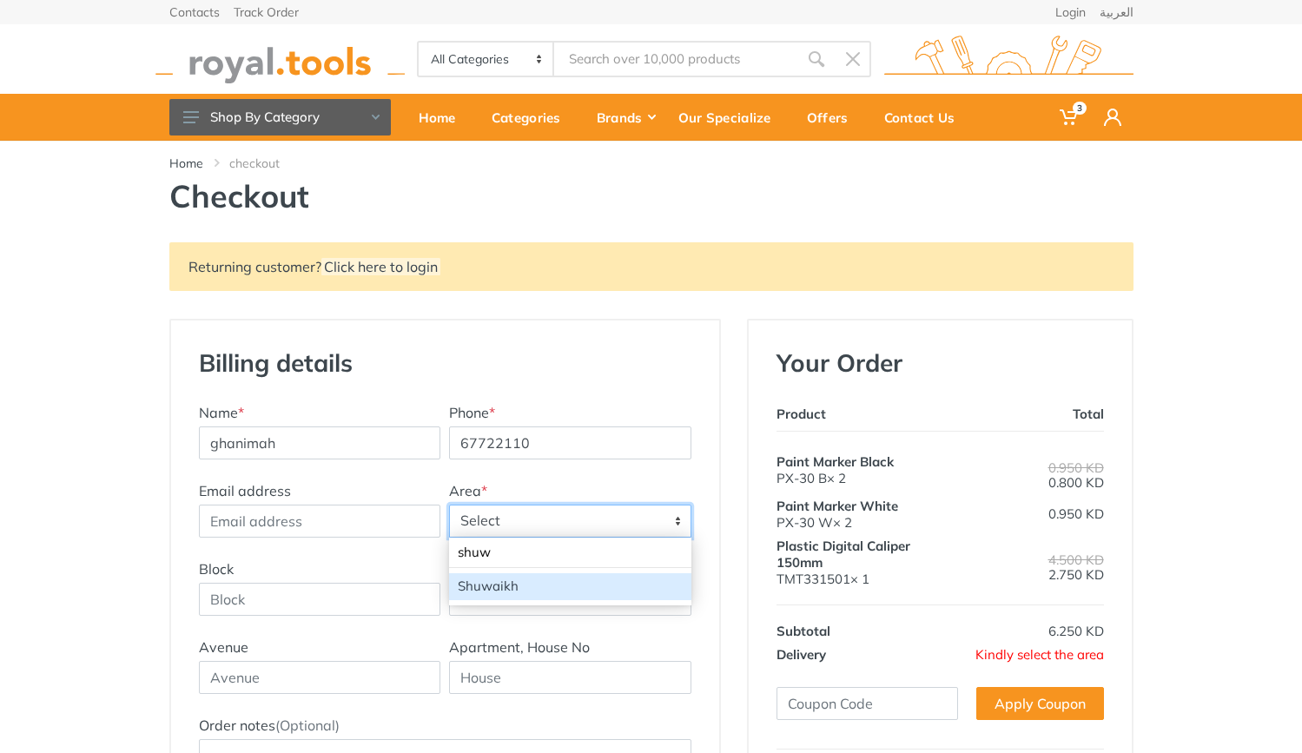
type input "shuw"
select select "62"
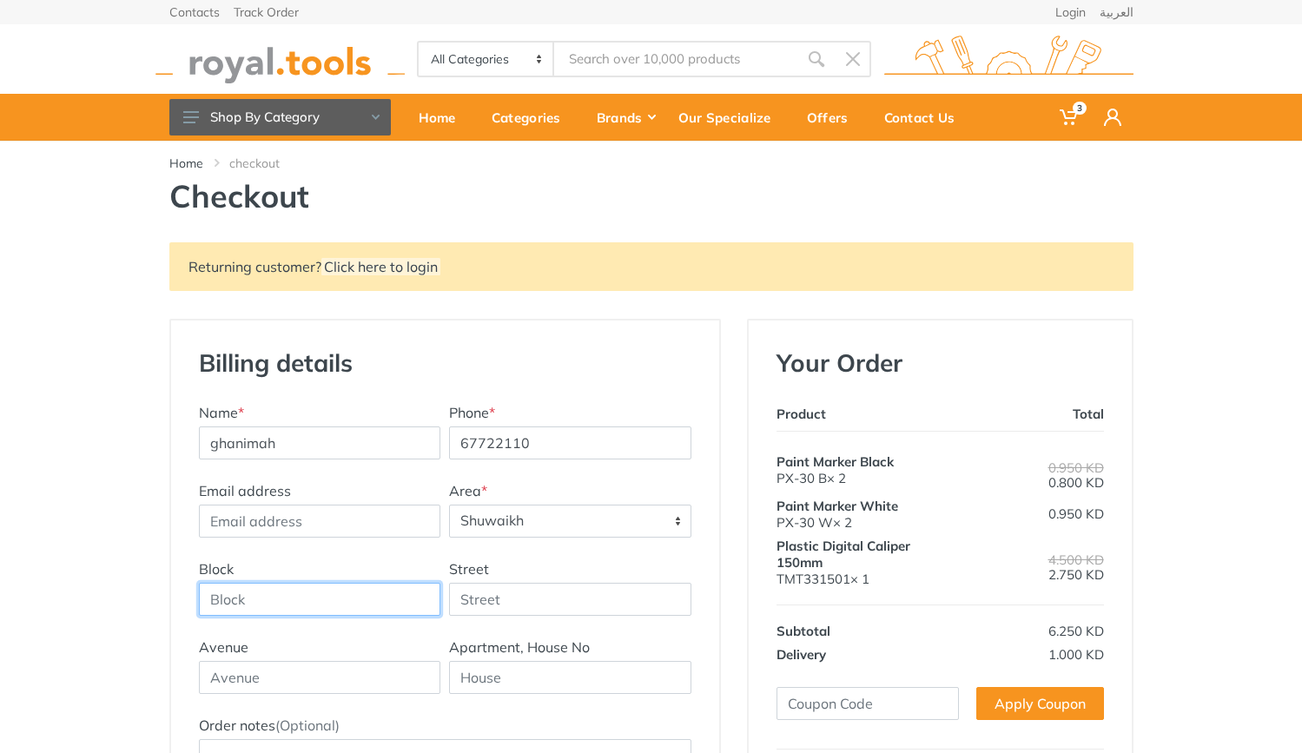
click at [374, 598] on input "Block" at bounding box center [320, 599] width 242 height 33
type input "4"
click at [465, 604] on input "Street" at bounding box center [570, 599] width 242 height 33
type input "41"
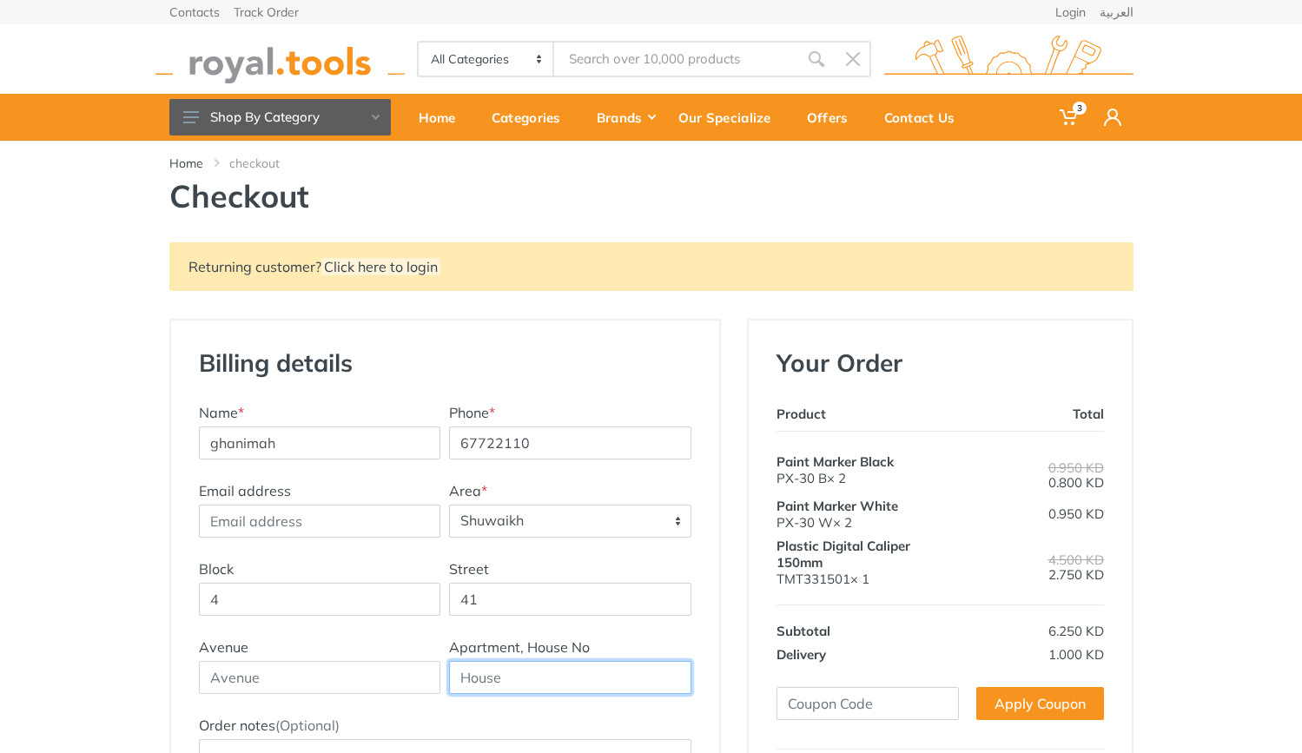
click at [473, 686] on input "text" at bounding box center [570, 677] width 242 height 33
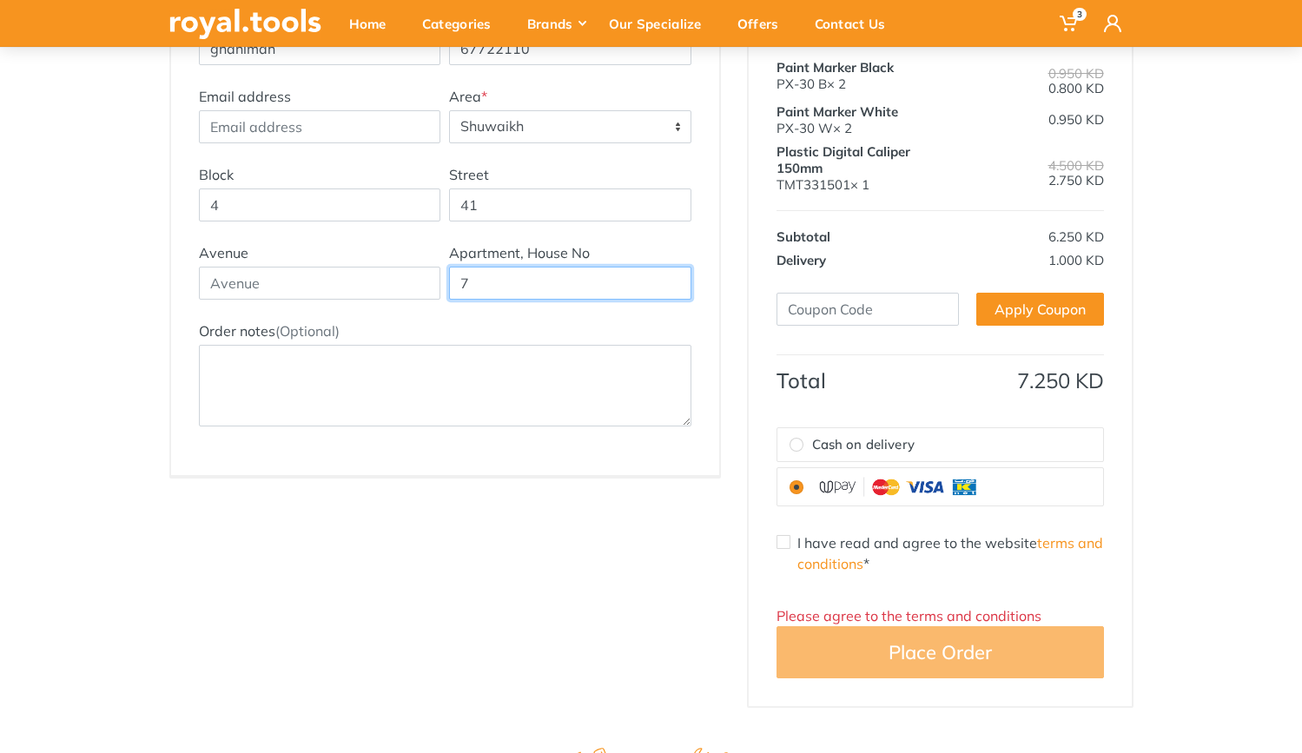
scroll to position [400, 0]
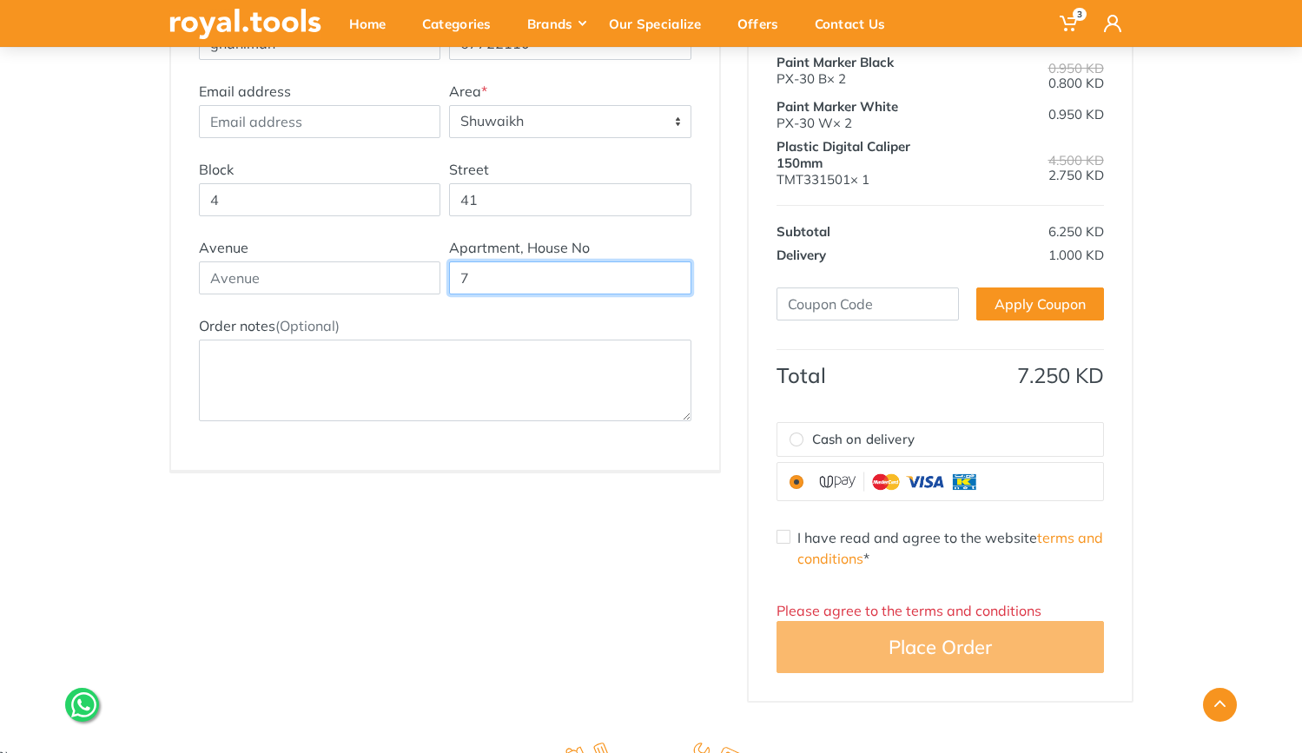
type input "7"
click at [782, 537] on input "I have read and agree to the website terms and conditions *" at bounding box center [784, 537] width 14 height 14
checkbox input "true"
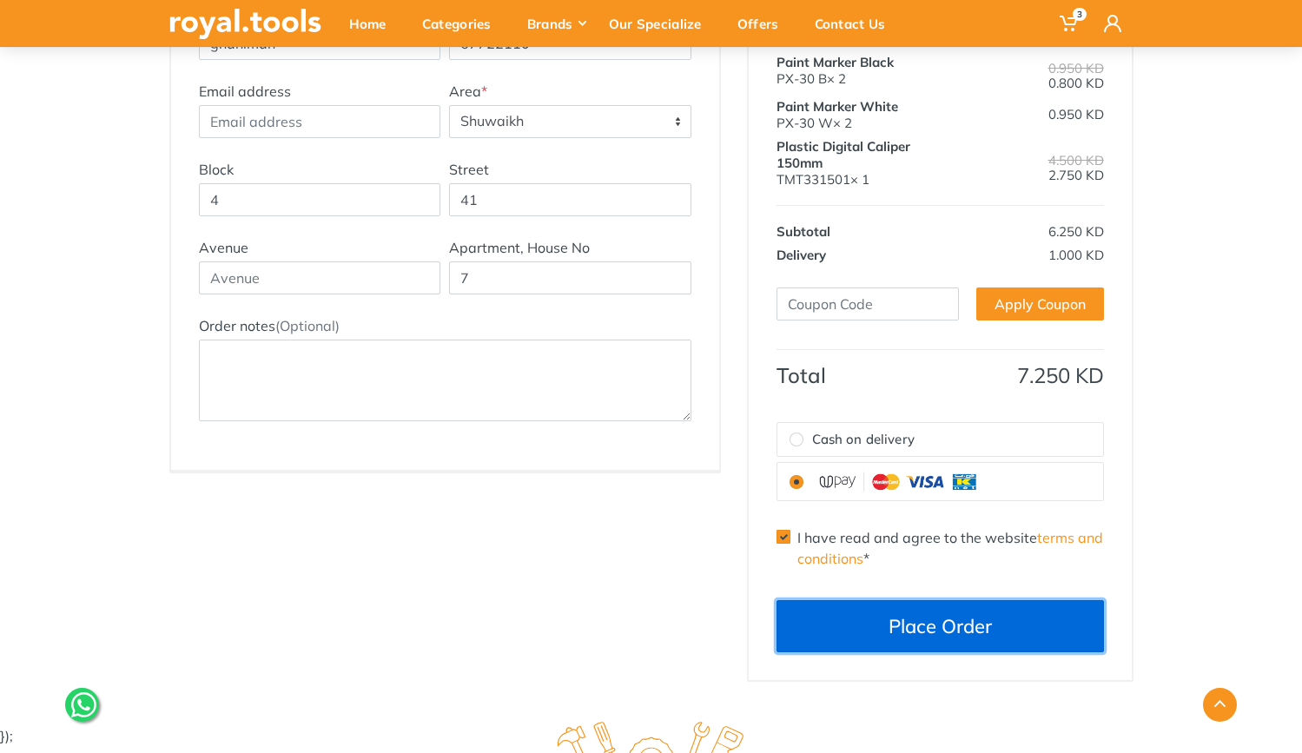
click at [877, 633] on button "Place Order" at bounding box center [941, 626] width 328 height 52
